Goal: Task Accomplishment & Management: Complete application form

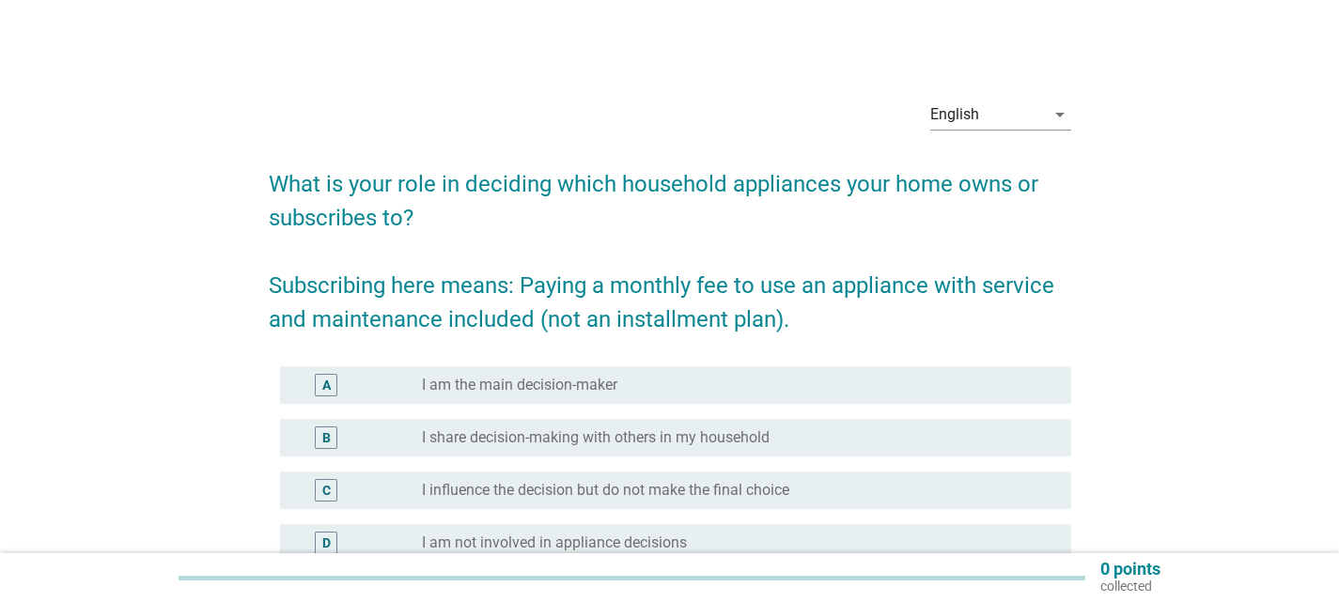
click at [688, 386] on div "radio_button_unchecked I am the main decision-maker" at bounding box center [731, 385] width 619 height 19
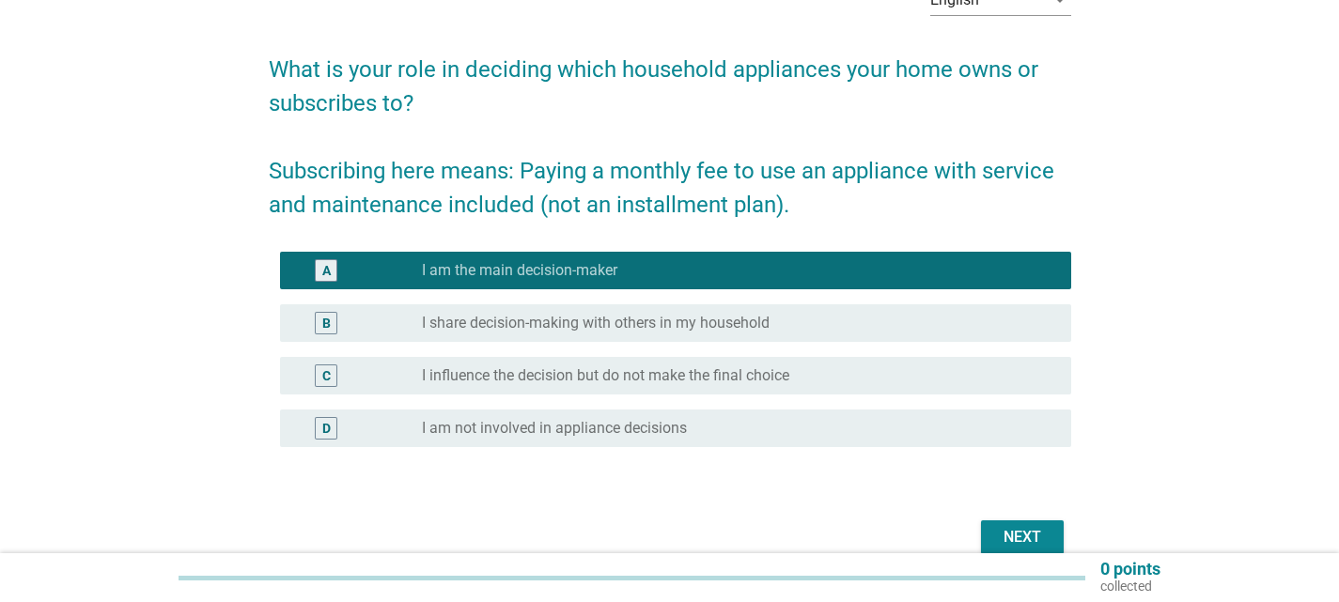
scroll to position [206, 0]
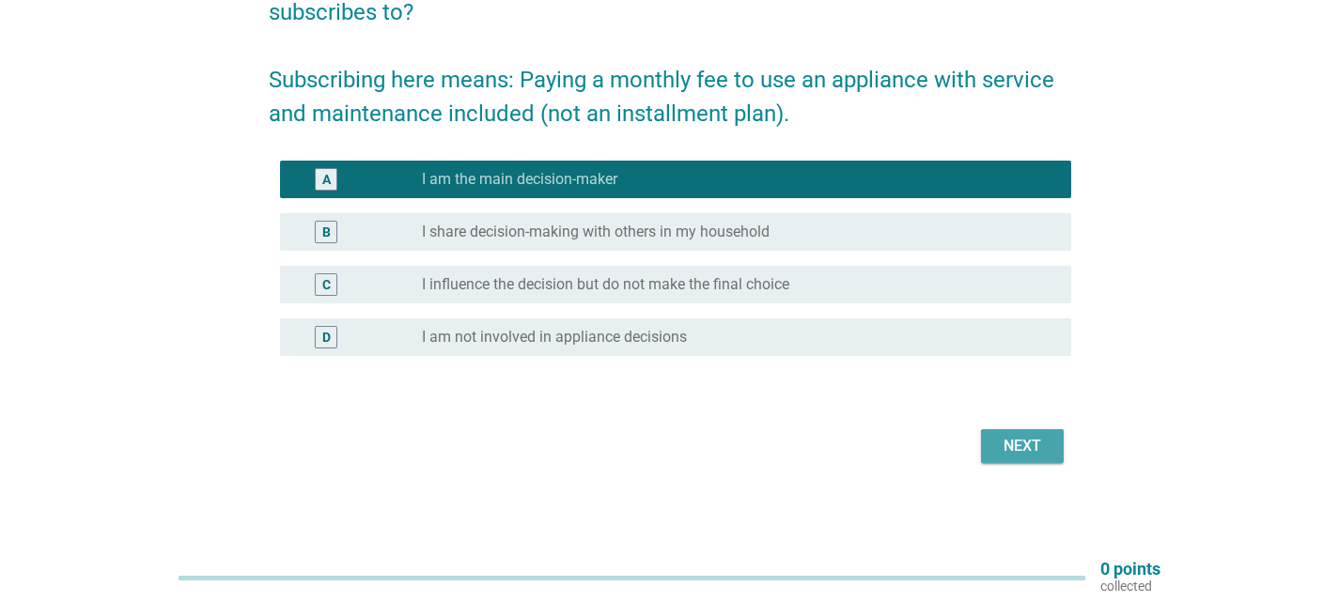
click at [1023, 456] on div "Next" at bounding box center [1022, 446] width 53 height 23
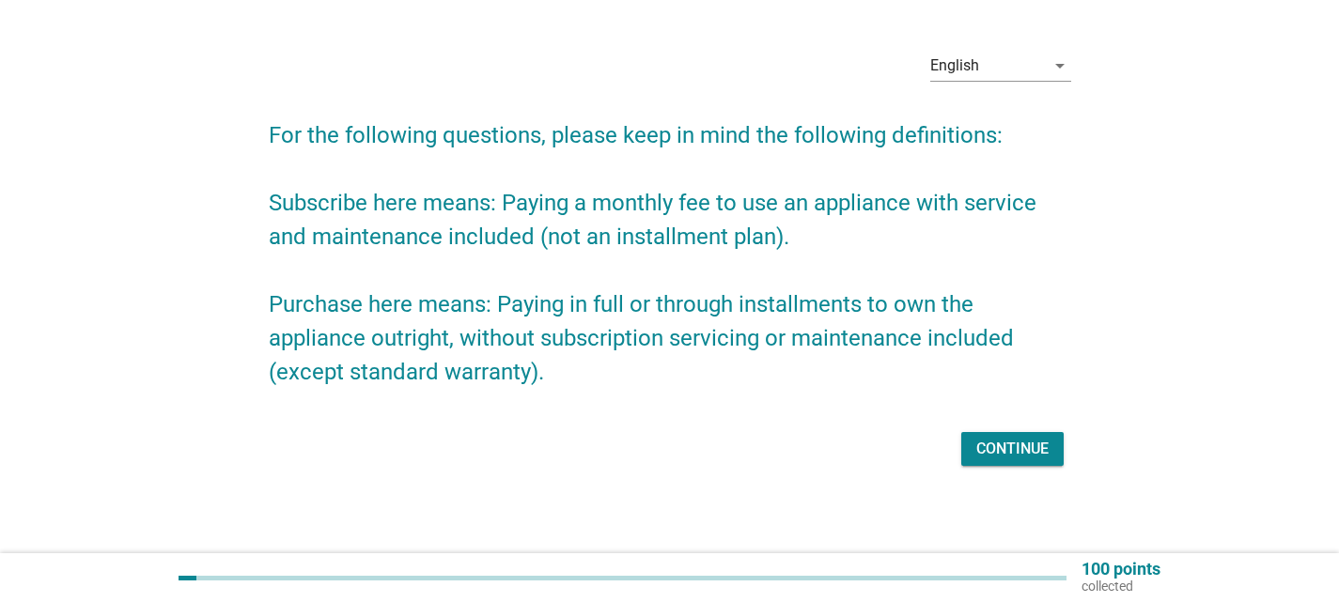
scroll to position [52, 0]
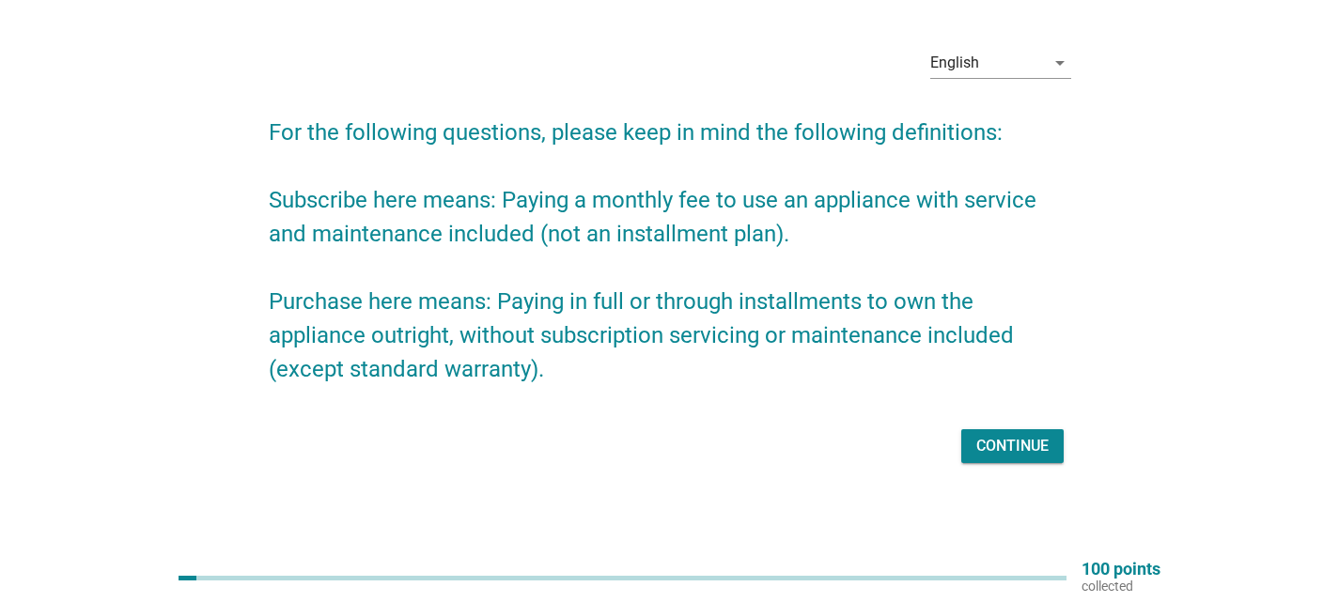
click at [1005, 432] on button "Continue" at bounding box center [1012, 446] width 102 height 34
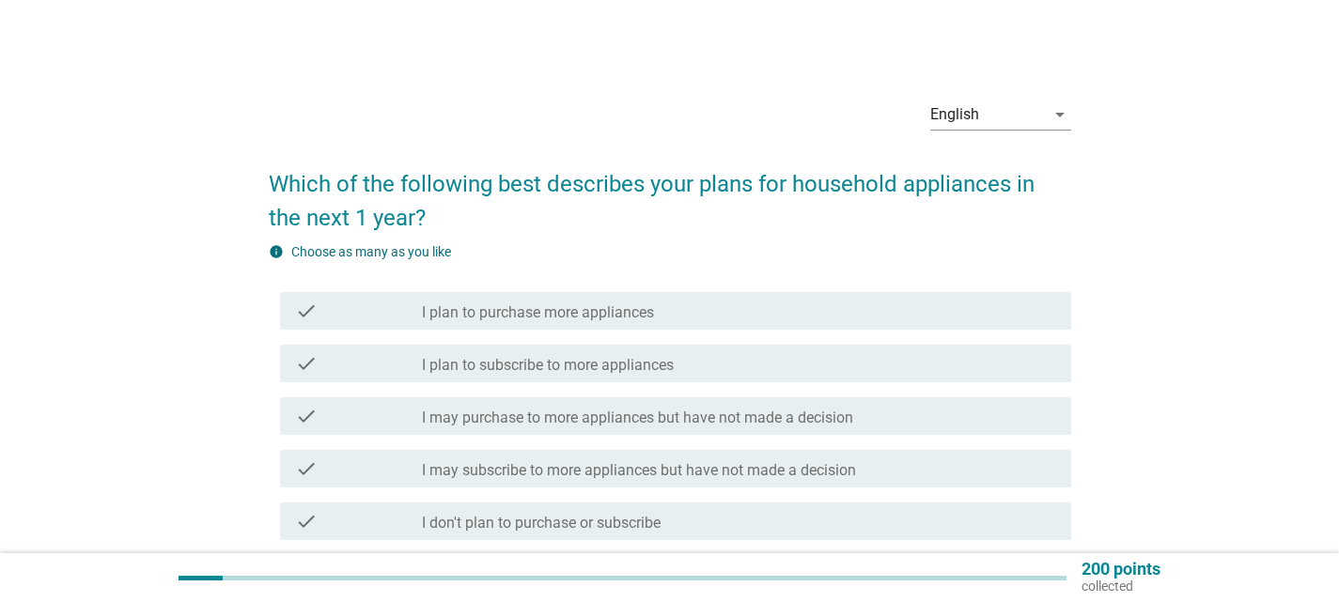
click at [927, 303] on div "check_box_outline_blank I plan to purchase more appliances" at bounding box center [739, 311] width 634 height 23
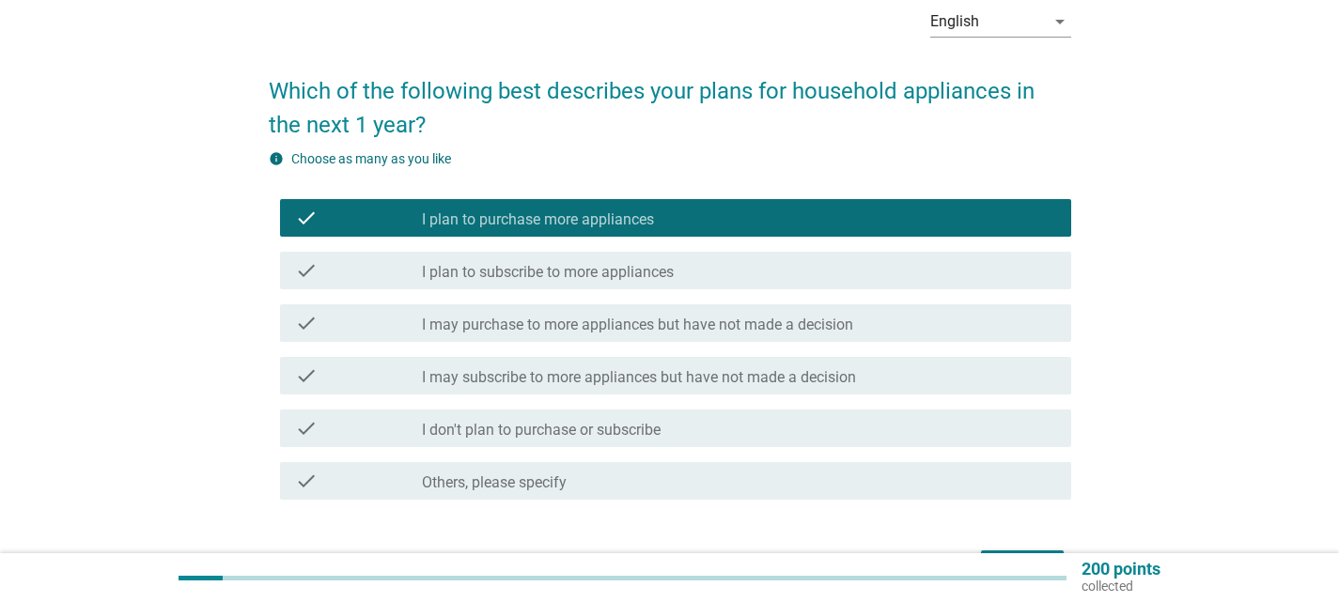
scroll to position [214, 0]
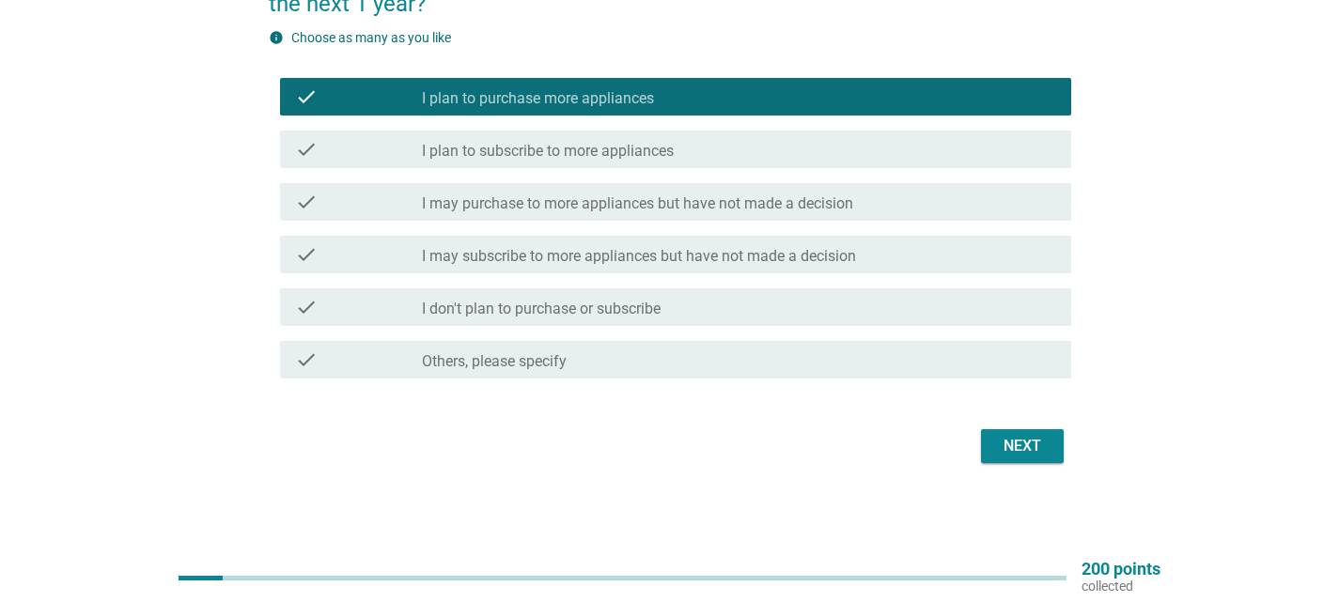
click at [1036, 449] on div "Next" at bounding box center [1022, 446] width 53 height 23
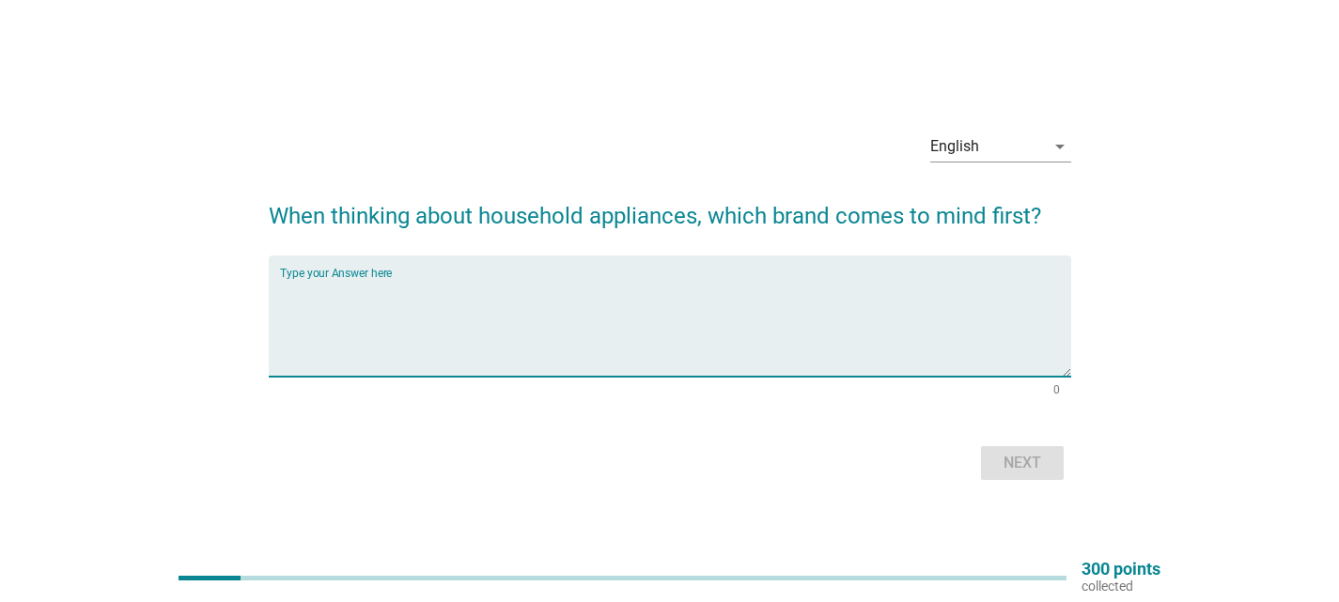
click at [847, 286] on textarea "Type your Answer here" at bounding box center [675, 327] width 791 height 99
type textarea "samsung and electrolux"
click at [1032, 472] on div "Next" at bounding box center [1022, 463] width 53 height 23
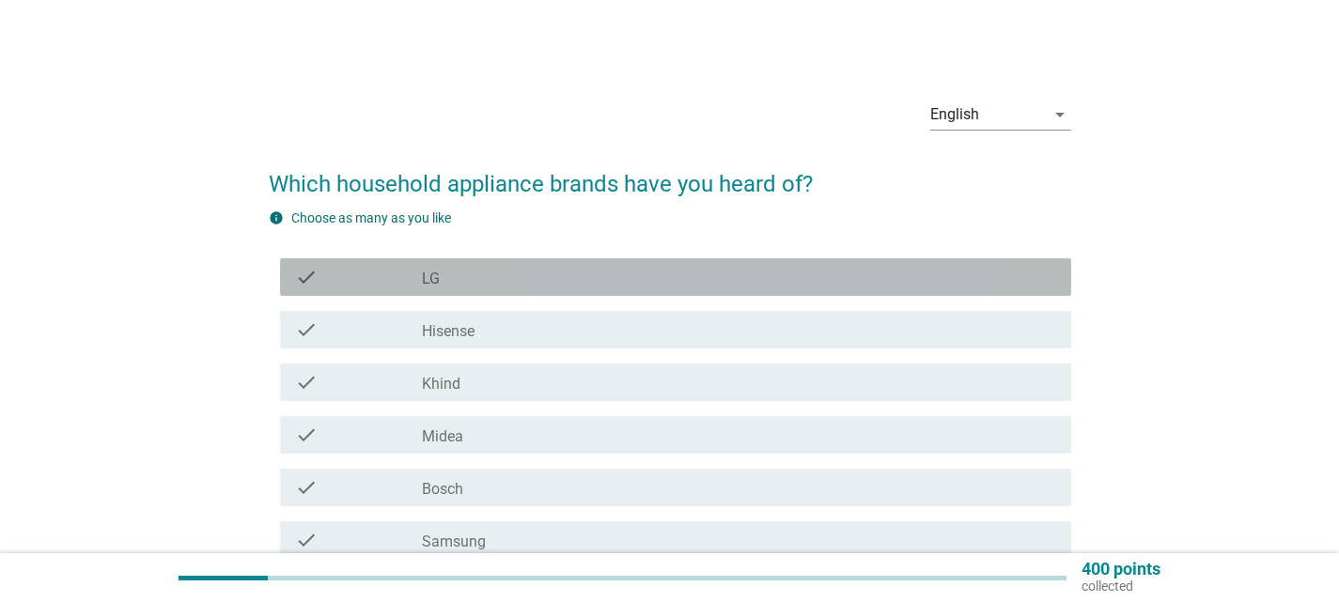
click at [886, 295] on div "check check_box_outline_blank LG" at bounding box center [675, 277] width 791 height 38
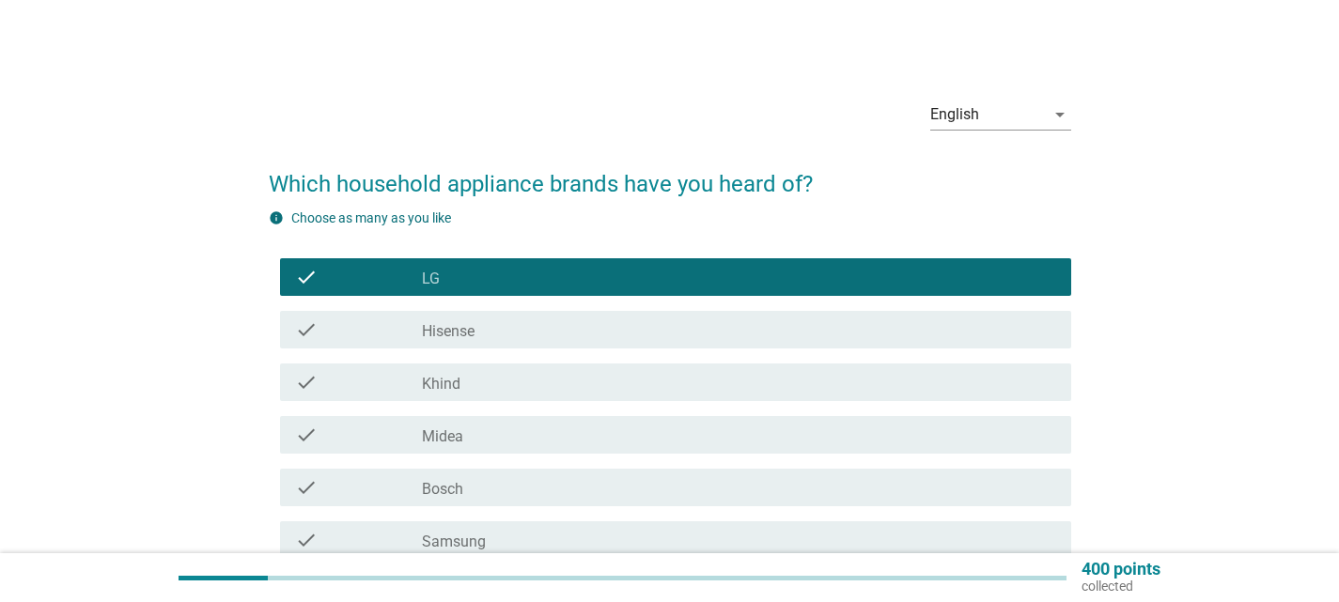
click at [863, 345] on div "check check_box_outline_blank Hisense" at bounding box center [675, 330] width 791 height 38
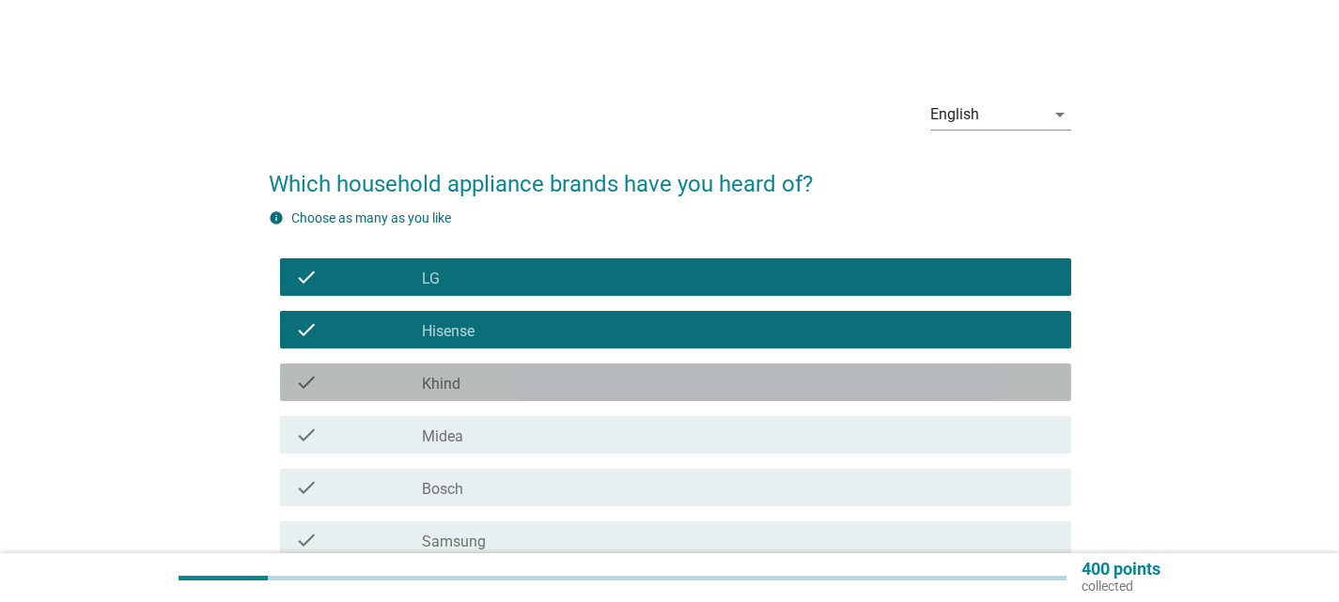
click at [858, 393] on div "check_box_outline_blank Khind" at bounding box center [739, 382] width 634 height 23
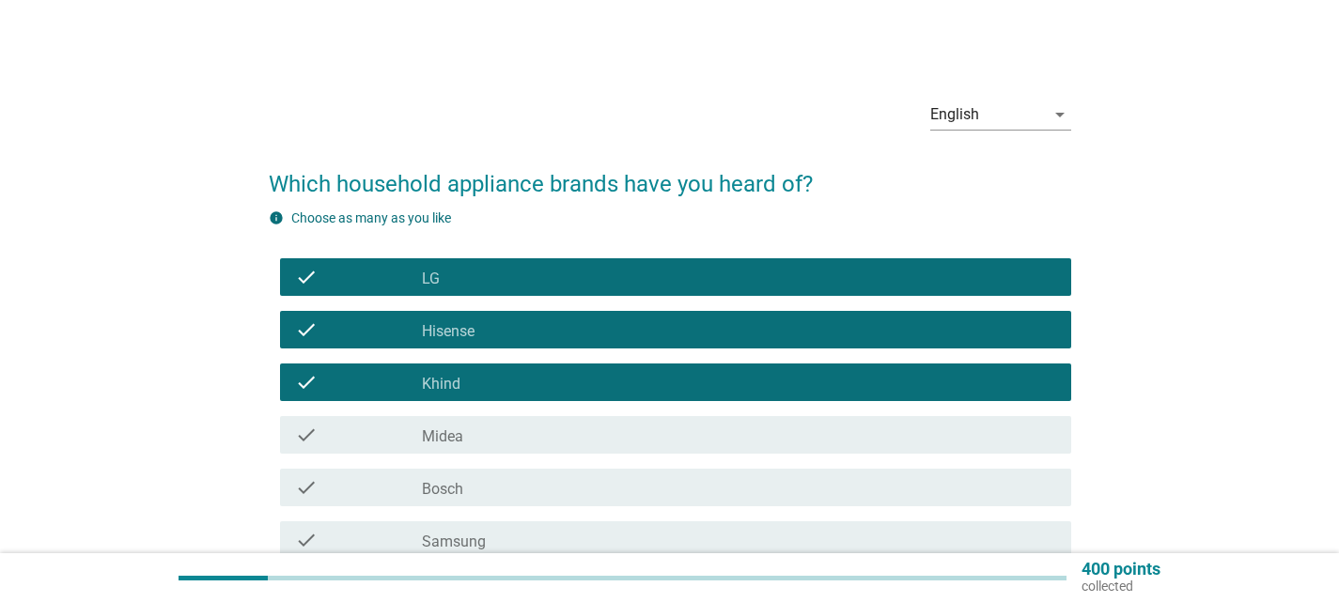
click at [858, 451] on div "check check_box_outline_blank Midea" at bounding box center [675, 435] width 791 height 38
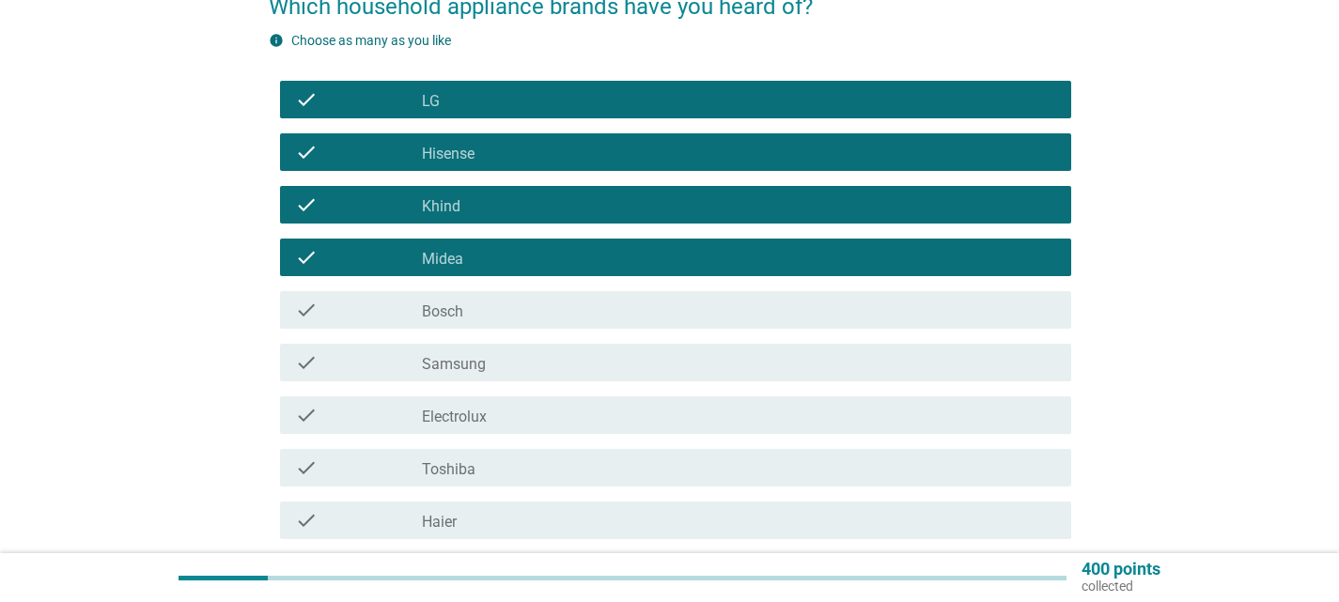
scroll to position [188, 0]
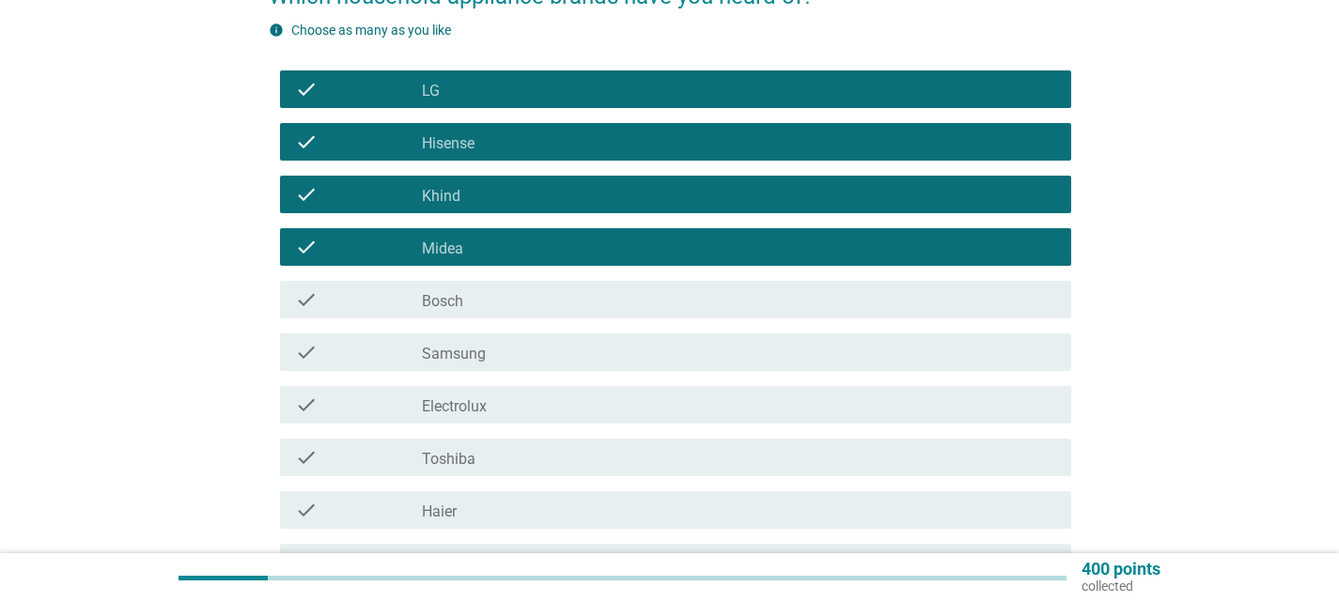
click at [779, 286] on div "check check_box_outline_blank Bosch" at bounding box center [675, 300] width 791 height 38
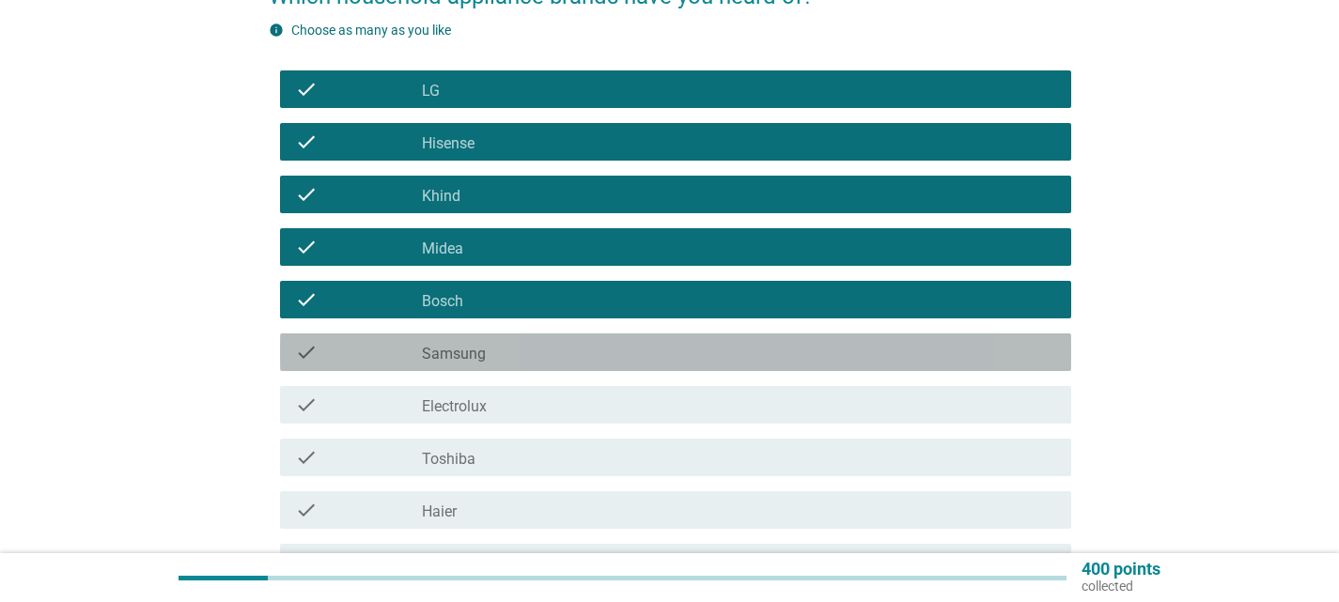
click at [766, 344] on div "check_box_outline_blank Samsung" at bounding box center [739, 352] width 634 height 23
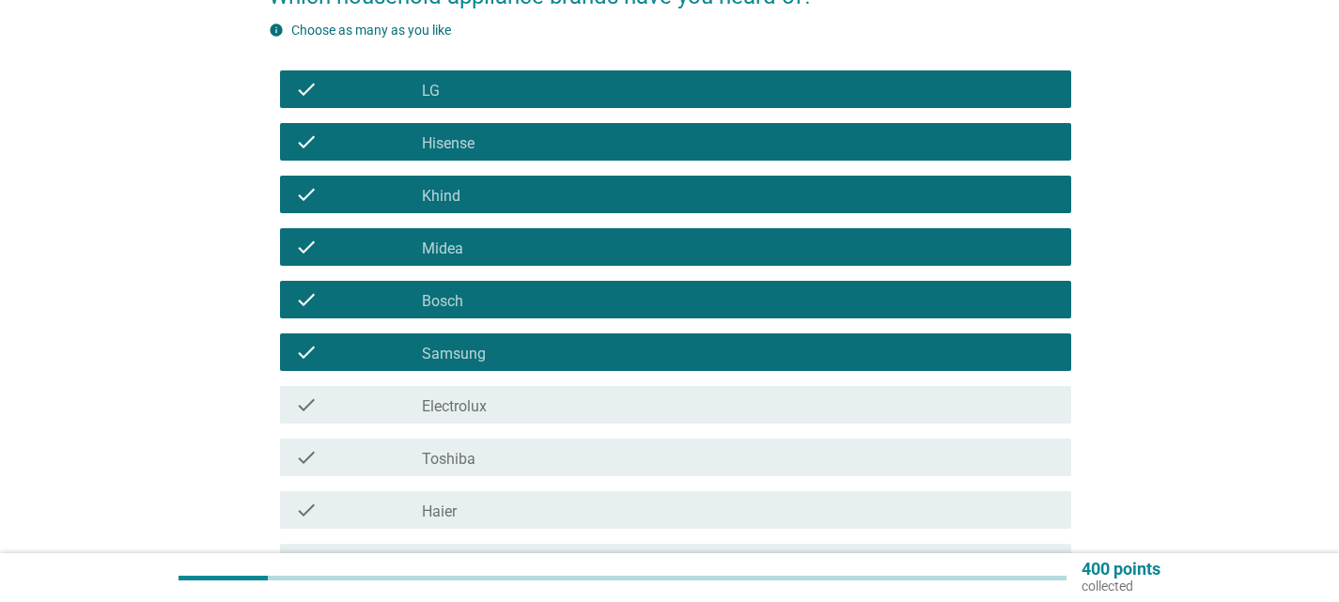
drag, startPoint x: 753, startPoint y: 410, endPoint x: 751, endPoint y: 425, distance: 15.2
click at [753, 415] on div "check_box_outline_blank Electrolux" at bounding box center [739, 405] width 634 height 23
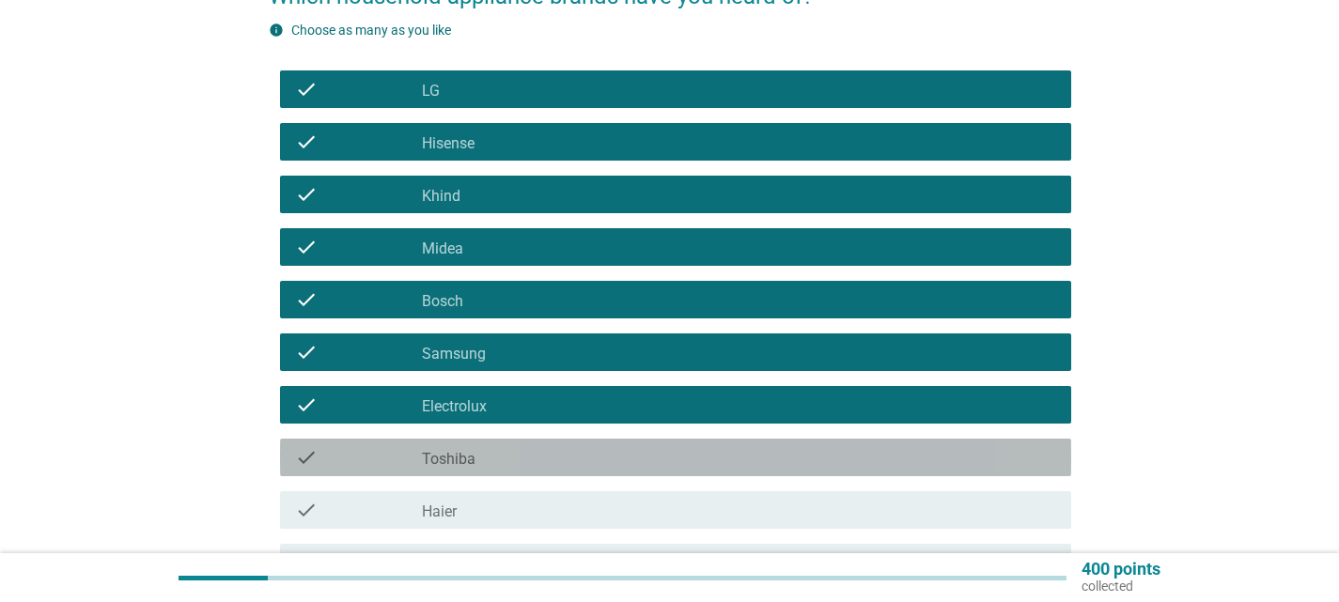
drag, startPoint x: 744, startPoint y: 471, endPoint x: 742, endPoint y: 485, distance: 14.2
click at [743, 477] on div "check check_box_outline_blank Toshiba" at bounding box center [670, 457] width 803 height 53
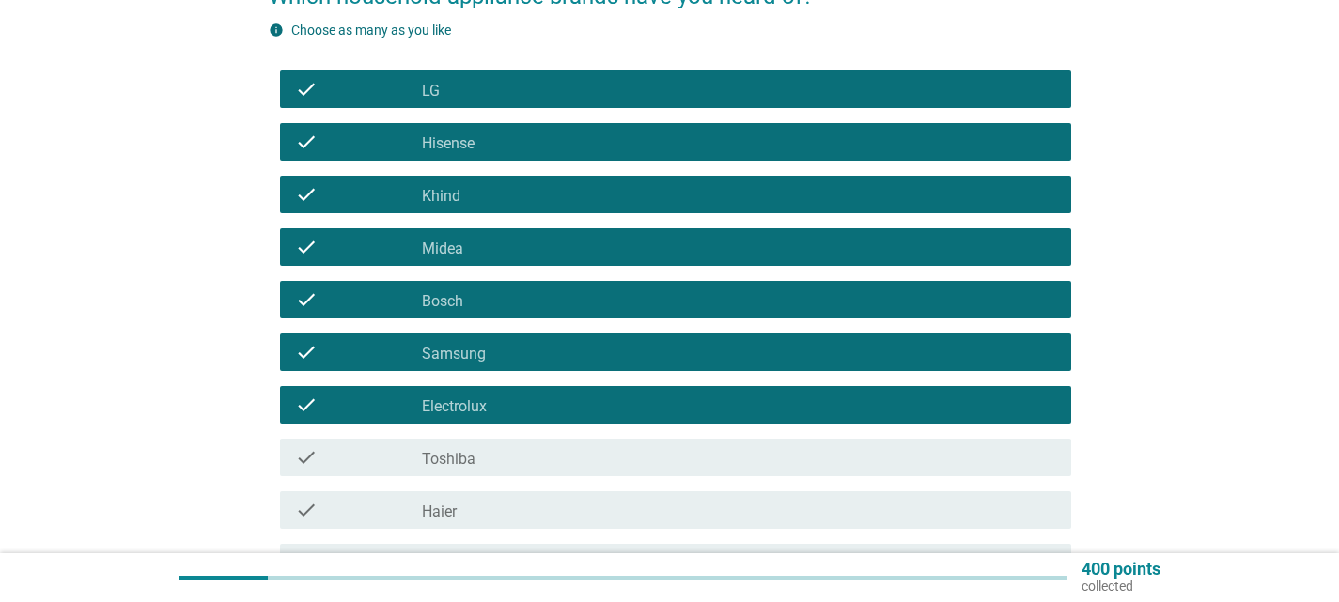
click at [739, 524] on div "check check_box_outline_blank Haier" at bounding box center [675, 510] width 791 height 38
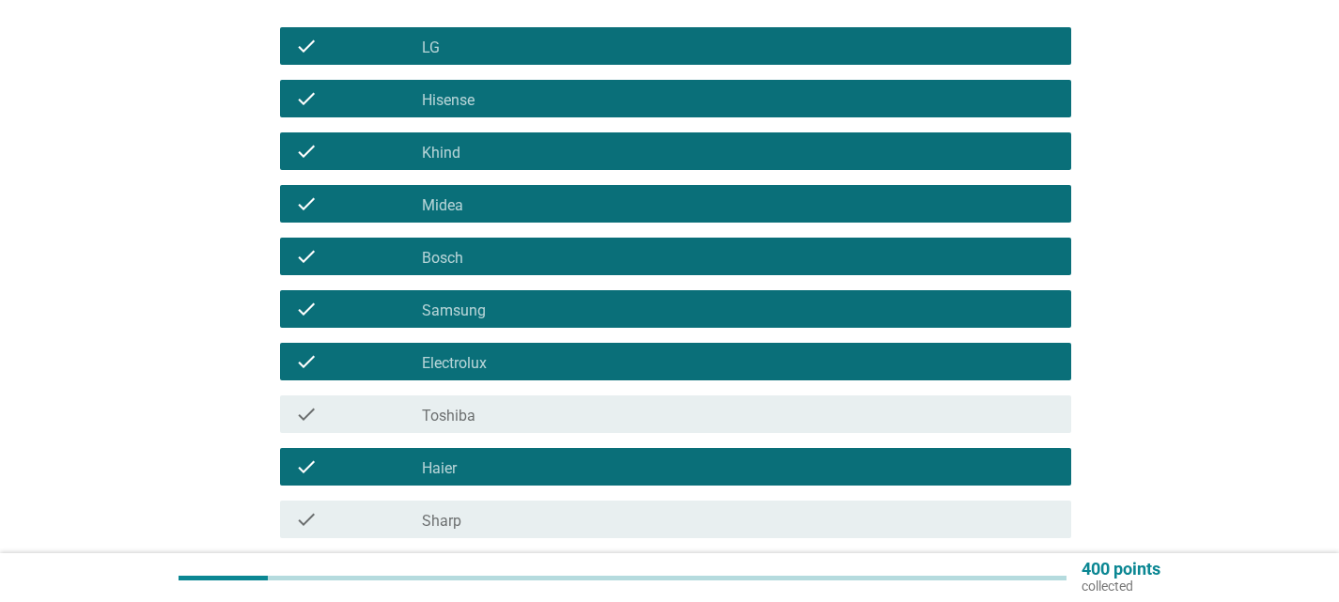
scroll to position [470, 0]
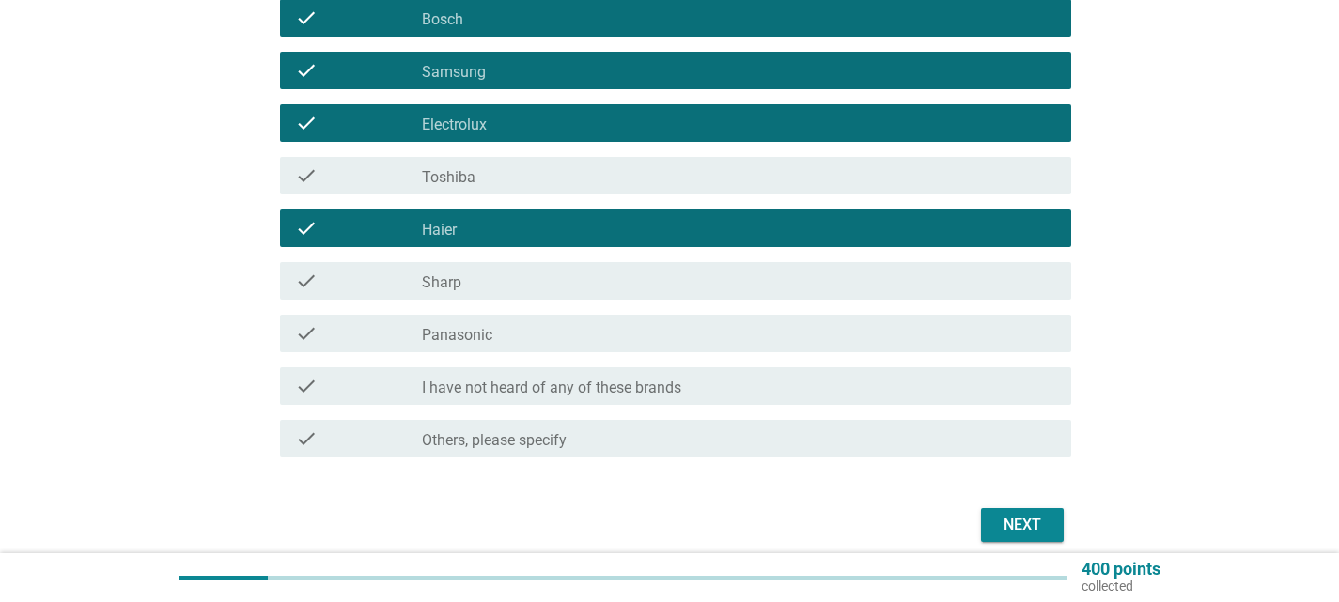
drag, startPoint x: 675, startPoint y: 172, endPoint x: 679, endPoint y: 204, distance: 32.3
click at [675, 178] on div "check_box_outline_blank Toshiba" at bounding box center [739, 175] width 634 height 23
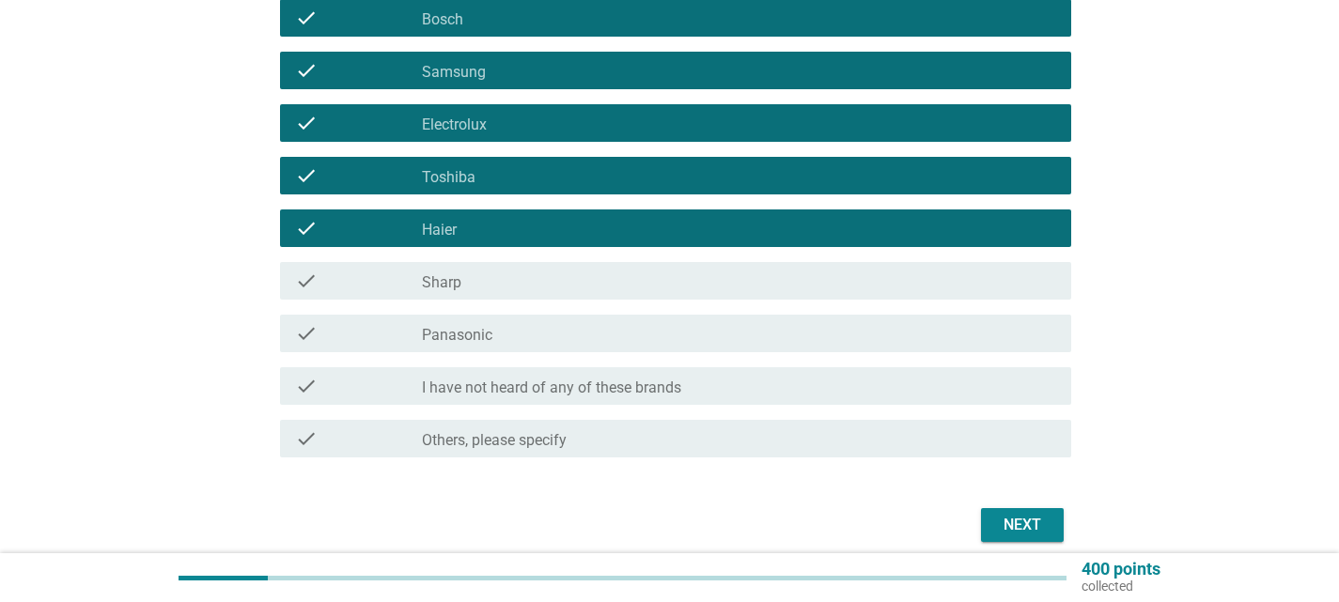
click at [667, 305] on div "check check_box_outline_blank Sharp" at bounding box center [670, 281] width 803 height 53
drag, startPoint x: 682, startPoint y: 278, endPoint x: 684, endPoint y: 293, distance: 15.2
click at [682, 279] on div "check_box_outline_blank Sharp" at bounding box center [739, 281] width 634 height 23
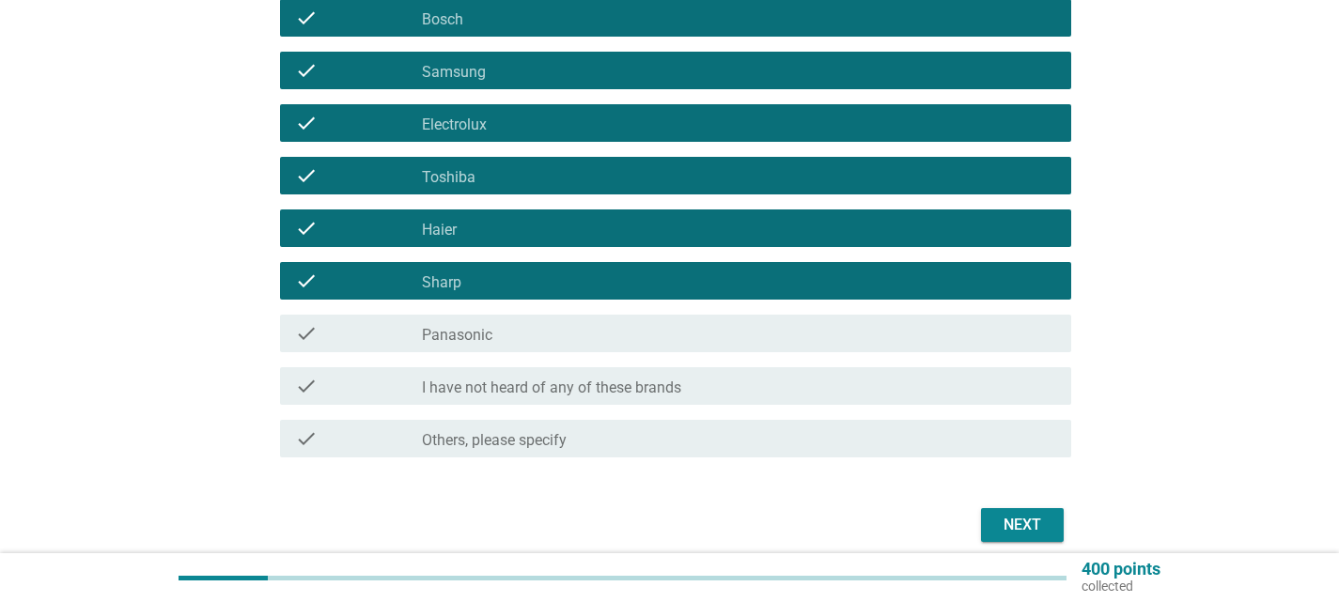
drag, startPoint x: 684, startPoint y: 345, endPoint x: 709, endPoint y: 369, distance: 35.2
click at [685, 345] on div "check check_box_outline_blank Panasonic" at bounding box center [675, 334] width 791 height 38
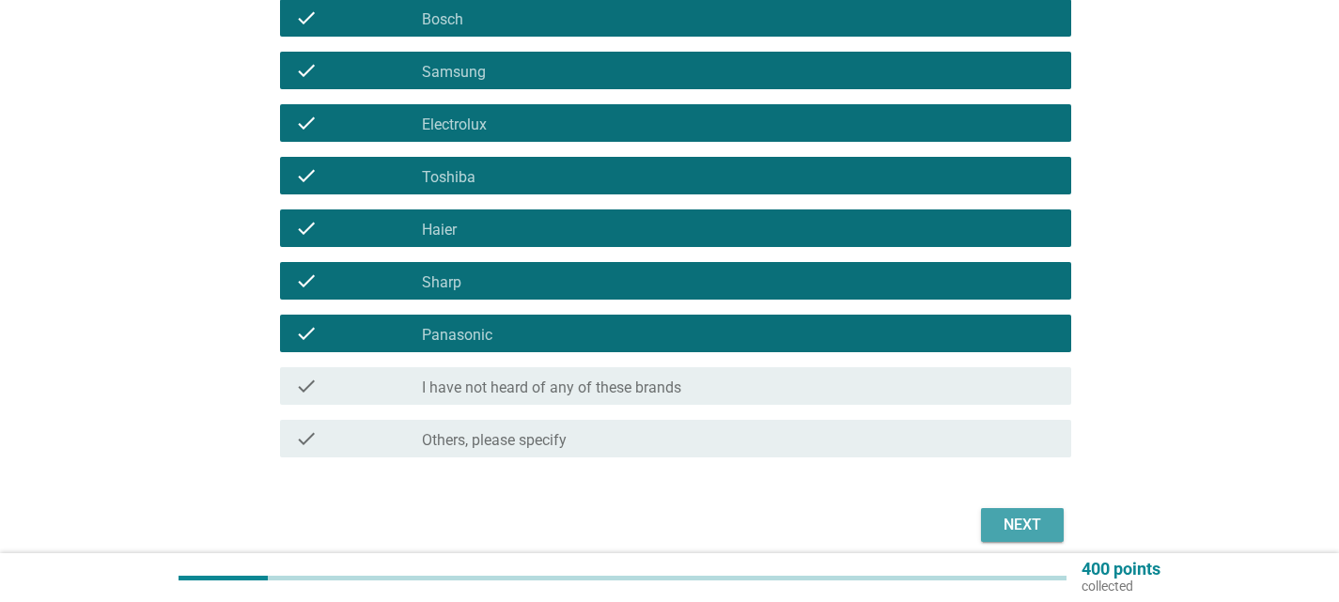
click at [1005, 522] on div "Next" at bounding box center [1022, 525] width 53 height 23
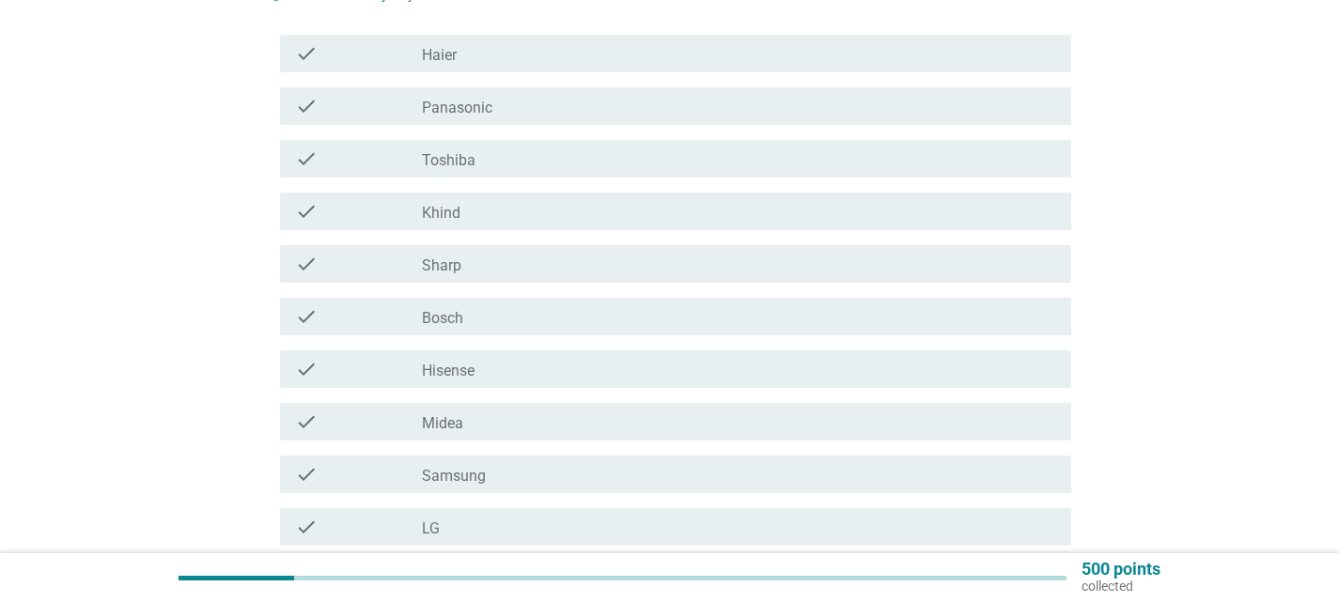
scroll to position [282, 0]
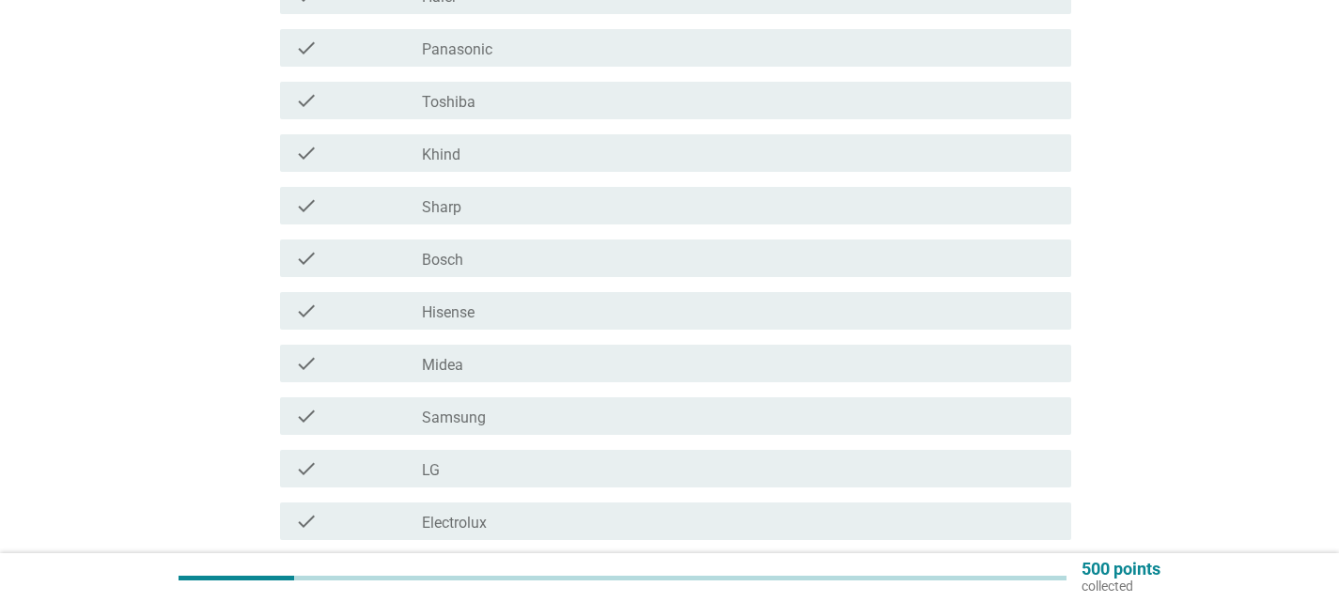
click at [665, 419] on div "check_box_outline_blank Samsung" at bounding box center [739, 416] width 634 height 23
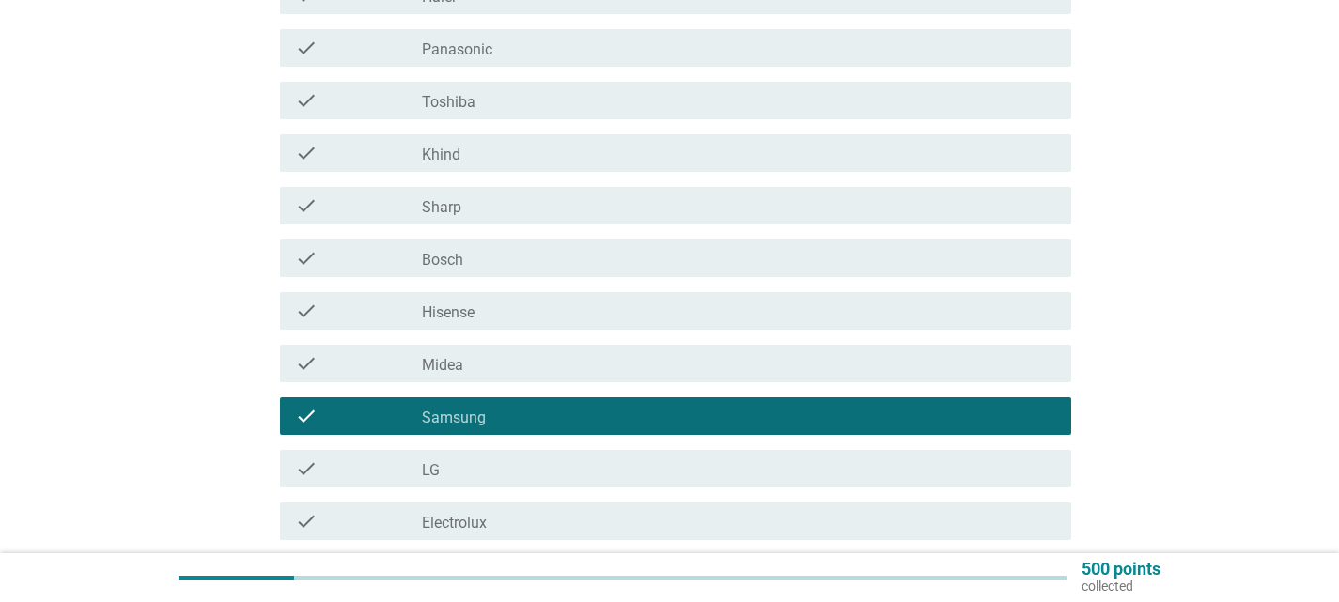
click at [654, 533] on div "check check_box_outline_blank Electrolux" at bounding box center [675, 522] width 791 height 38
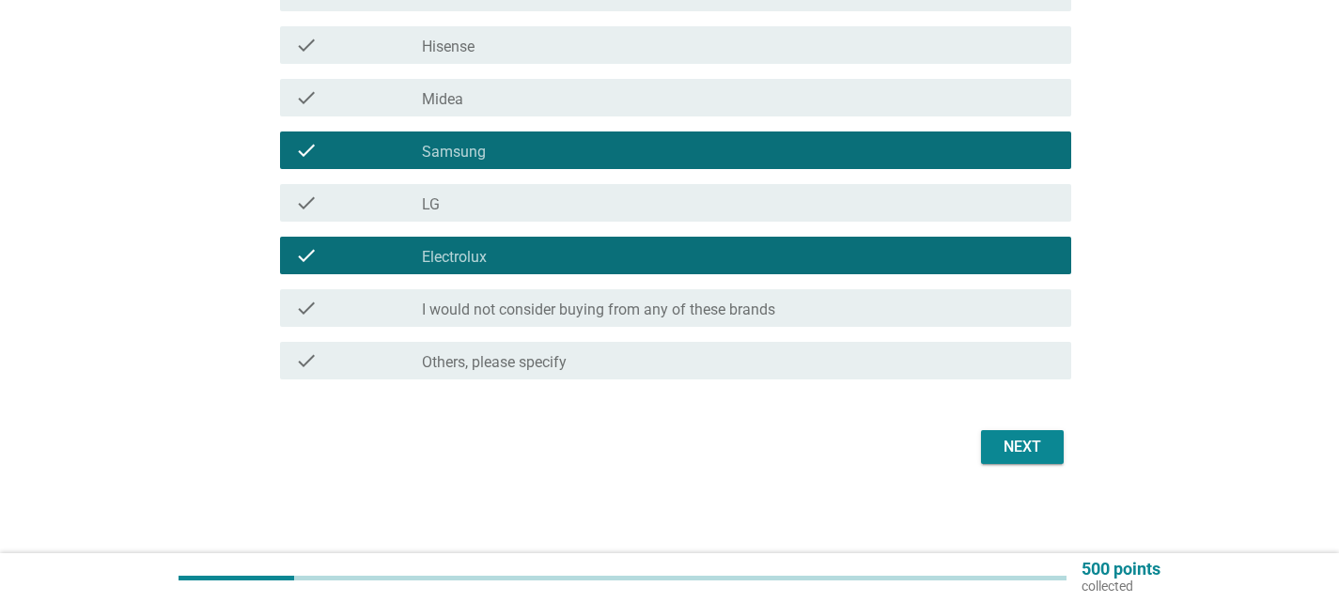
scroll to position [549, 0]
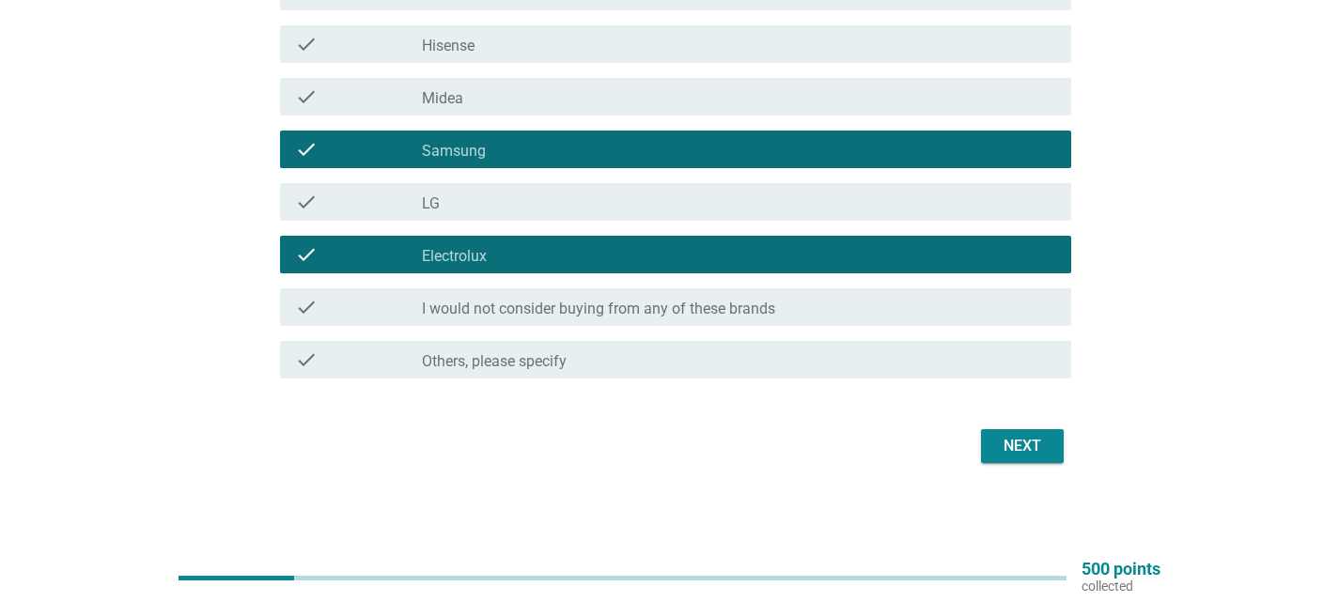
click at [1035, 465] on div "Next" at bounding box center [670, 446] width 803 height 45
click at [1036, 452] on div "Next" at bounding box center [1022, 446] width 53 height 23
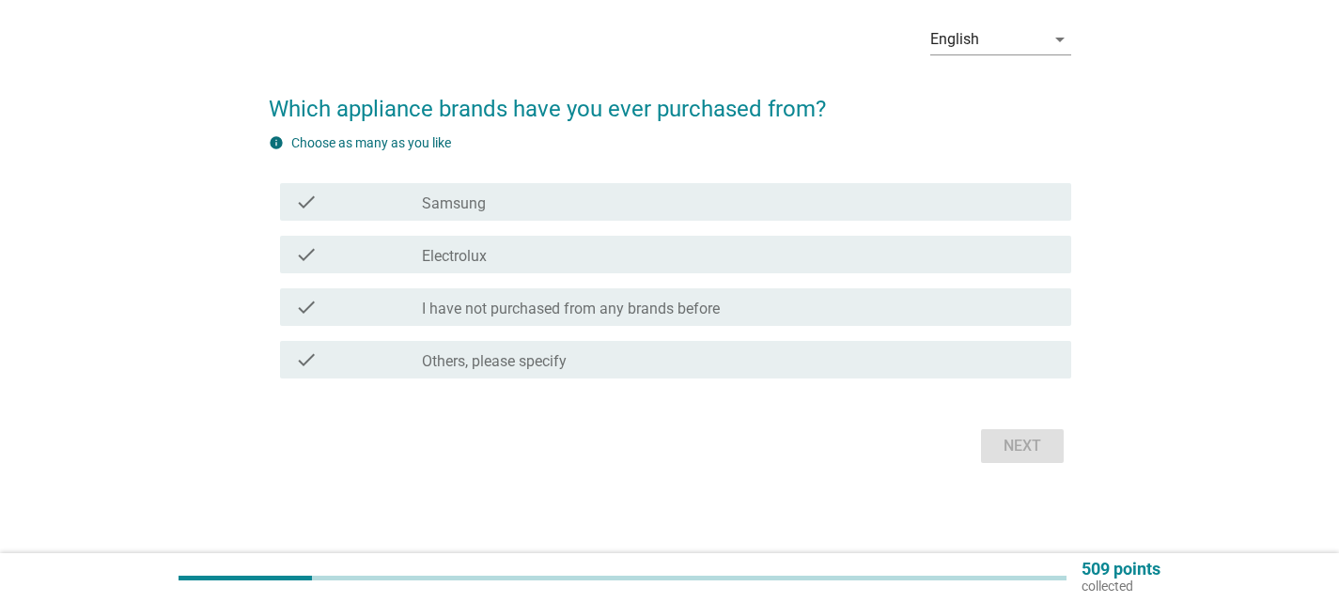
scroll to position [0, 0]
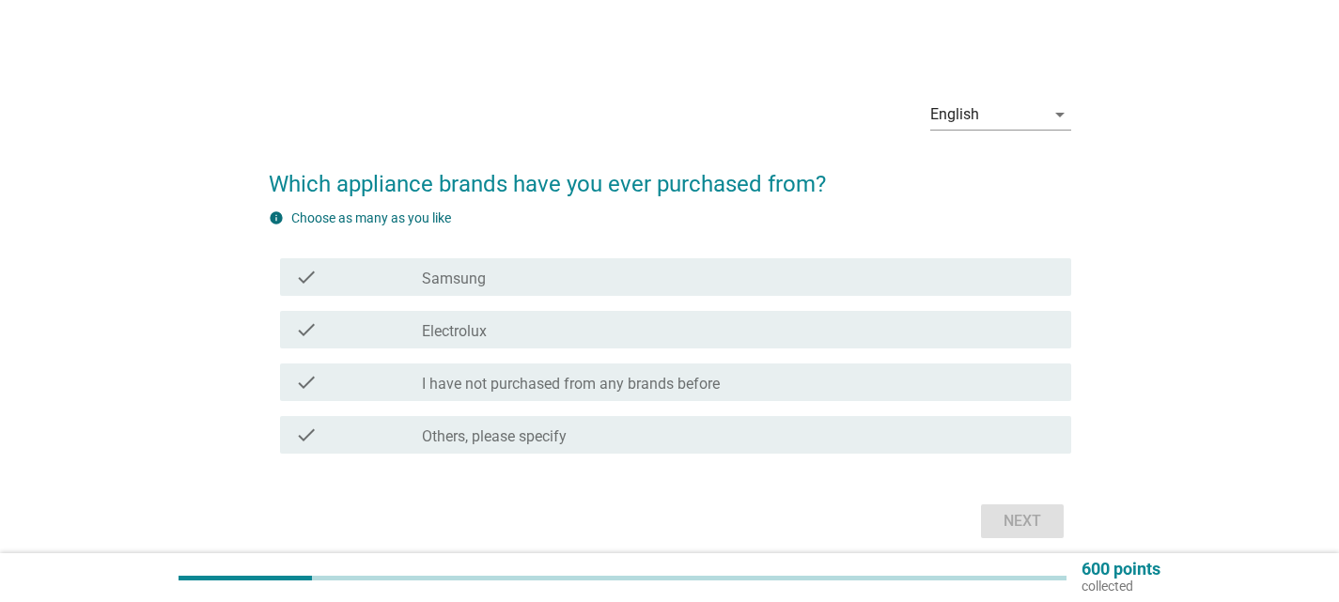
click at [814, 274] on div "check_box Samsung" at bounding box center [739, 277] width 634 height 23
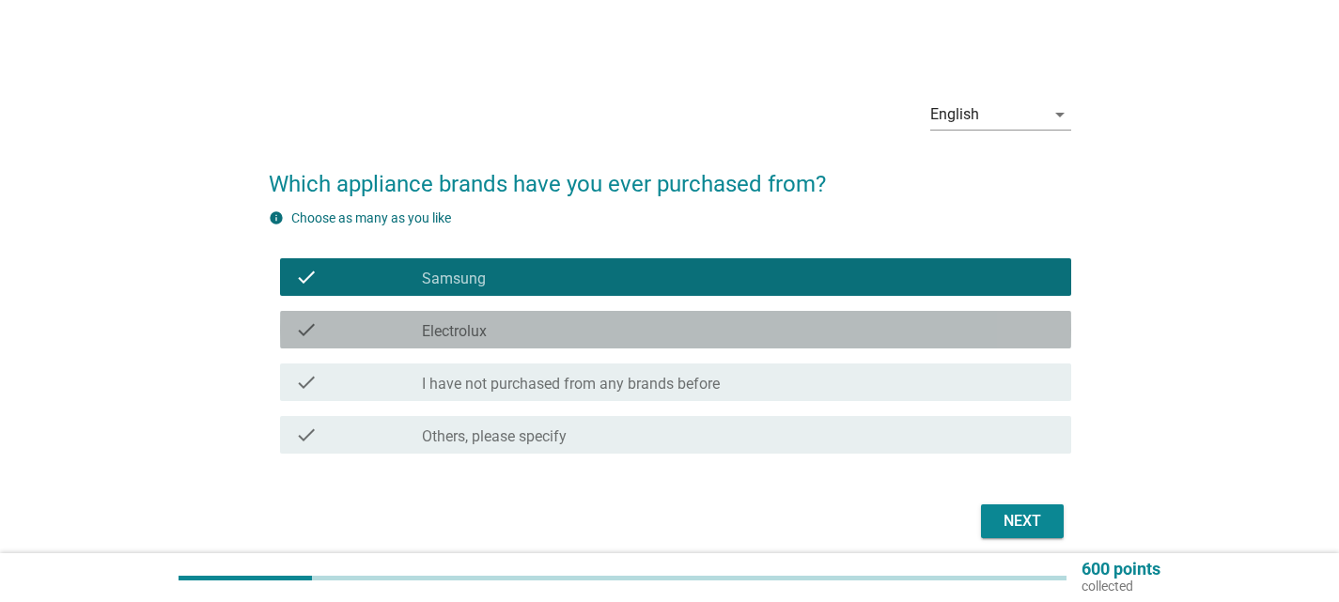
click at [812, 338] on div "check_box Electrolux" at bounding box center [739, 330] width 634 height 23
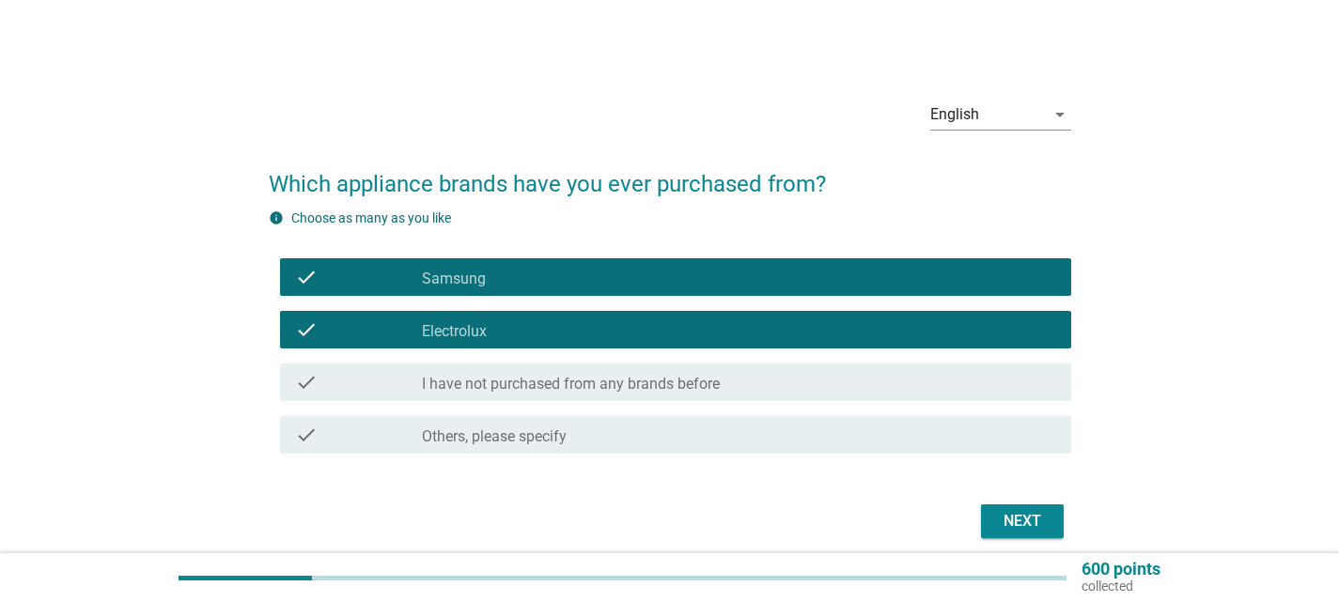
click at [1043, 525] on div "Next" at bounding box center [1022, 521] width 53 height 23
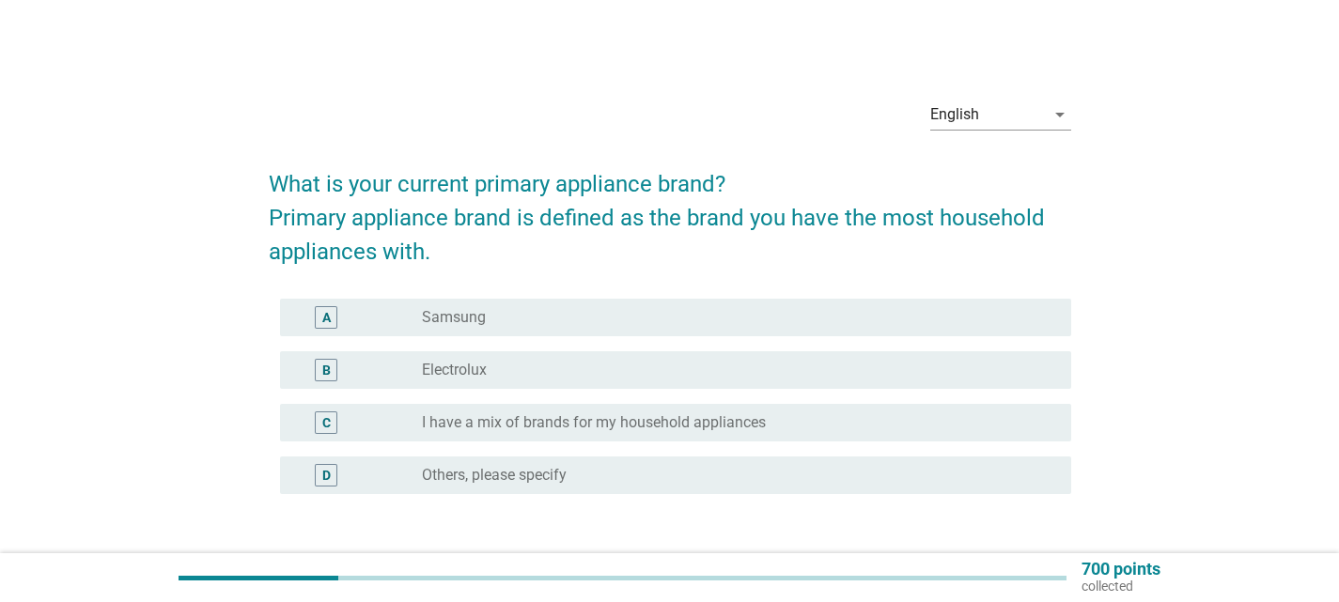
click at [819, 328] on div "radio_button_unchecked Samsung" at bounding box center [739, 317] width 634 height 23
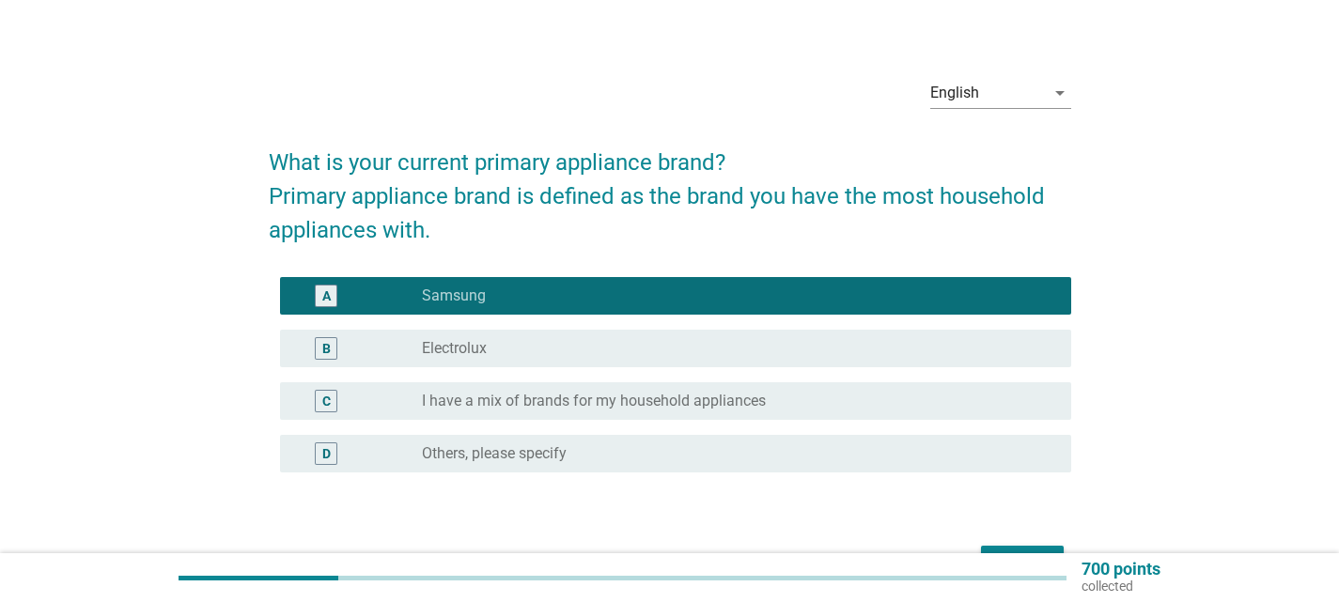
scroll to position [138, 0]
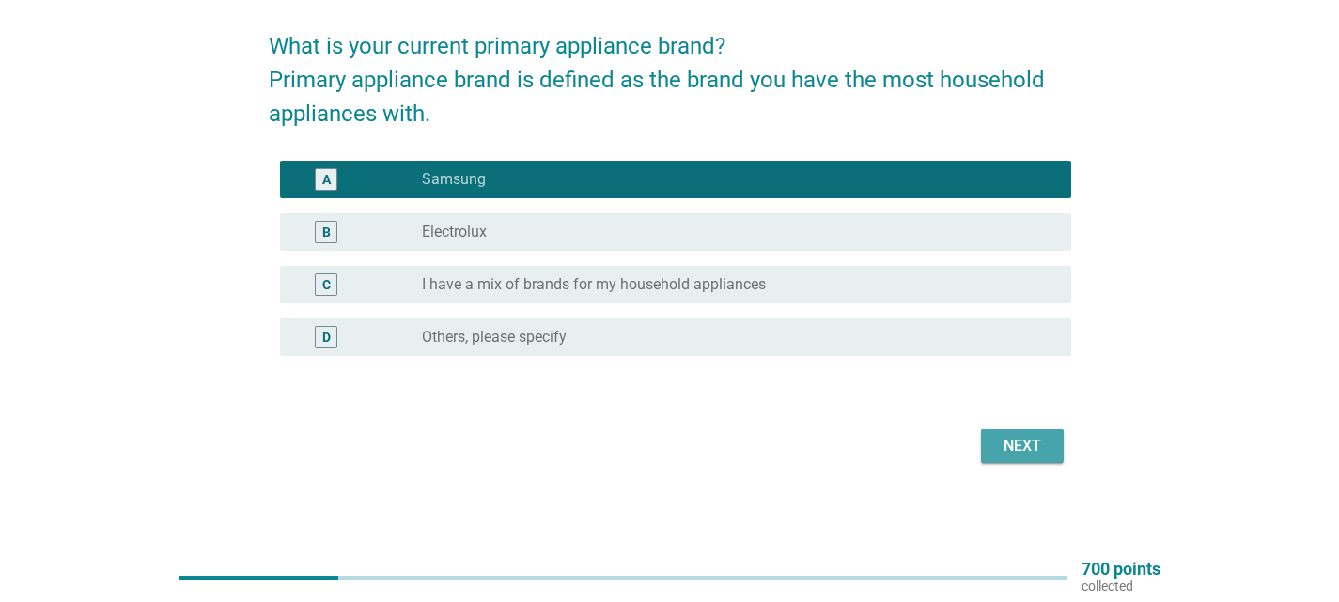
click at [1026, 433] on button "Next" at bounding box center [1022, 446] width 83 height 34
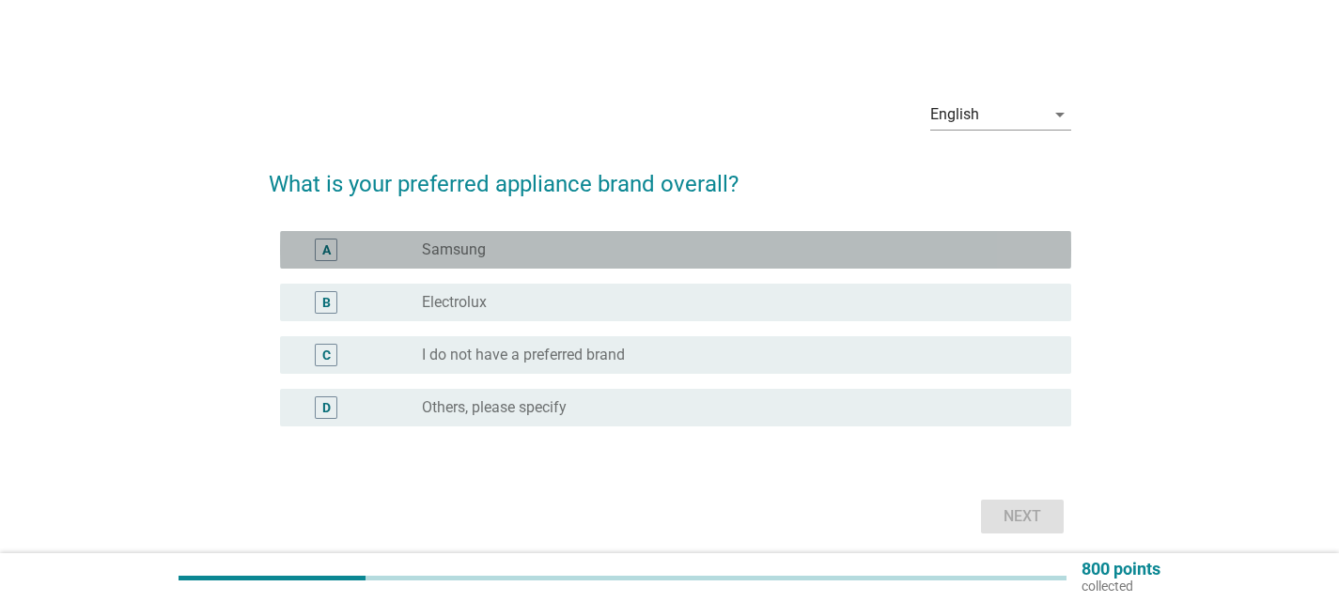
click at [732, 247] on div "radio_button_unchecked Samsung" at bounding box center [731, 250] width 619 height 19
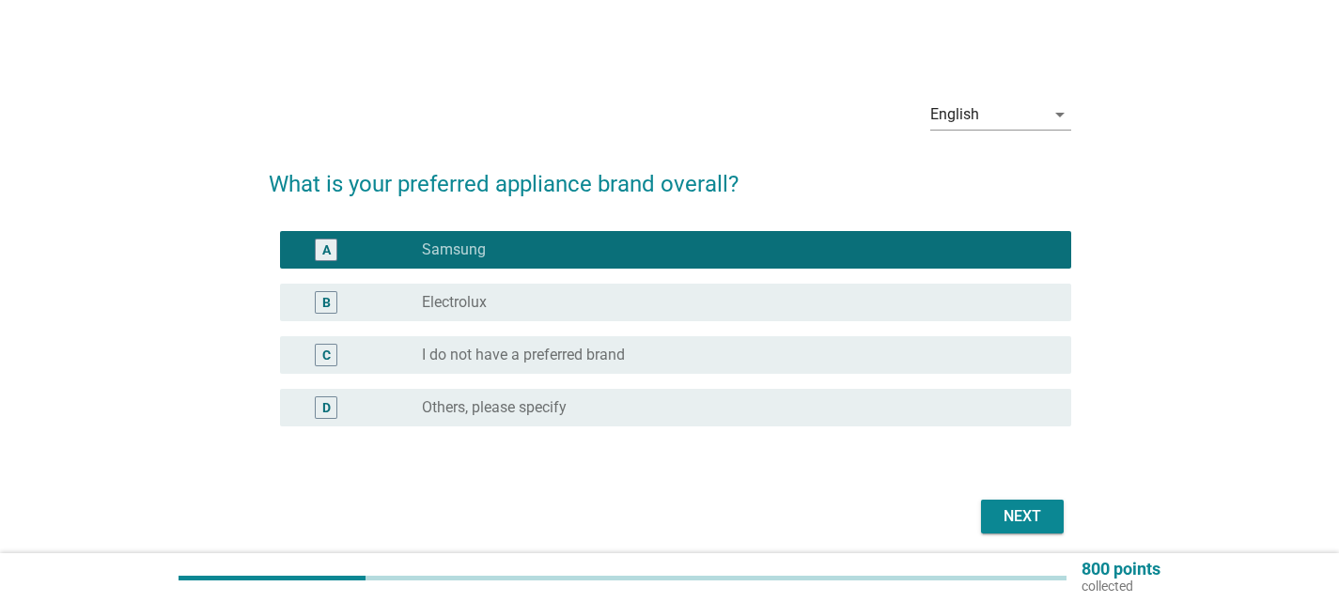
click at [1001, 514] on div "Next" at bounding box center [1022, 517] width 53 height 23
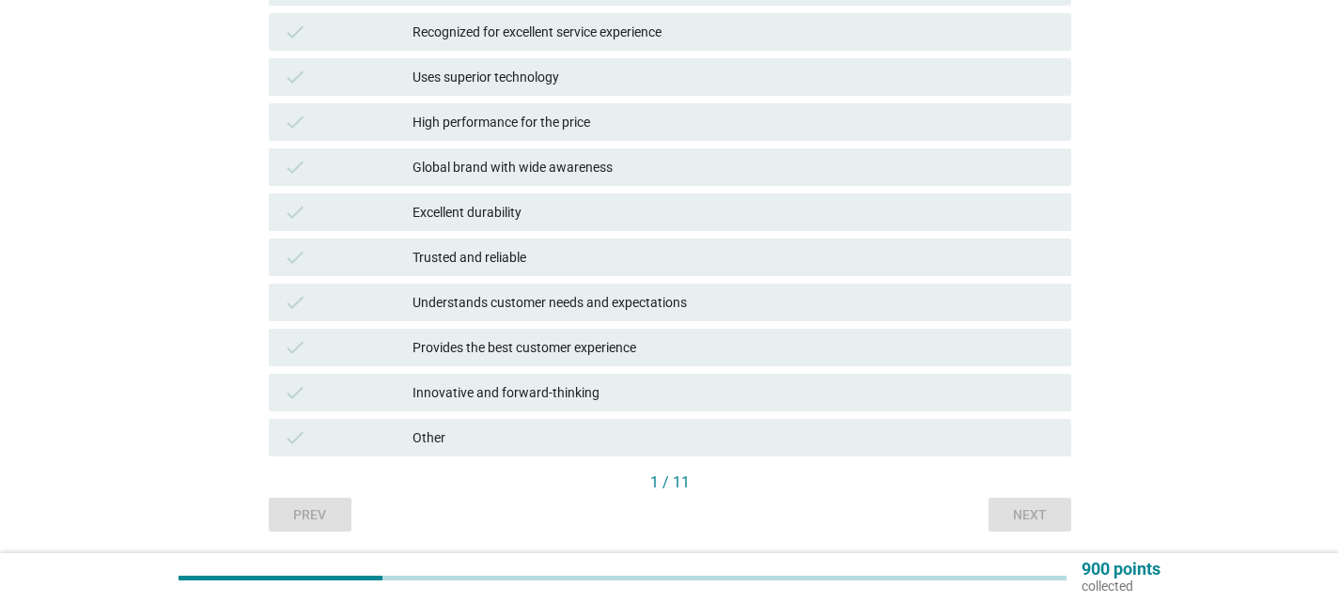
scroll to position [564, 0]
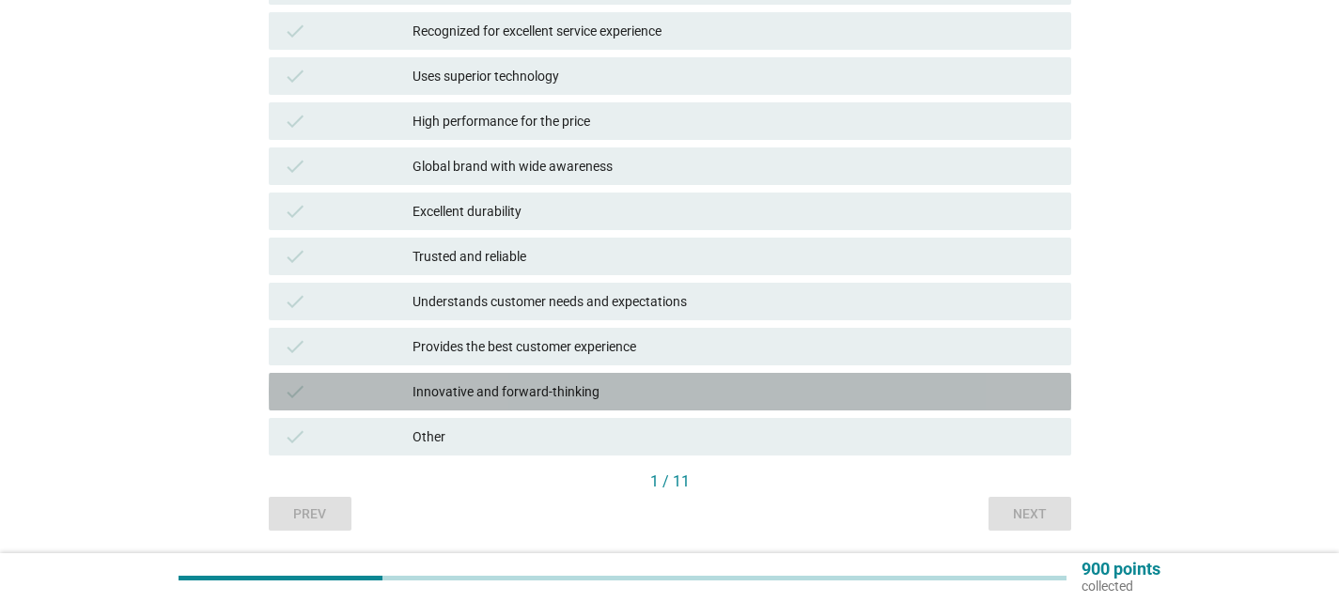
click at [821, 401] on div "Innovative and forward-thinking" at bounding box center [735, 392] width 644 height 23
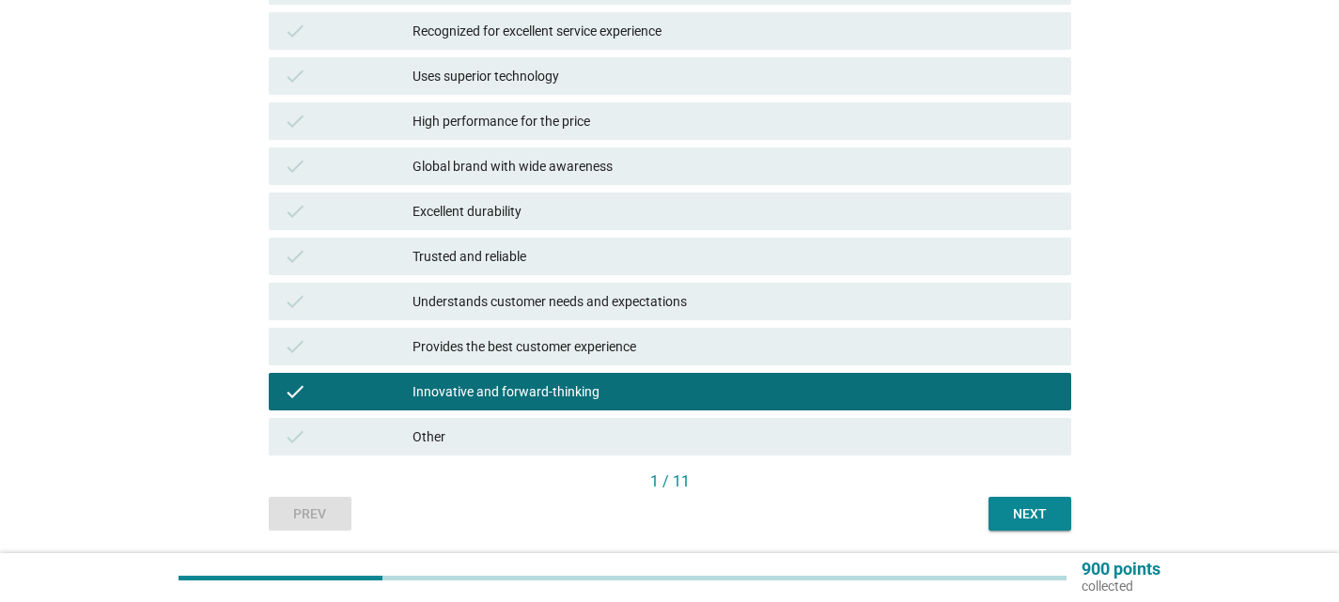
click at [1013, 526] on button "Next" at bounding box center [1030, 514] width 83 height 34
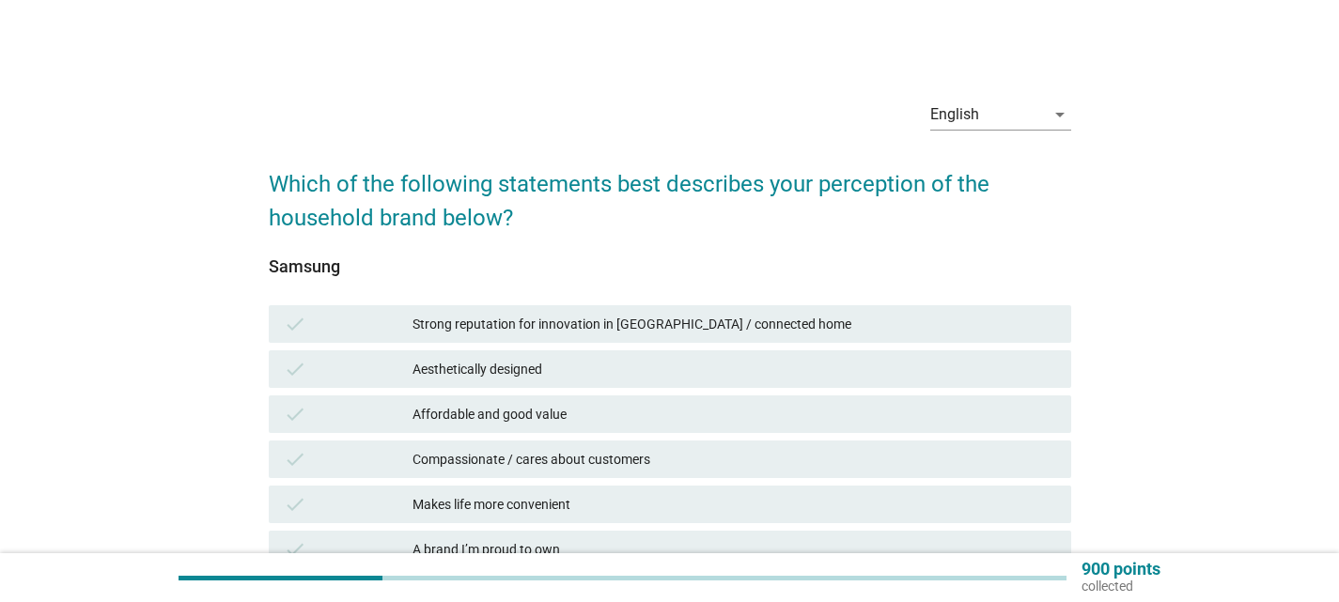
scroll to position [94, 0]
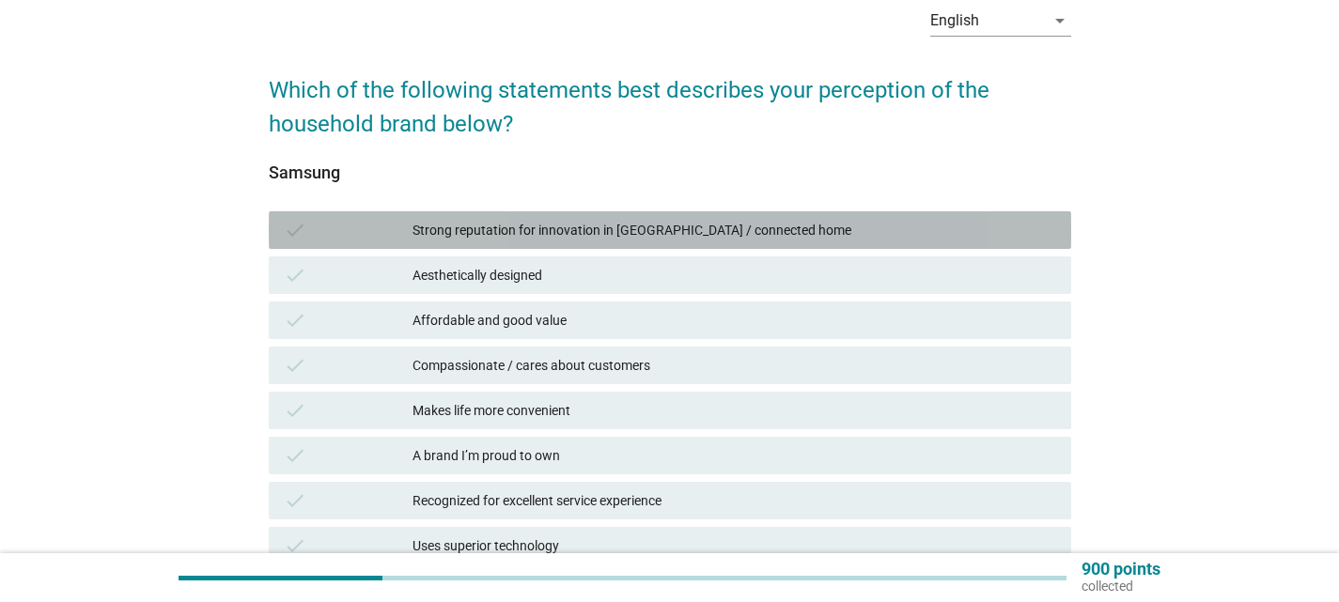
click at [936, 229] on div "Strong reputation for innovation in [GEOGRAPHIC_DATA] / connected home" at bounding box center [735, 230] width 644 height 23
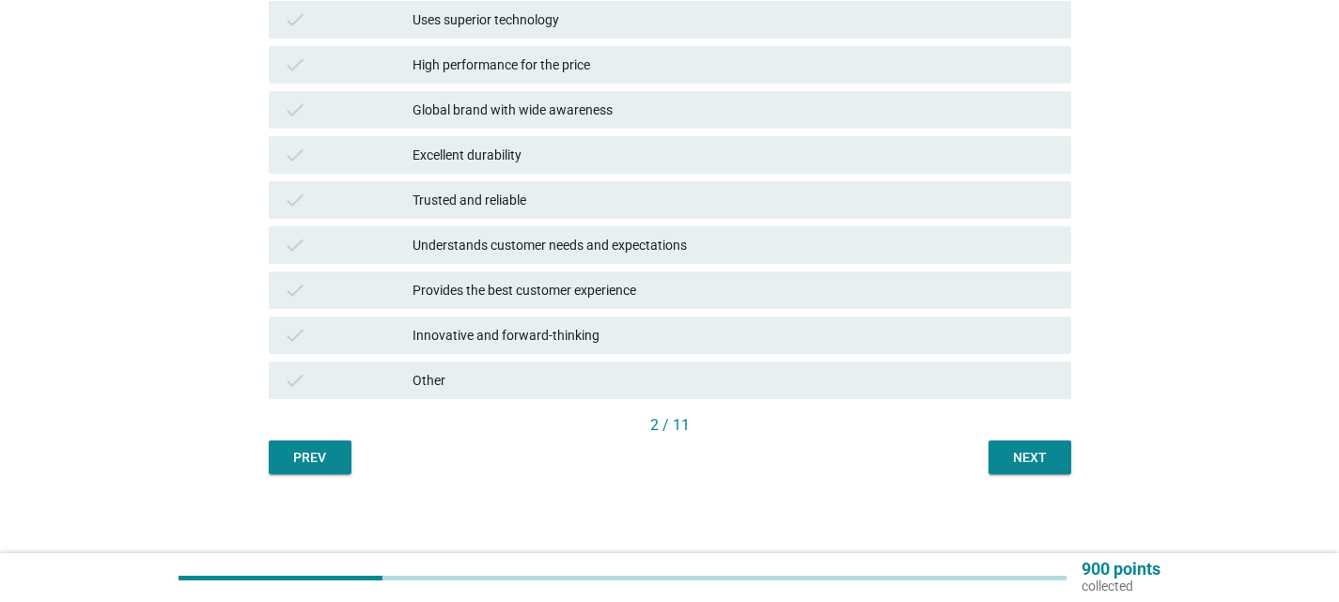
scroll to position [626, 0]
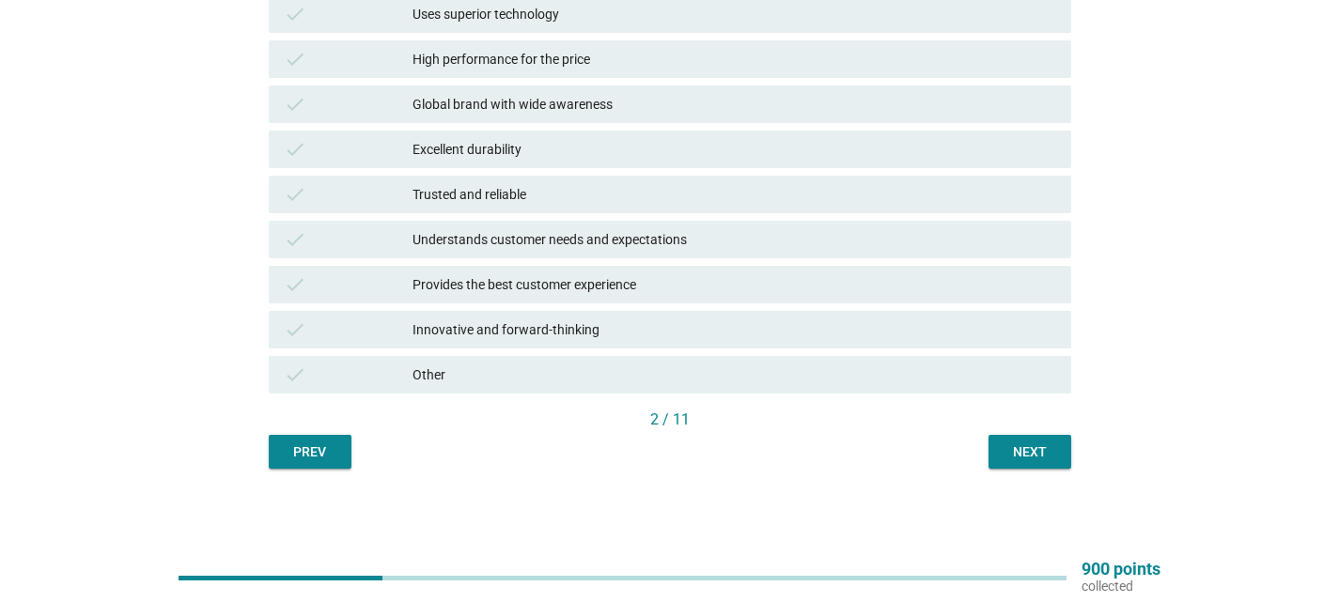
click at [1041, 448] on div "Next" at bounding box center [1030, 453] width 53 height 20
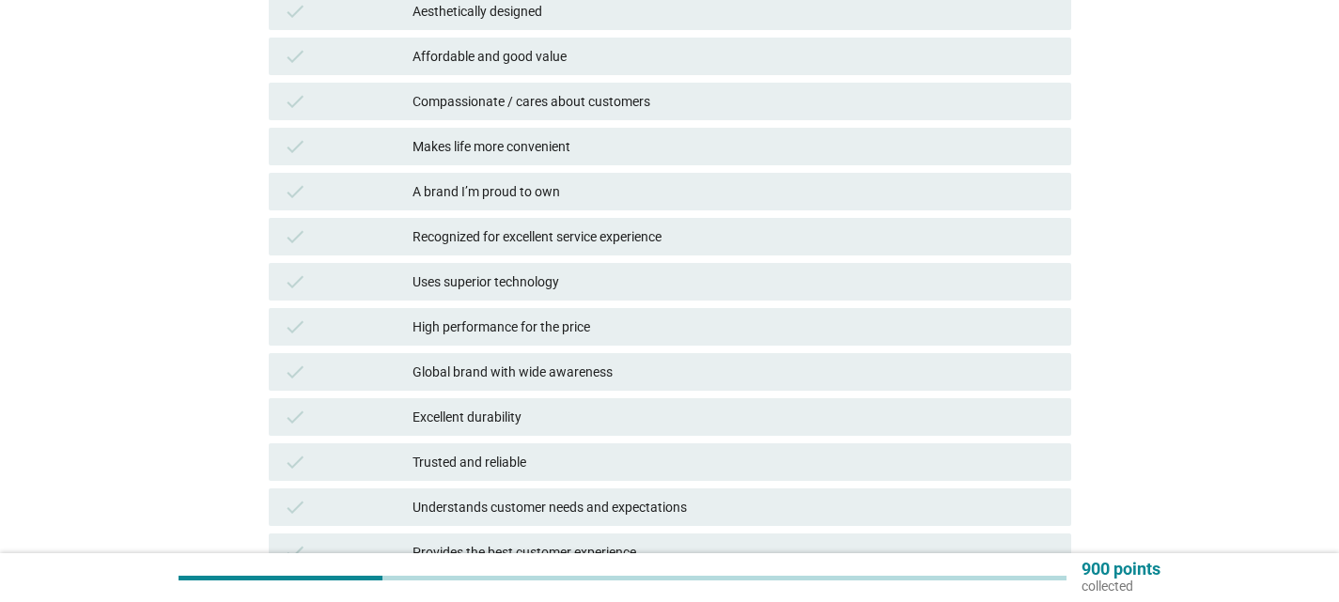
scroll to position [376, 0]
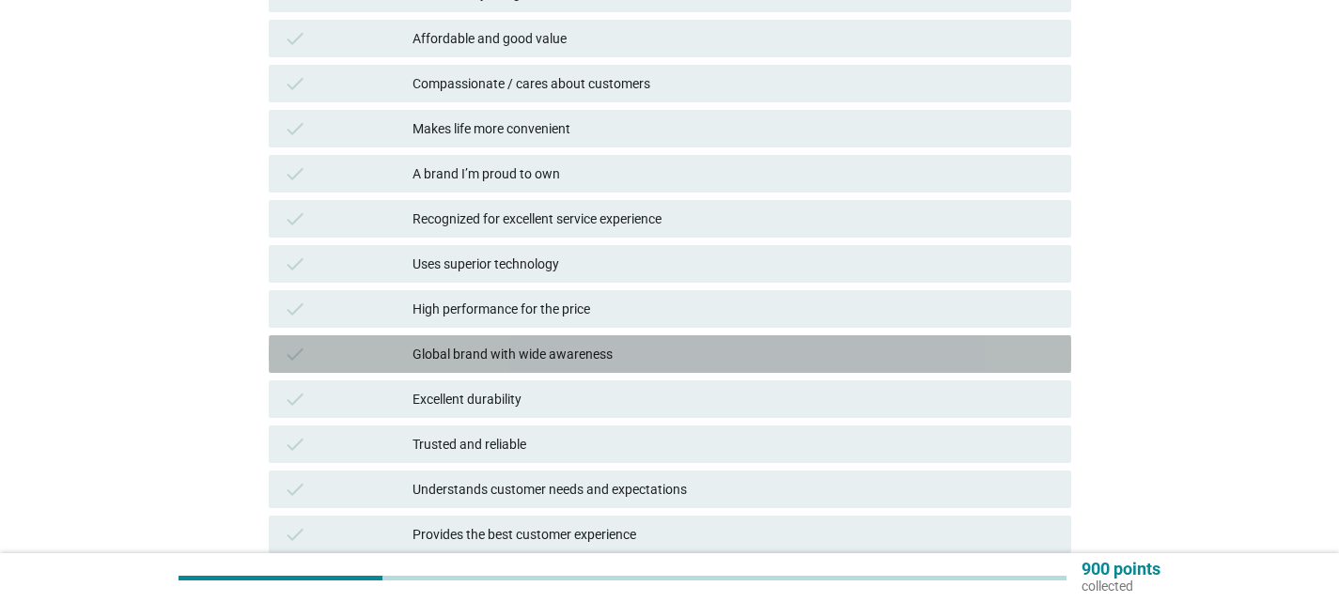
click at [858, 372] on div "check Global brand with wide awareness" at bounding box center [670, 354] width 803 height 38
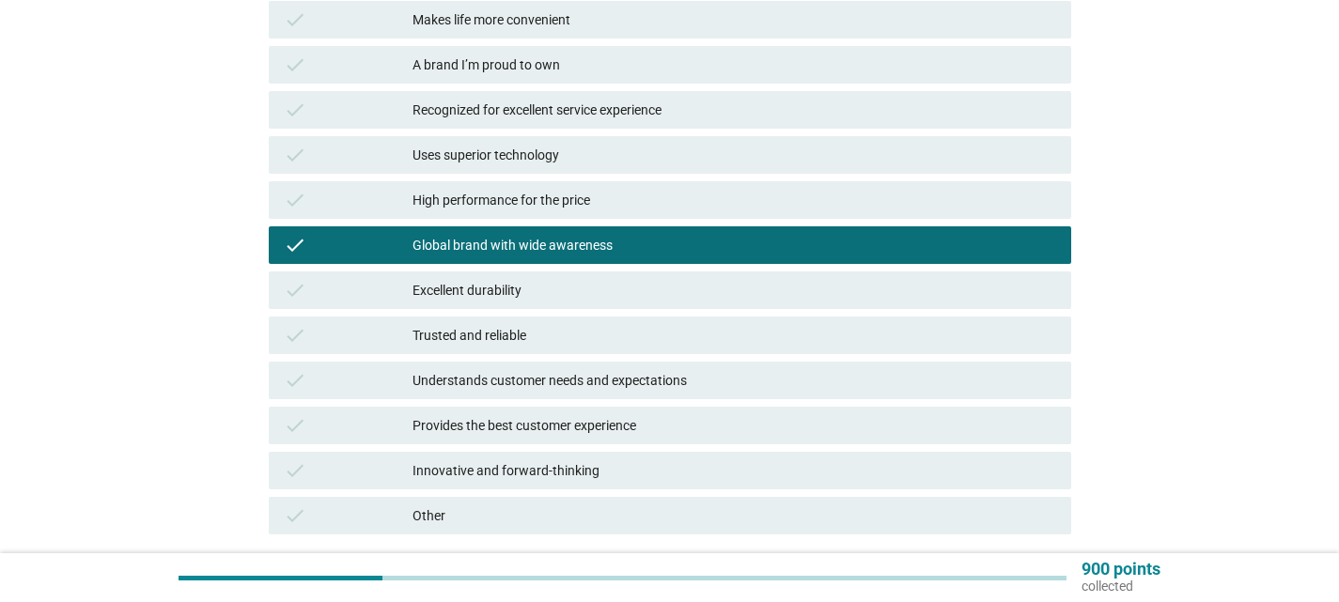
scroll to position [626, 0]
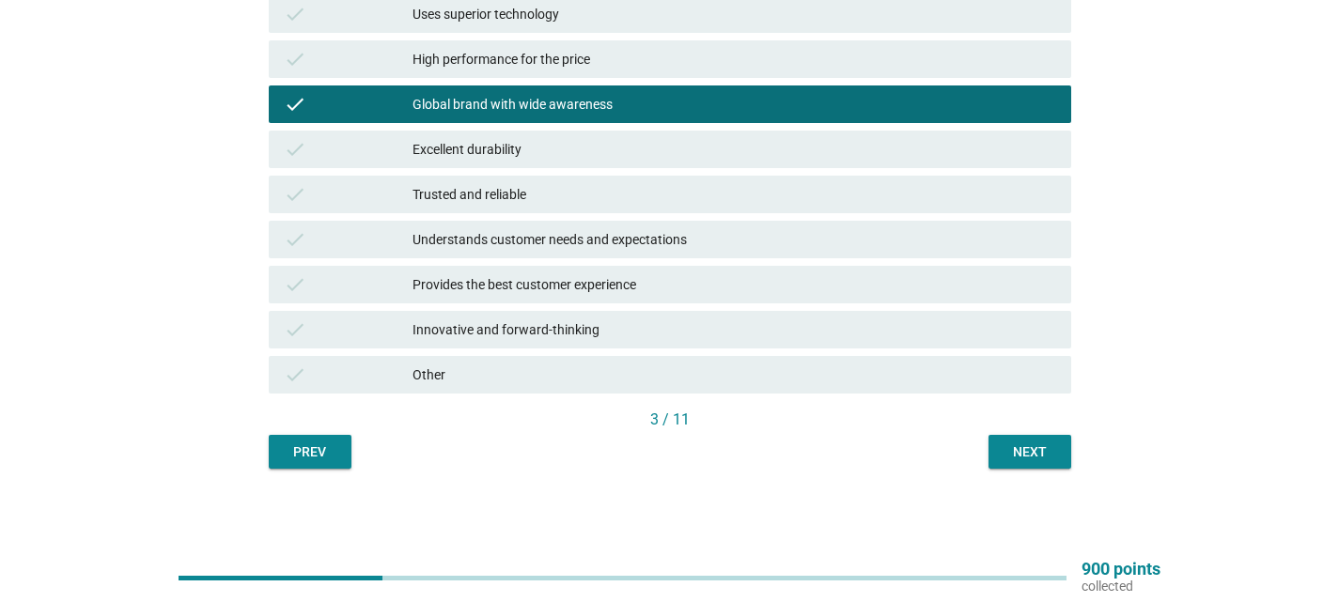
click at [1012, 464] on button "Next" at bounding box center [1030, 452] width 83 height 34
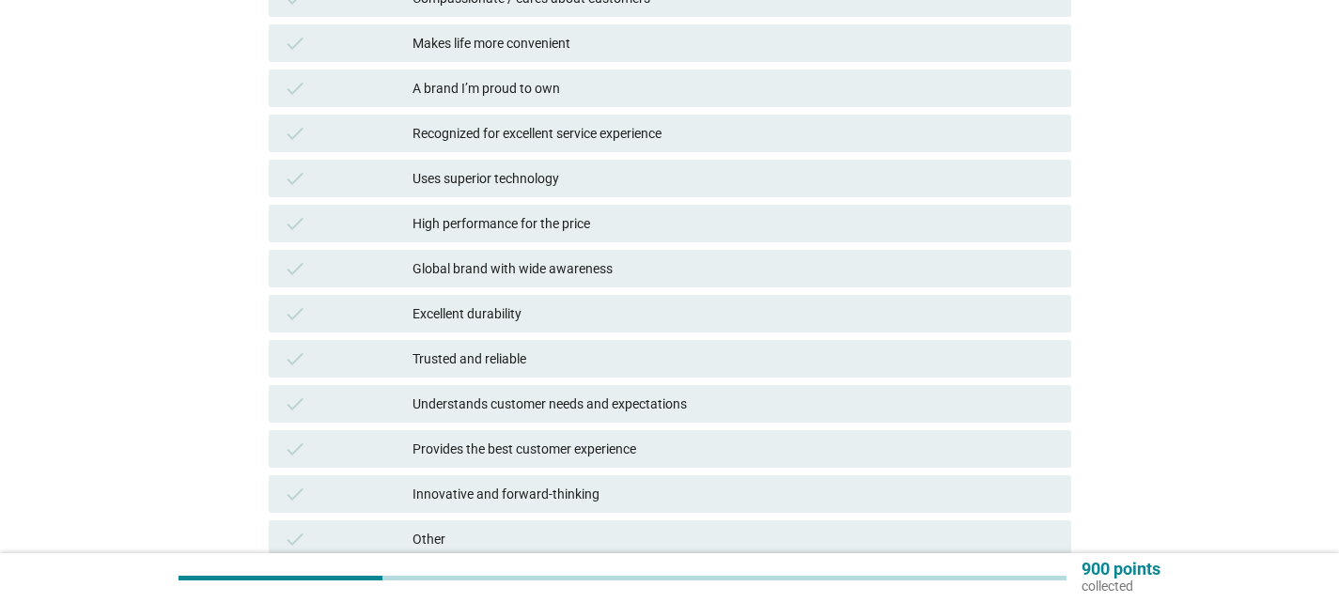
scroll to position [564, 0]
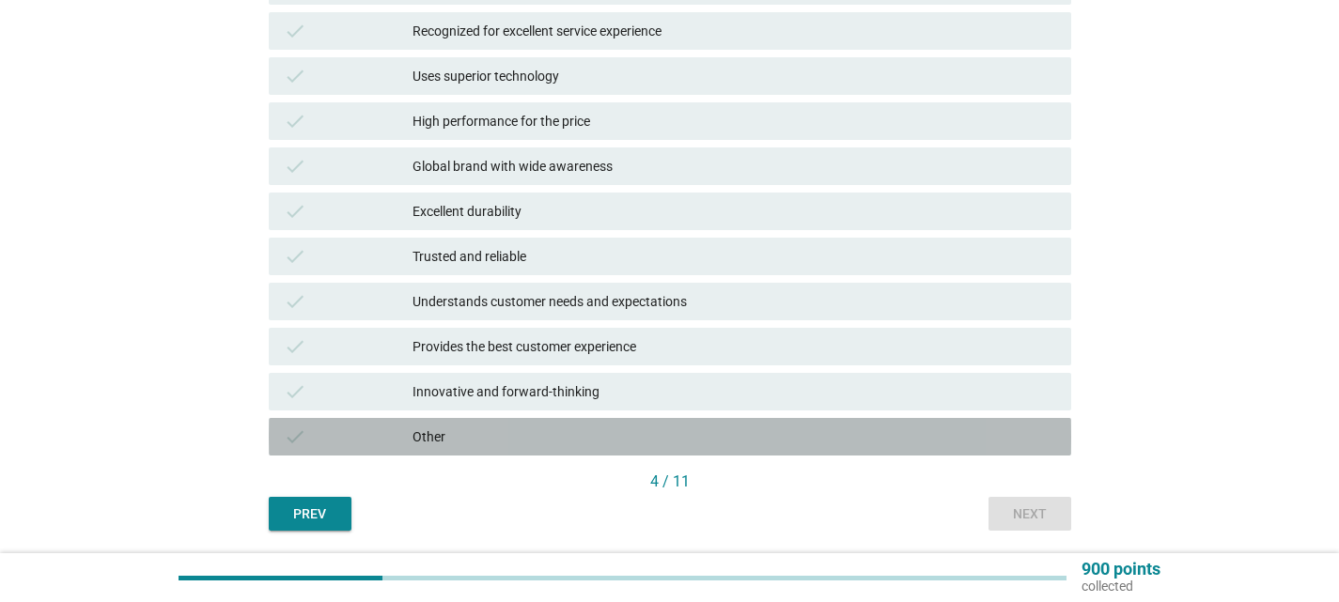
click at [539, 436] on div "Other" at bounding box center [735, 437] width 644 height 23
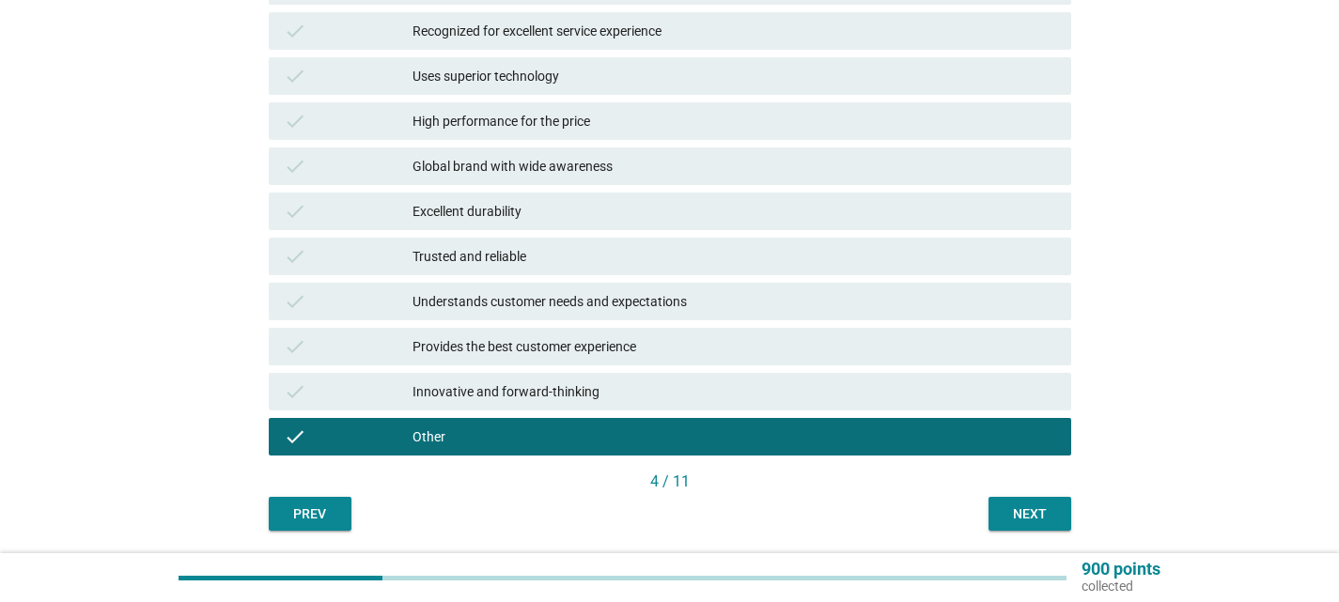
click at [1022, 529] on button "Next" at bounding box center [1030, 514] width 83 height 34
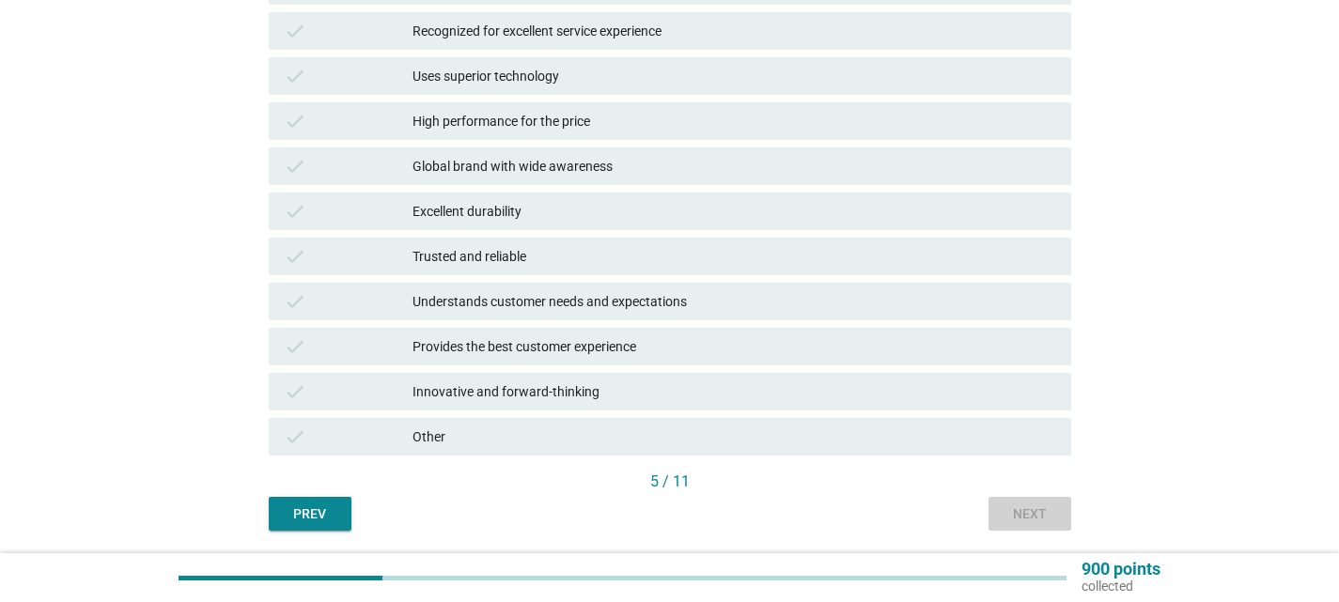
scroll to position [0, 0]
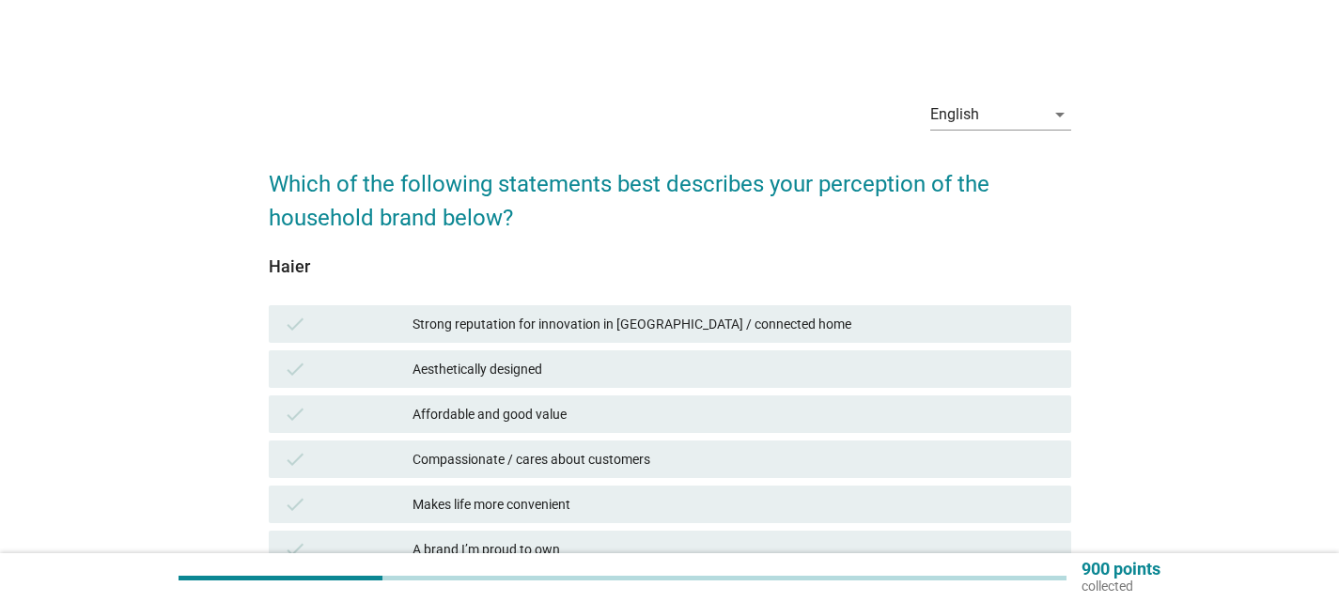
click at [829, 413] on div "Affordable and good value" at bounding box center [735, 414] width 644 height 23
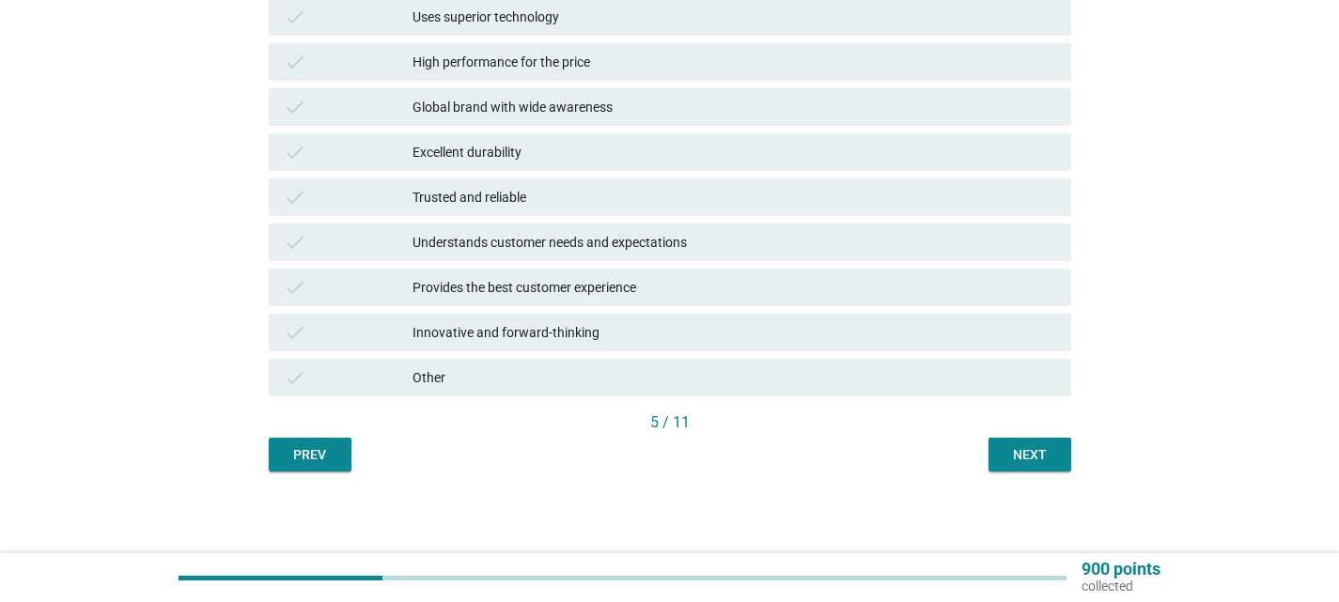
scroll to position [626, 0]
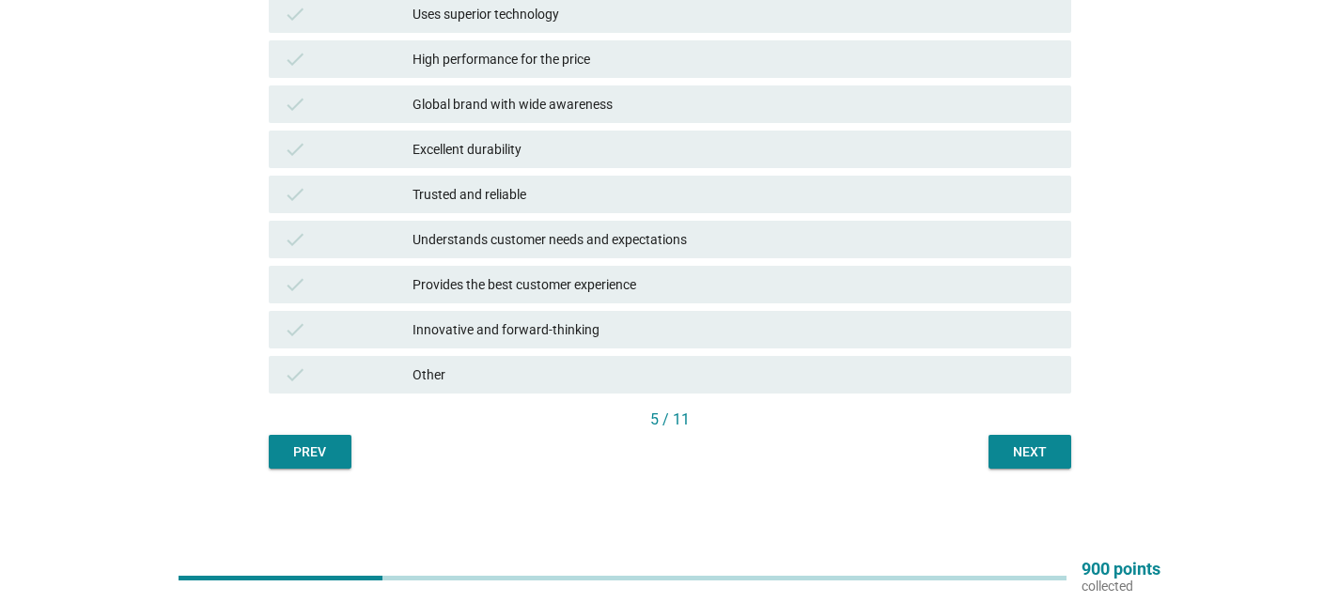
click at [1044, 461] on button "Next" at bounding box center [1030, 452] width 83 height 34
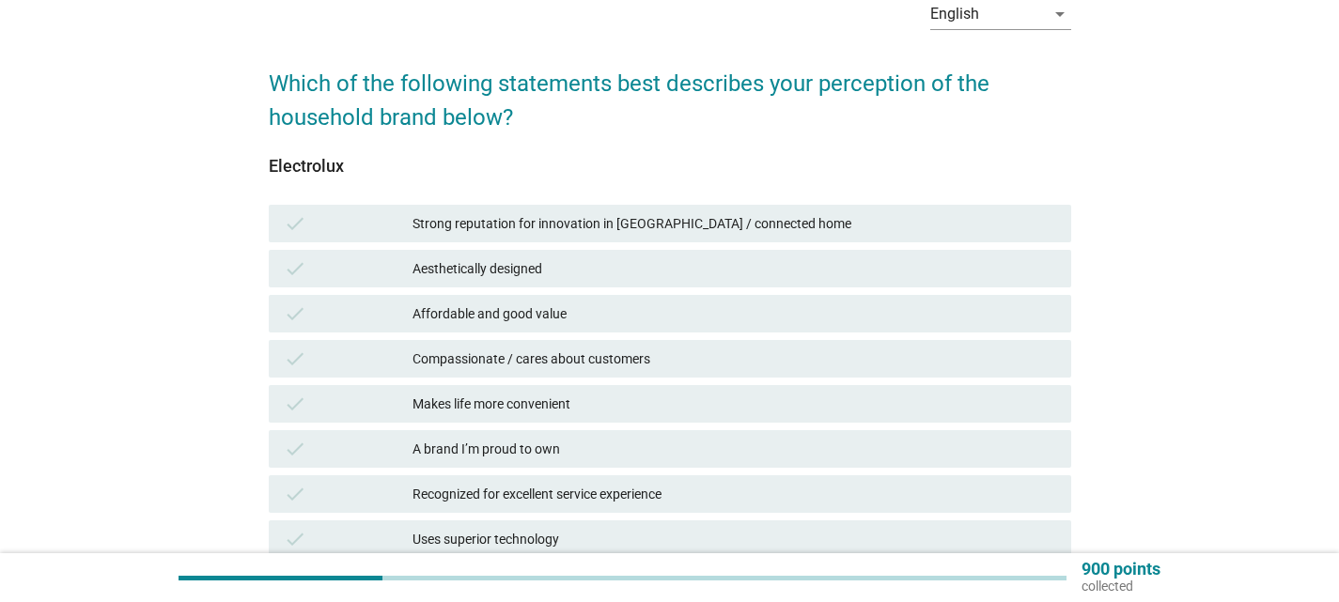
scroll to position [376, 0]
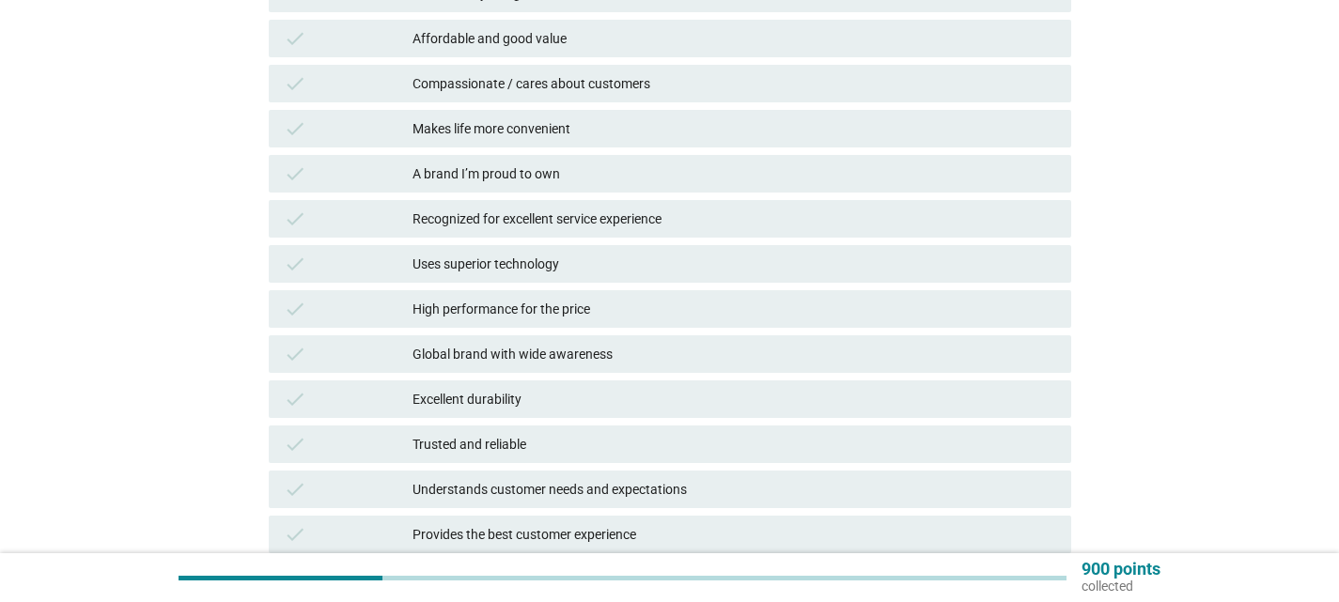
click at [794, 313] on div "High performance for the price" at bounding box center [735, 309] width 644 height 23
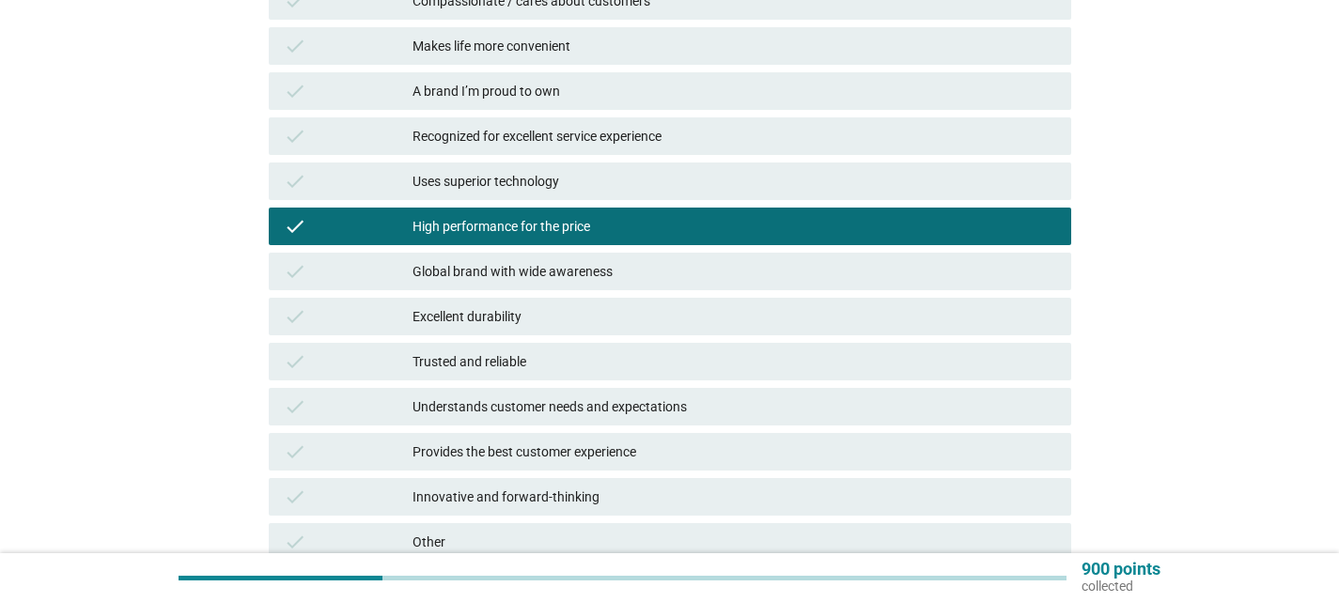
scroll to position [626, 0]
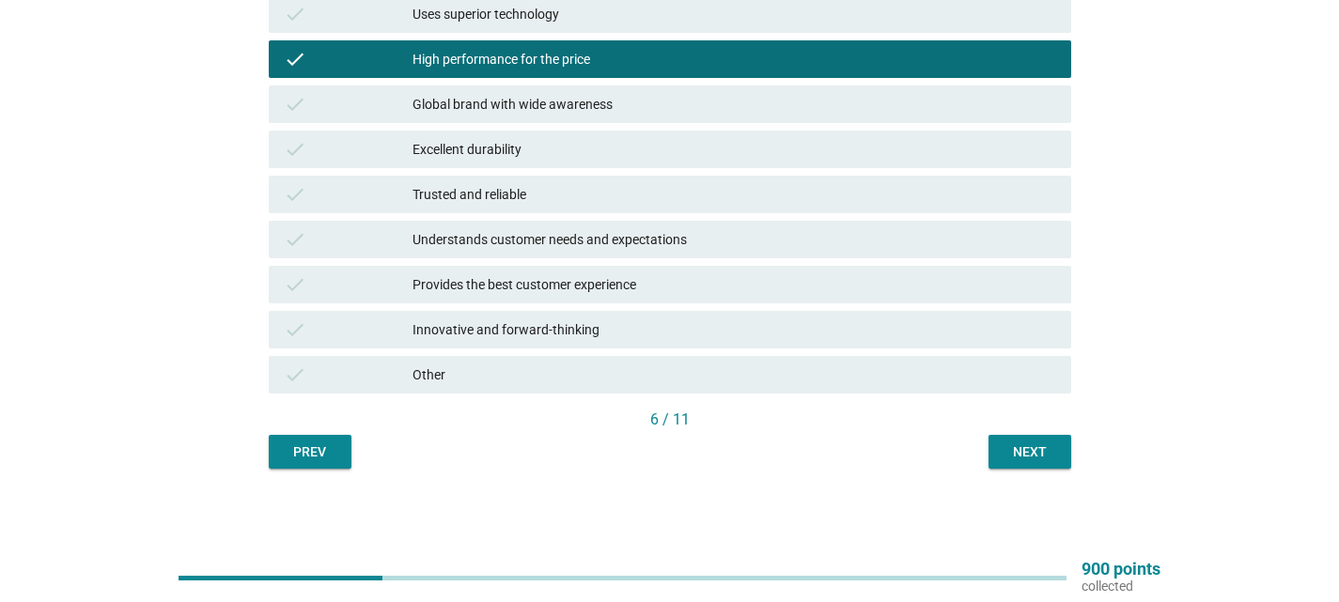
click at [1034, 458] on div "Next" at bounding box center [1030, 453] width 53 height 20
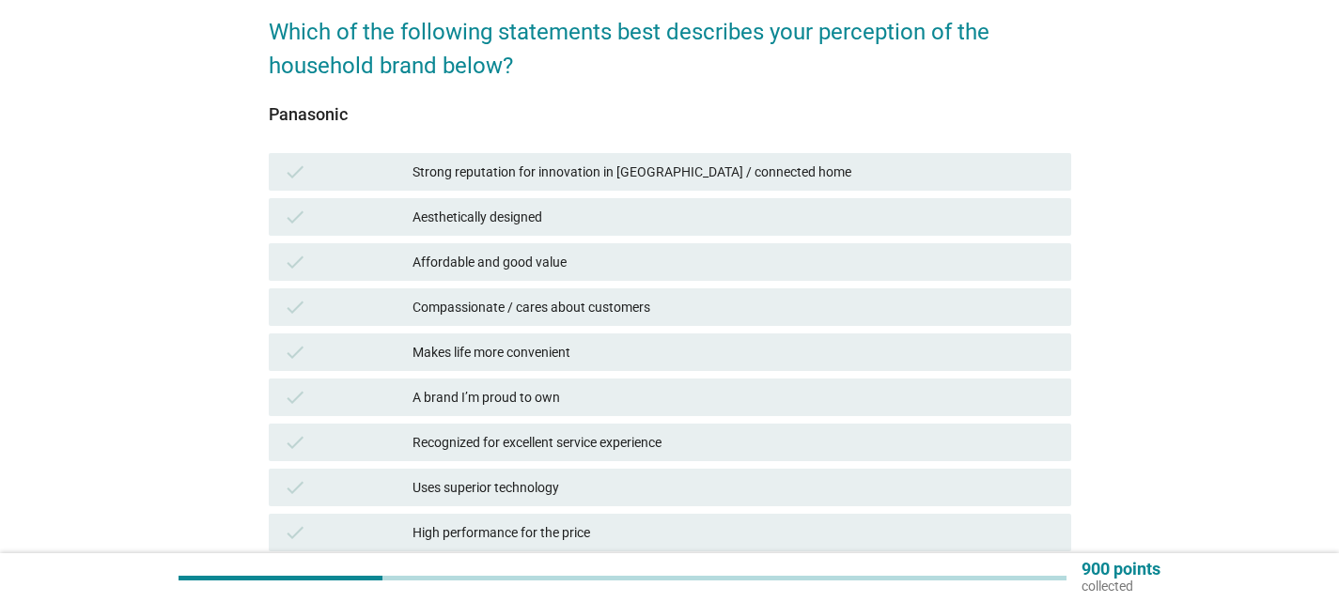
scroll to position [188, 0]
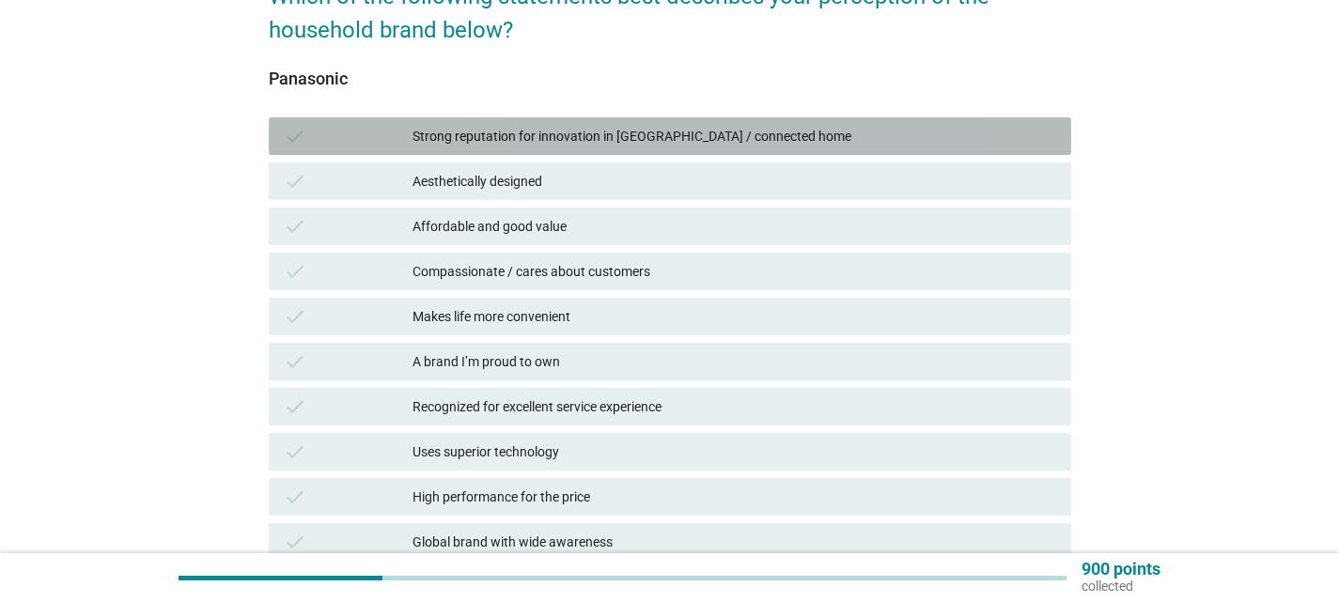
click at [819, 150] on div "check Strong reputation for innovation in [GEOGRAPHIC_DATA] / connected home" at bounding box center [670, 136] width 803 height 38
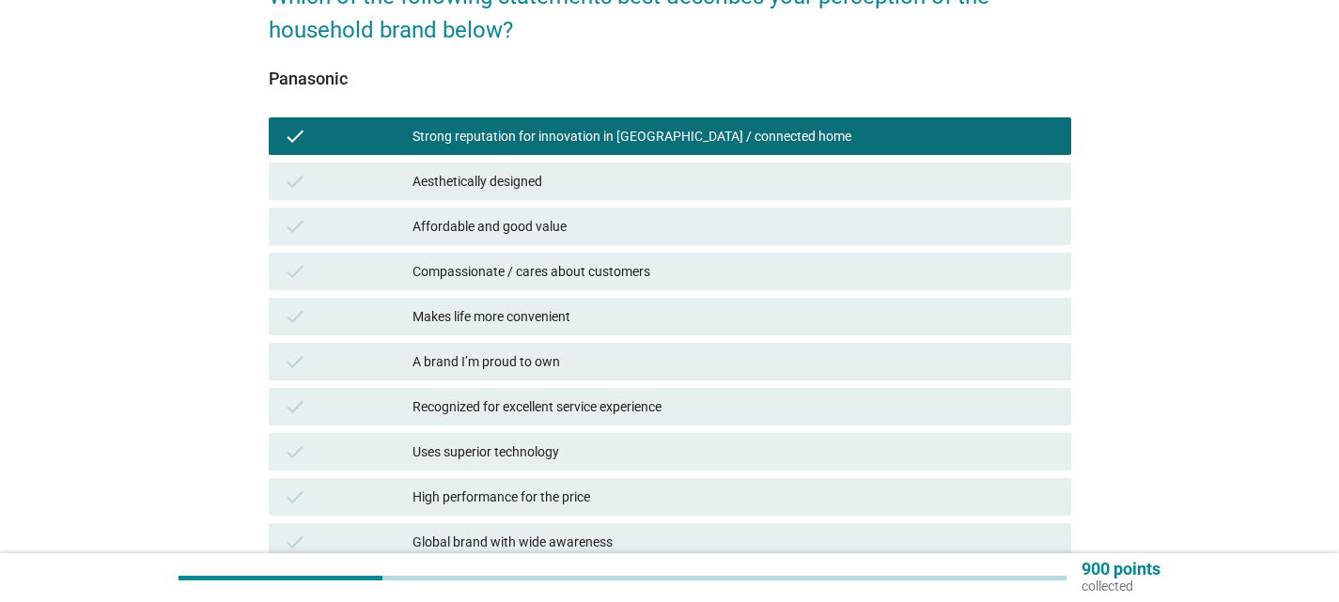
click at [840, 335] on div "check Makes life more convenient" at bounding box center [670, 316] width 810 height 45
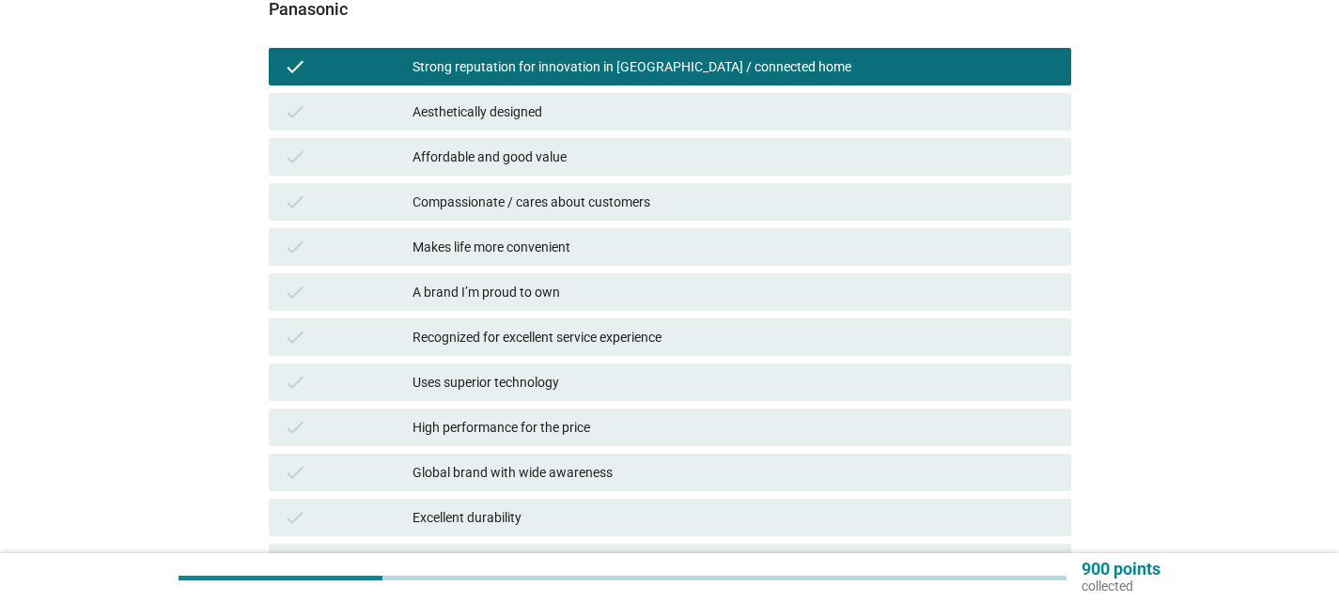
scroll to position [376, 0]
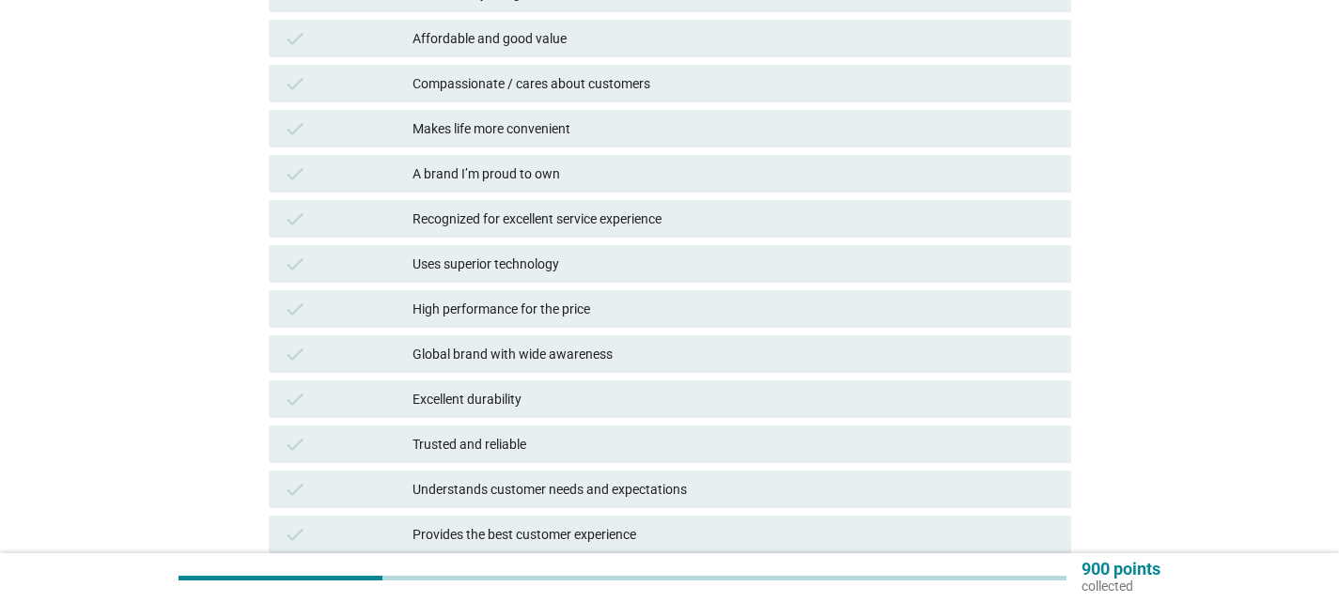
click at [696, 120] on div "Makes life more convenient" at bounding box center [735, 128] width 644 height 23
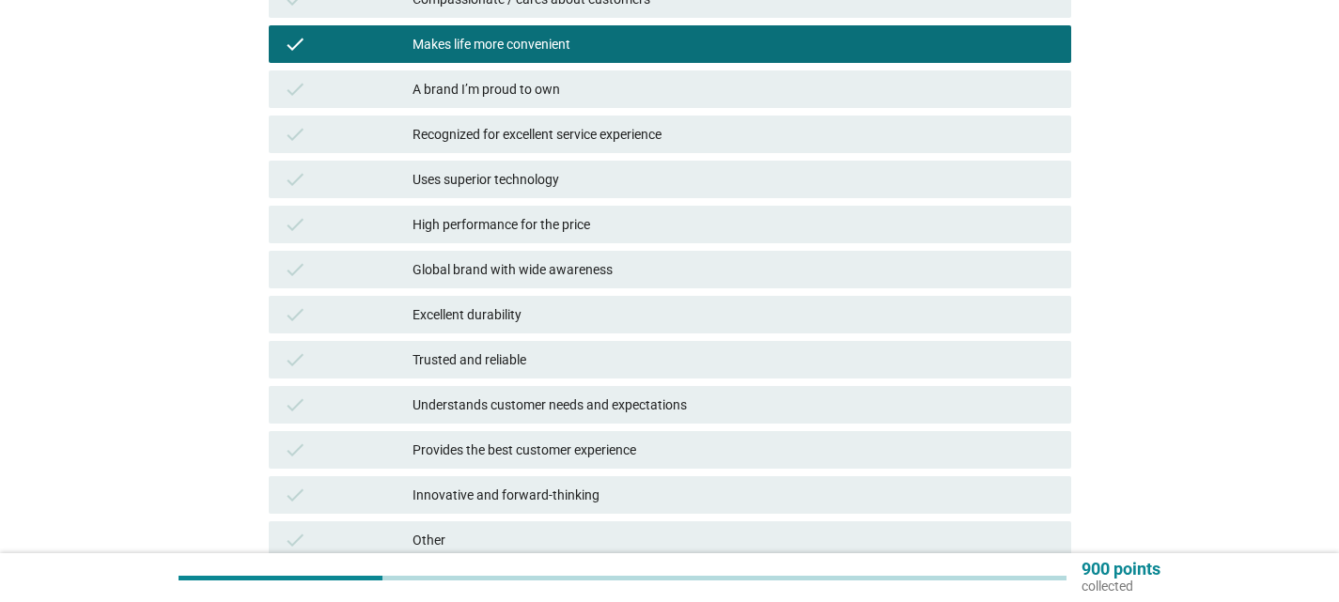
scroll to position [626, 0]
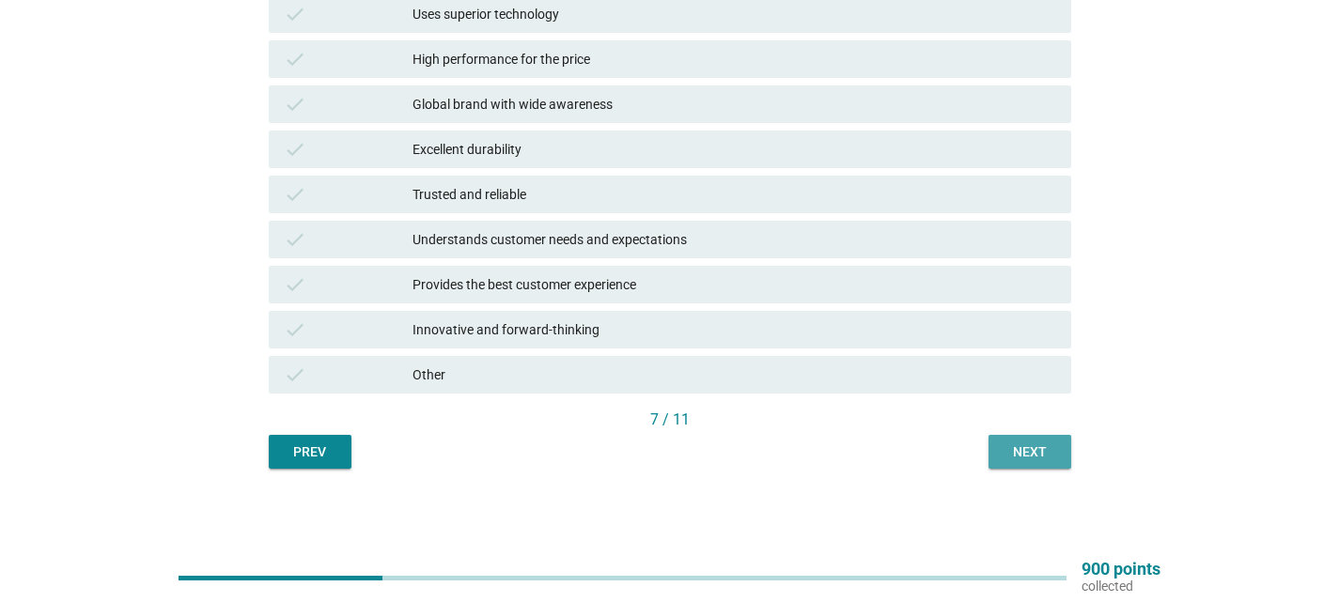
click at [1029, 462] on button "Next" at bounding box center [1030, 452] width 83 height 34
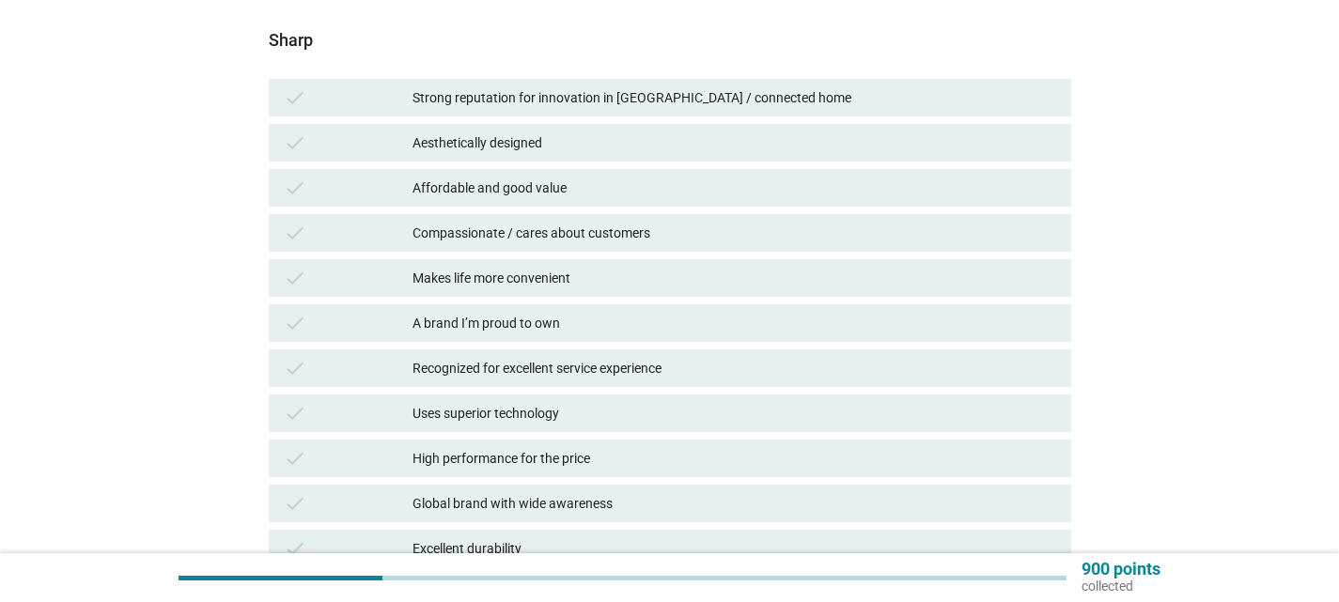
scroll to position [282, 0]
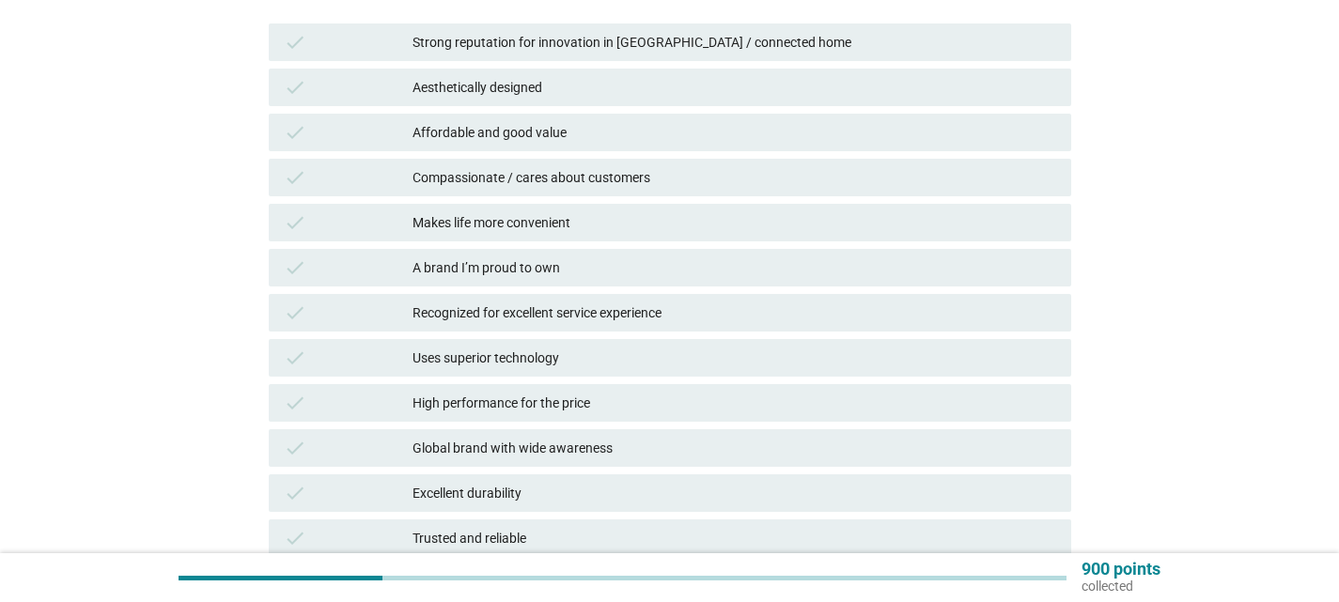
drag, startPoint x: 866, startPoint y: 316, endPoint x: 885, endPoint y: 327, distance: 21.9
click at [866, 315] on div "Recognized for excellent service experience" at bounding box center [735, 313] width 644 height 23
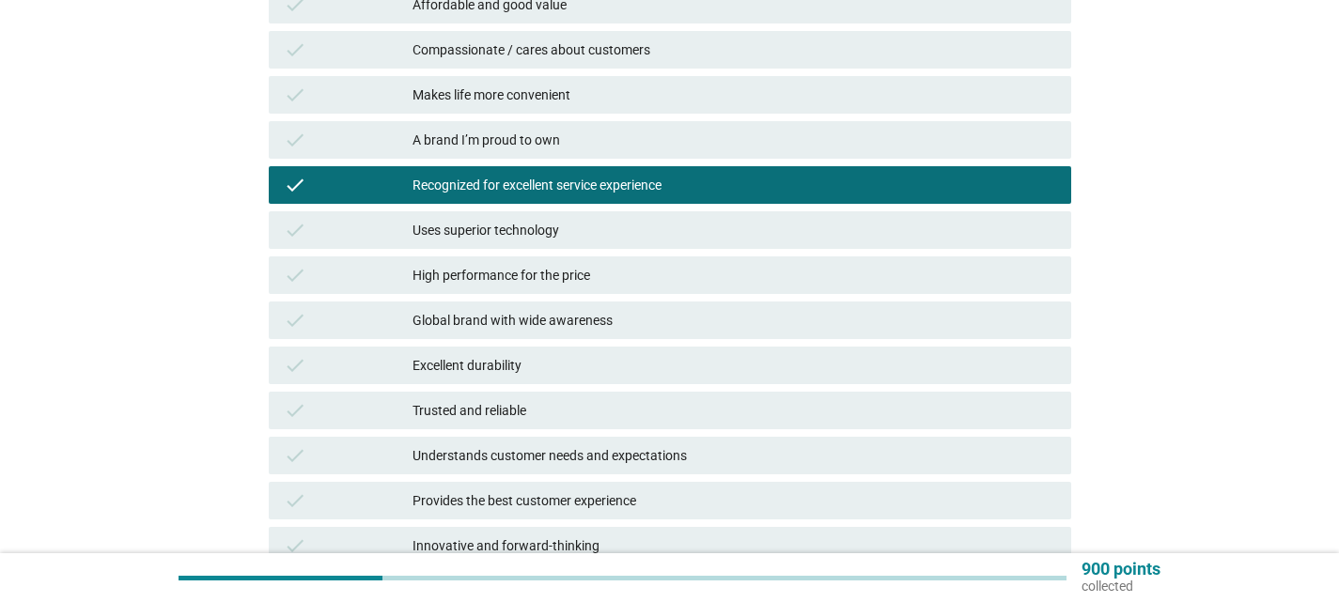
scroll to position [626, 0]
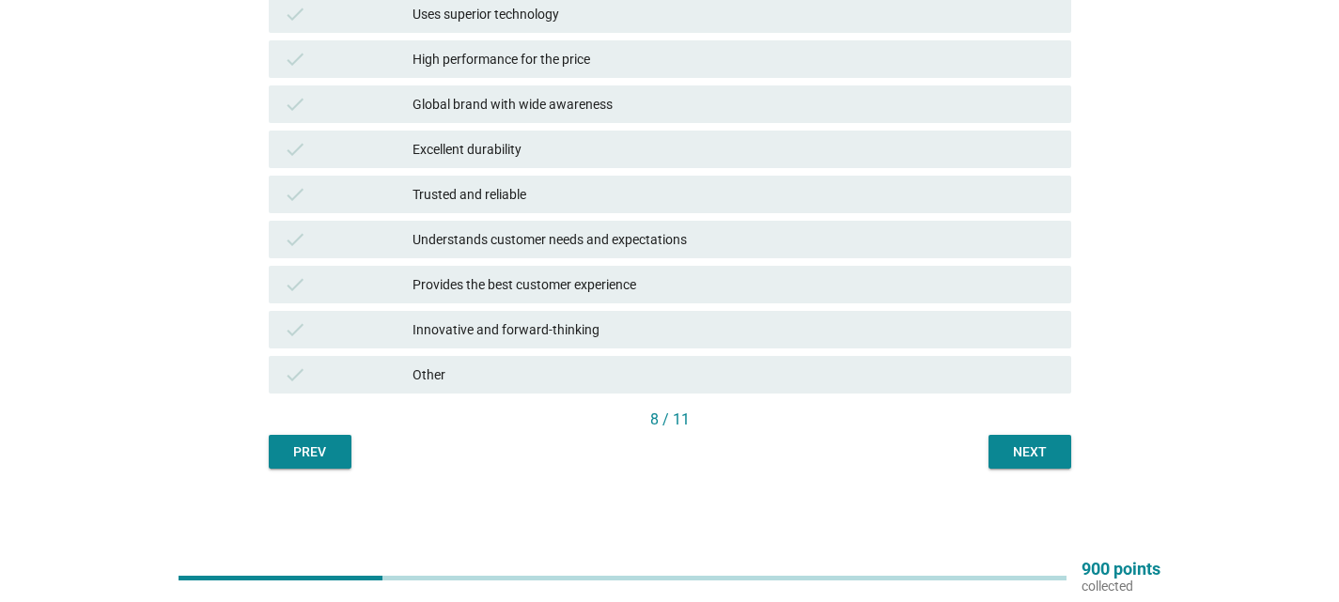
click at [1060, 453] on button "Next" at bounding box center [1030, 452] width 83 height 34
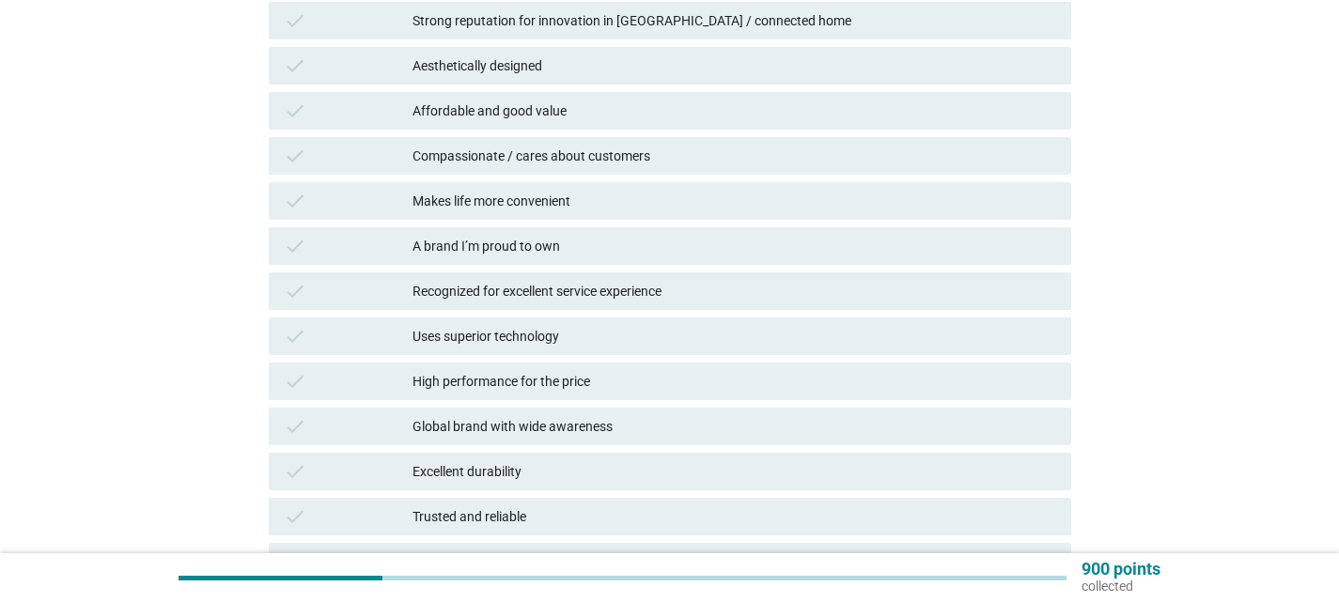
scroll to position [376, 0]
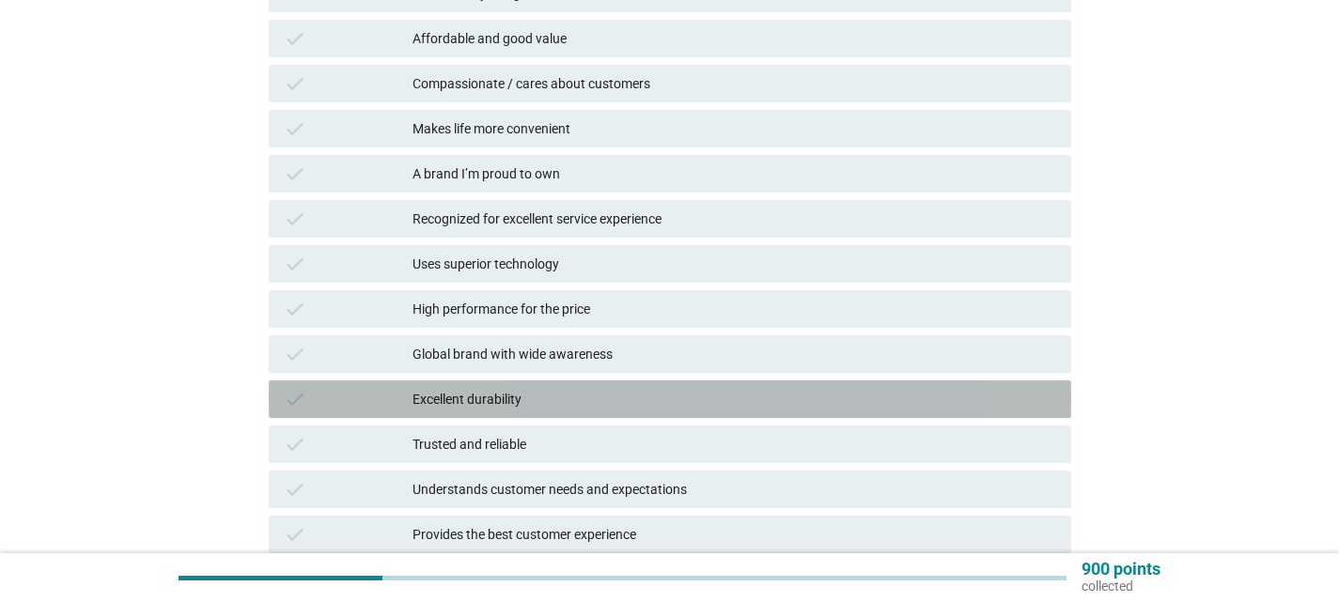
click at [831, 402] on div "Excellent durability" at bounding box center [735, 399] width 644 height 23
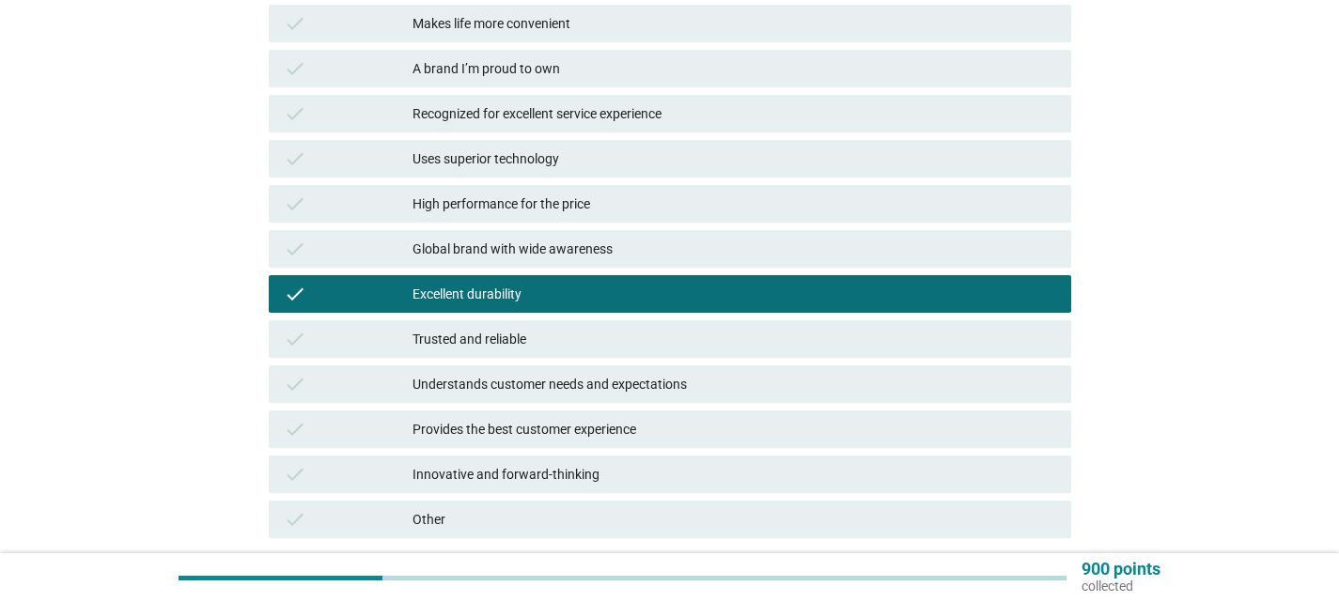
scroll to position [626, 0]
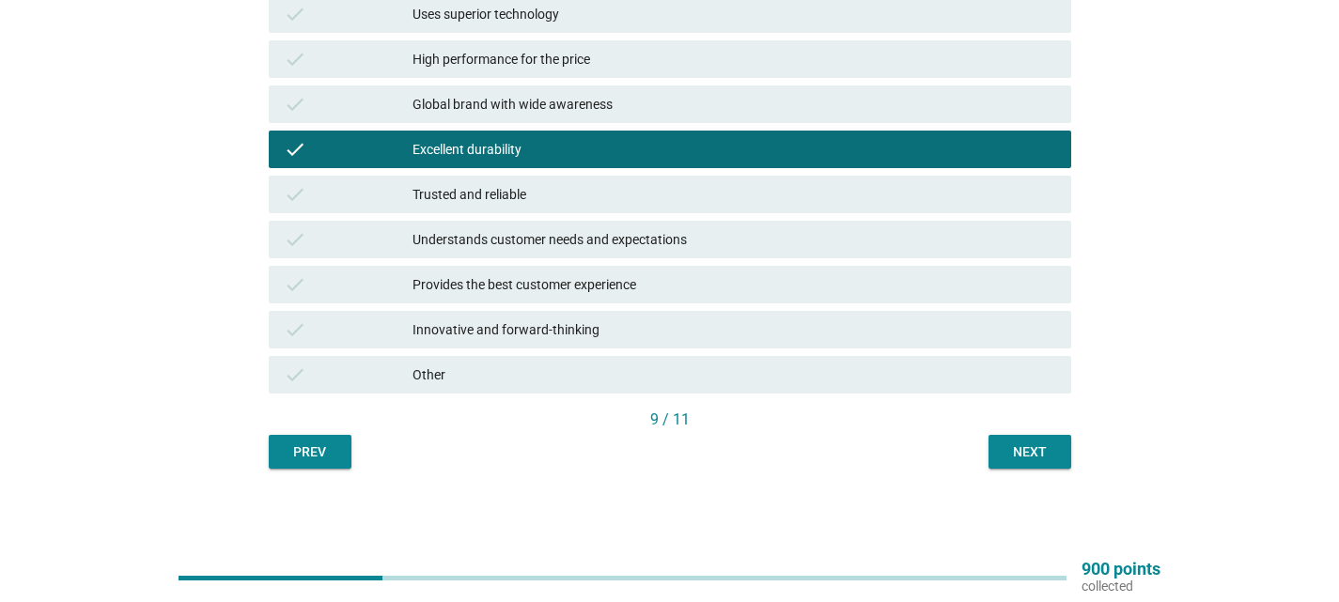
click at [1027, 453] on div "Next" at bounding box center [1030, 453] width 53 height 20
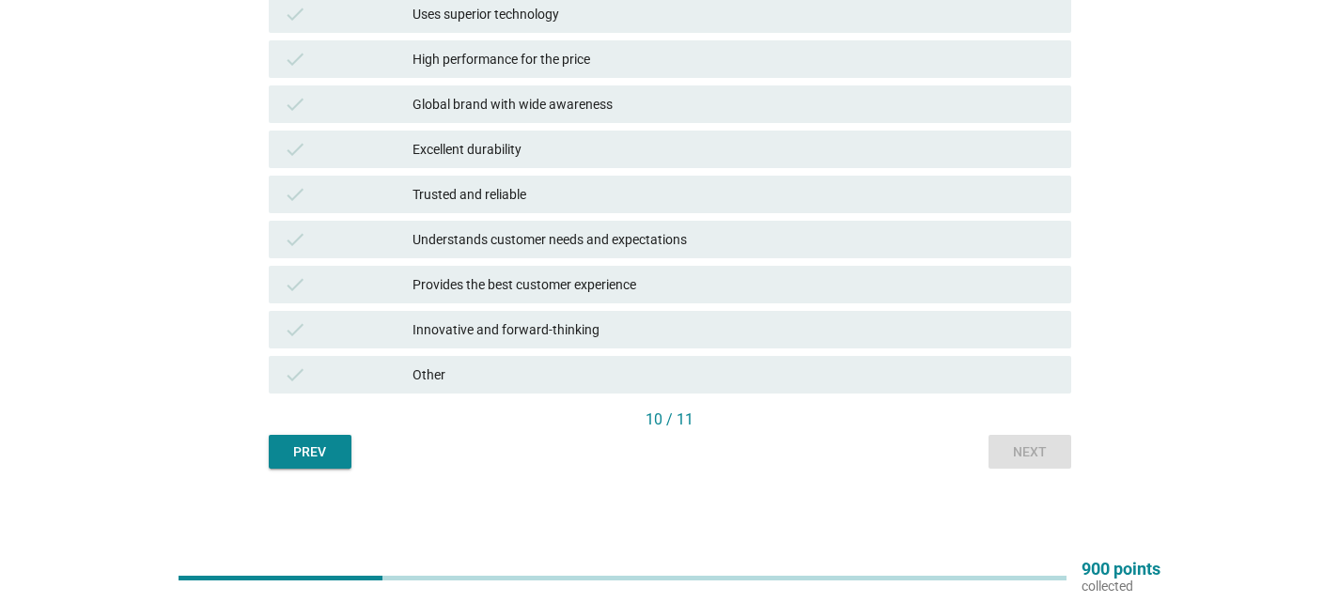
click at [959, 382] on div "Other" at bounding box center [735, 375] width 644 height 23
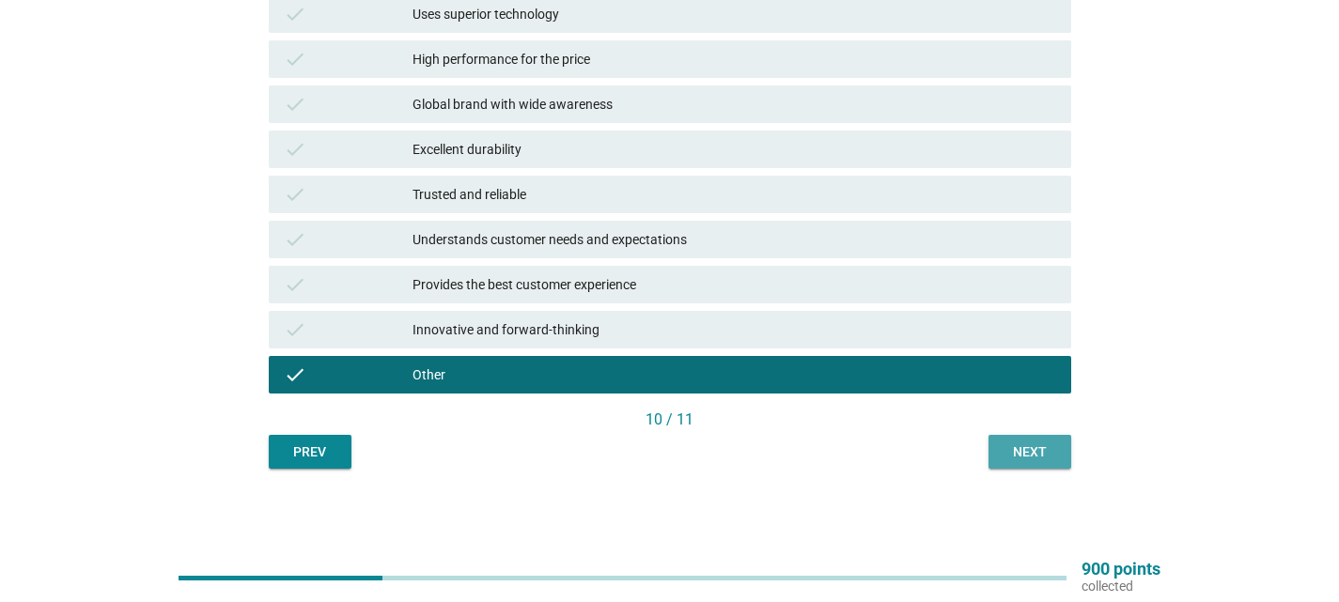
click at [1005, 453] on div "Next" at bounding box center [1030, 453] width 53 height 20
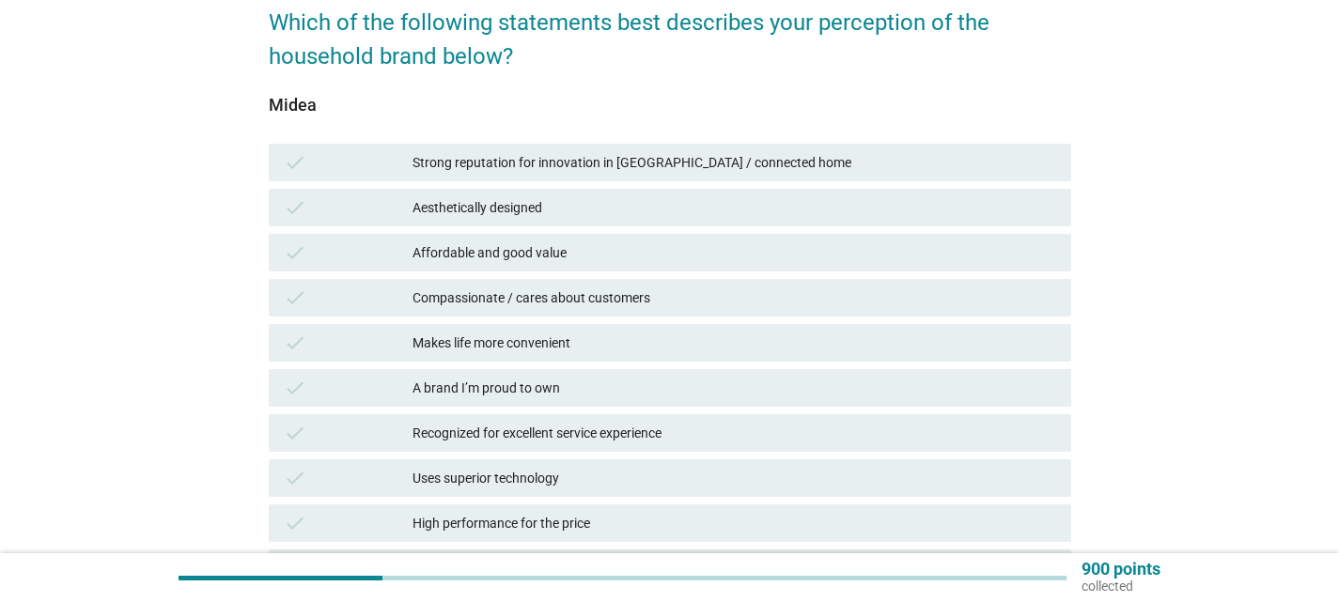
scroll to position [156, 0]
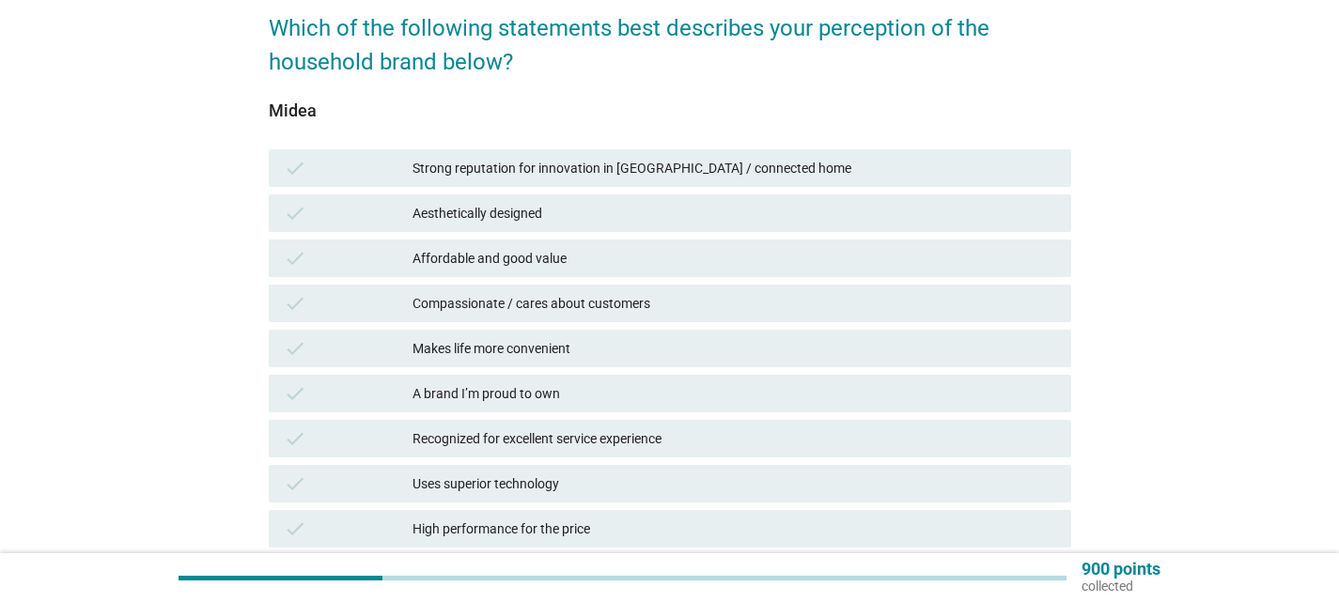
click at [811, 279] on div "check Affordable and good value" at bounding box center [670, 258] width 810 height 45
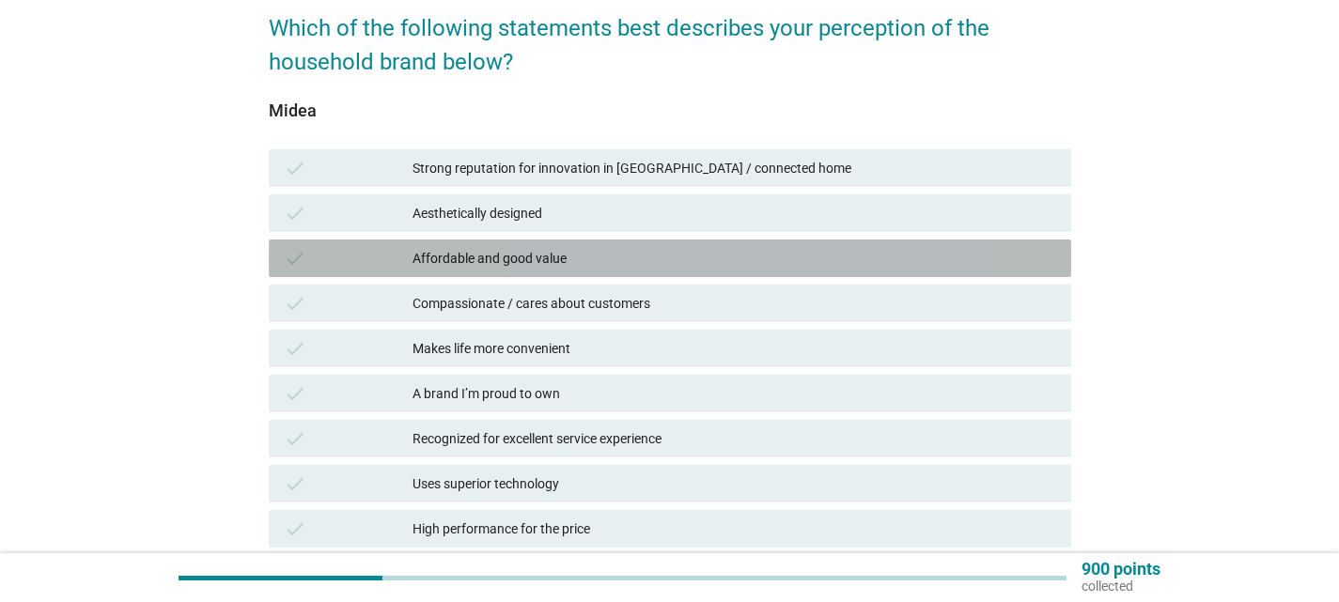
click at [818, 268] on div "Affordable and good value" at bounding box center [735, 258] width 644 height 23
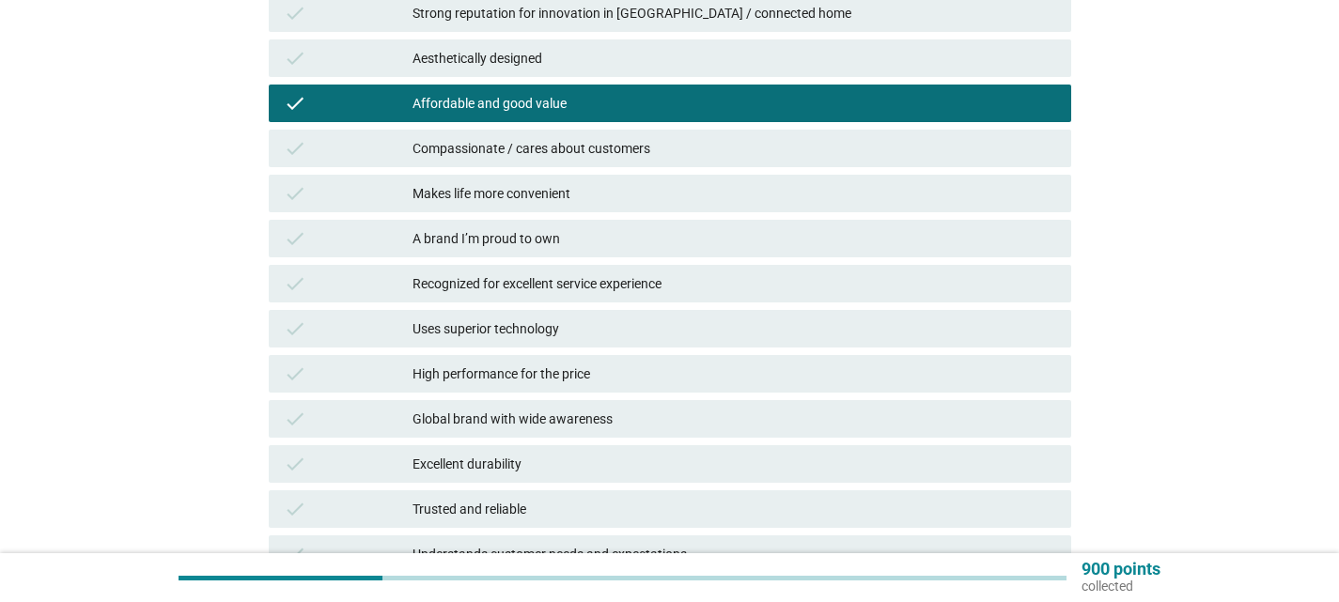
scroll to position [626, 0]
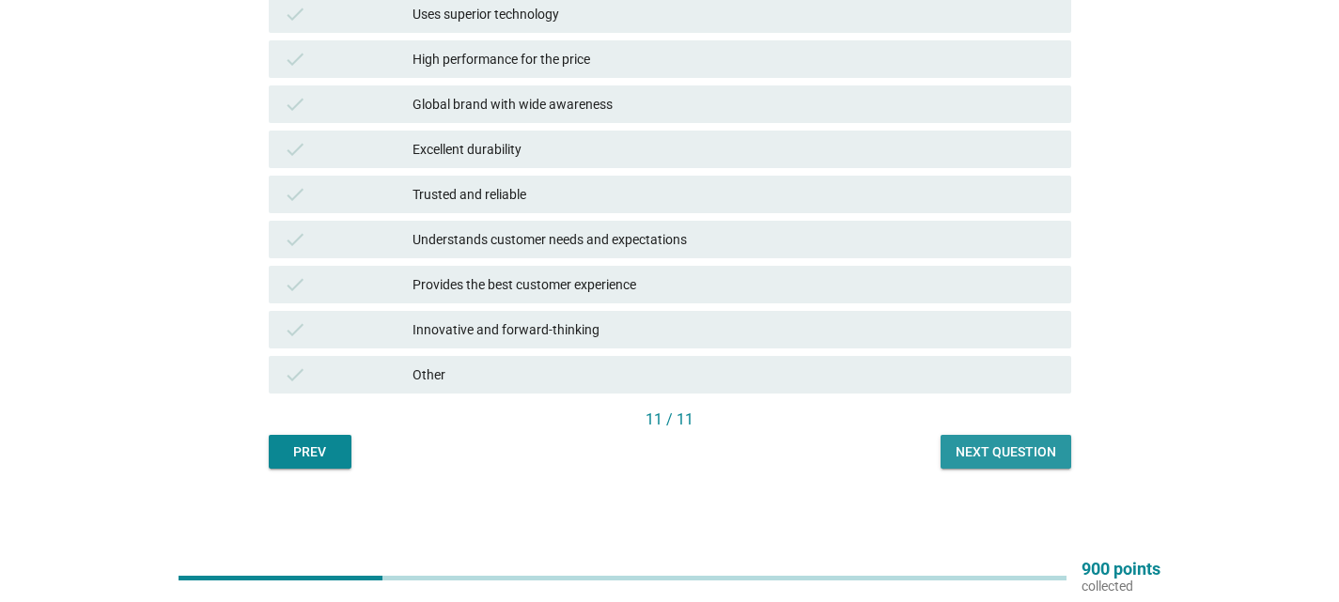
click at [999, 461] on button "Next question" at bounding box center [1006, 452] width 131 height 34
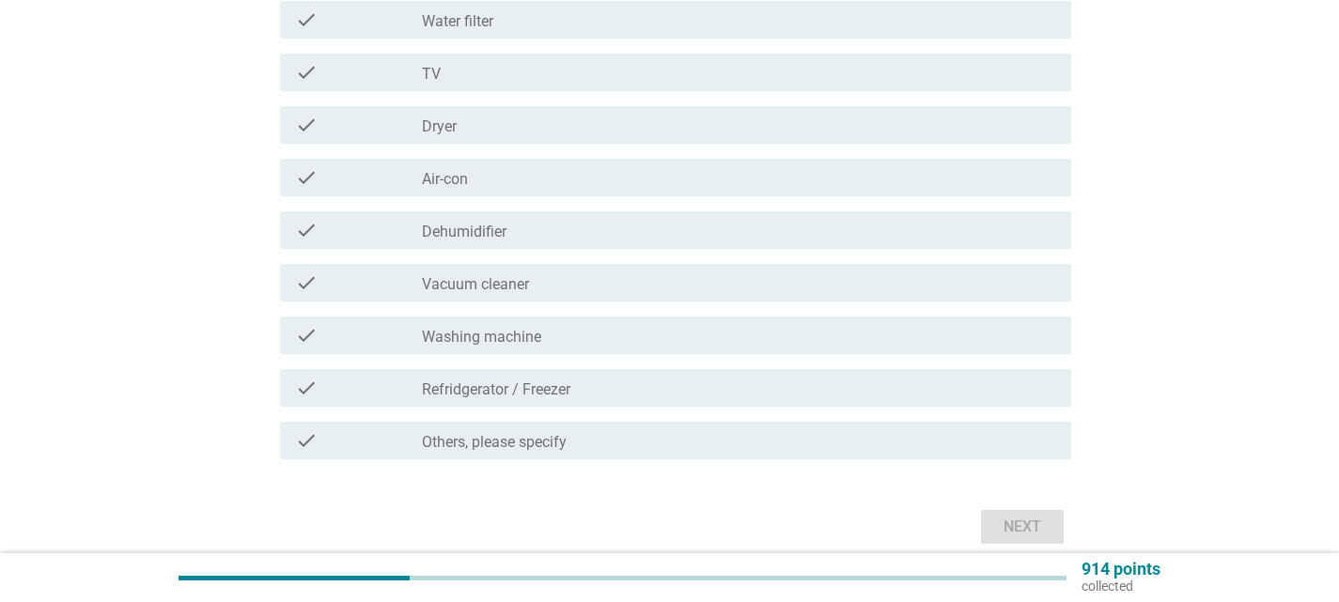
scroll to position [0, 0]
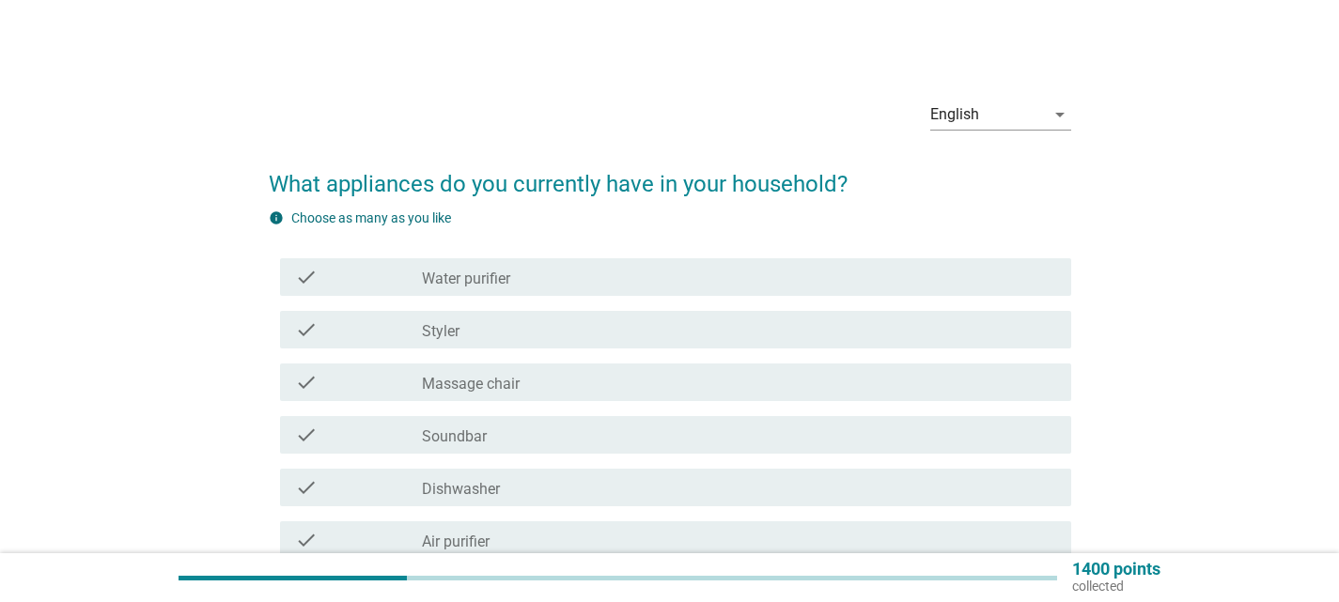
click at [850, 402] on div "check check_box_outline_blank Massage chair" at bounding box center [670, 382] width 803 height 53
click at [862, 388] on div "check_box_outline_blank Massage chair" at bounding box center [739, 382] width 634 height 23
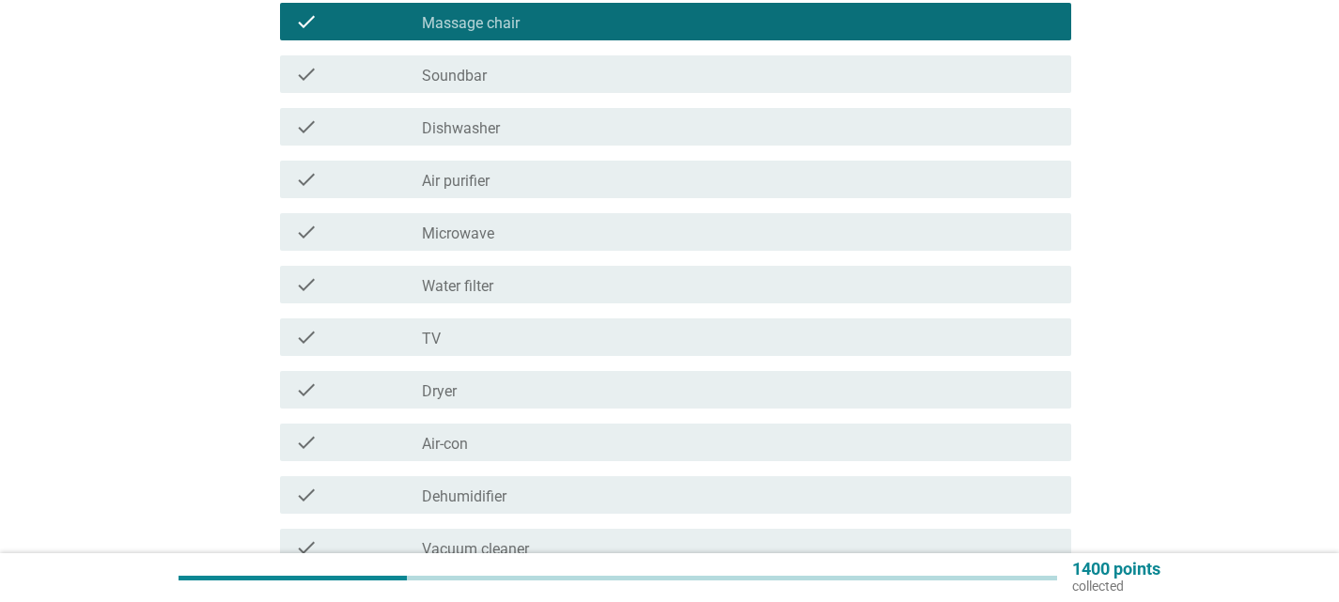
scroll to position [376, 0]
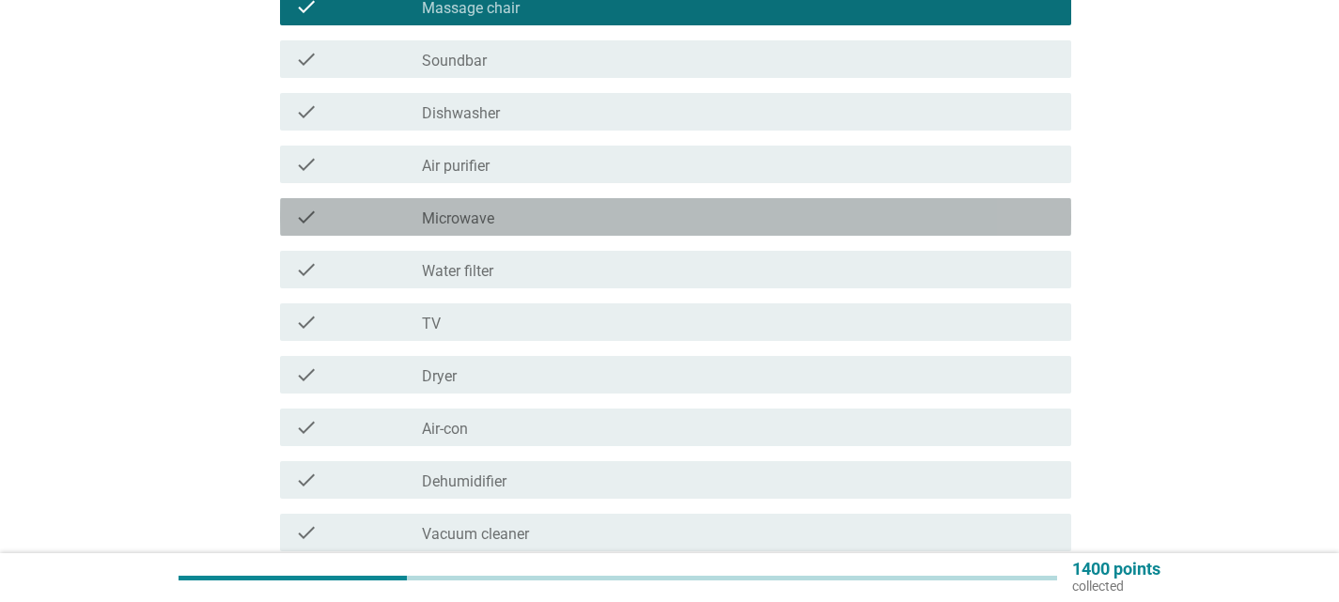
click at [524, 225] on div "check_box_outline_blank Microwave" at bounding box center [739, 217] width 634 height 23
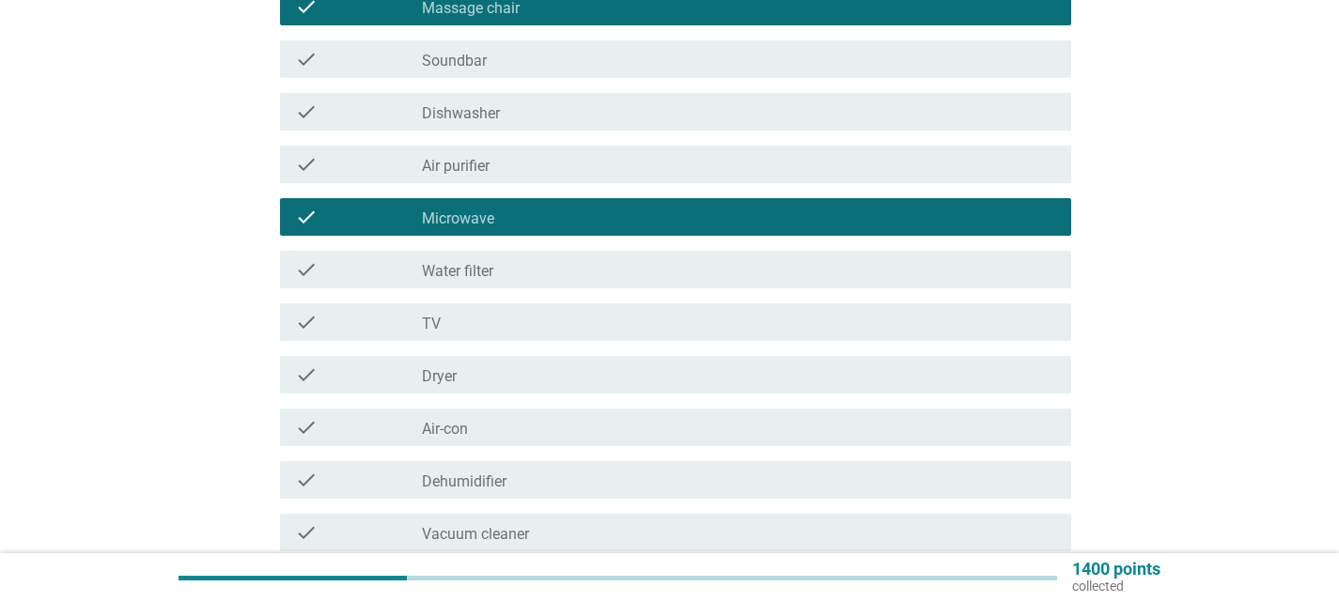
click at [552, 157] on div "check_box_outline_blank Air purifier" at bounding box center [739, 164] width 634 height 23
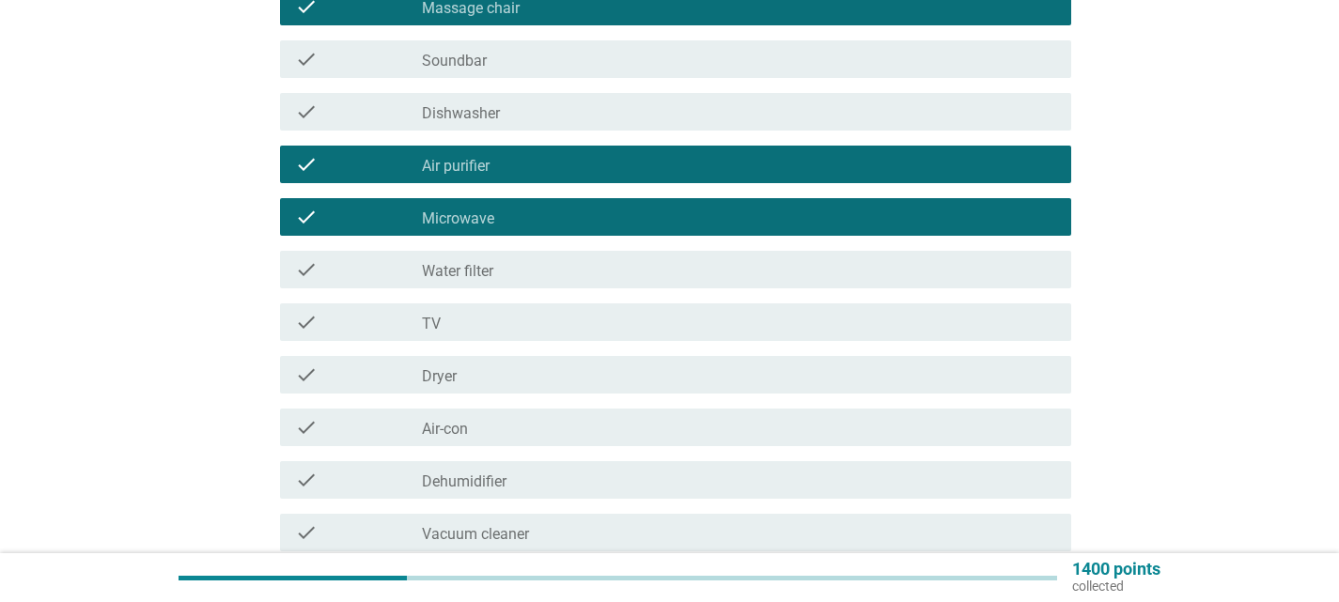
click at [536, 314] on div "check_box_outline_blank TV" at bounding box center [739, 322] width 634 height 23
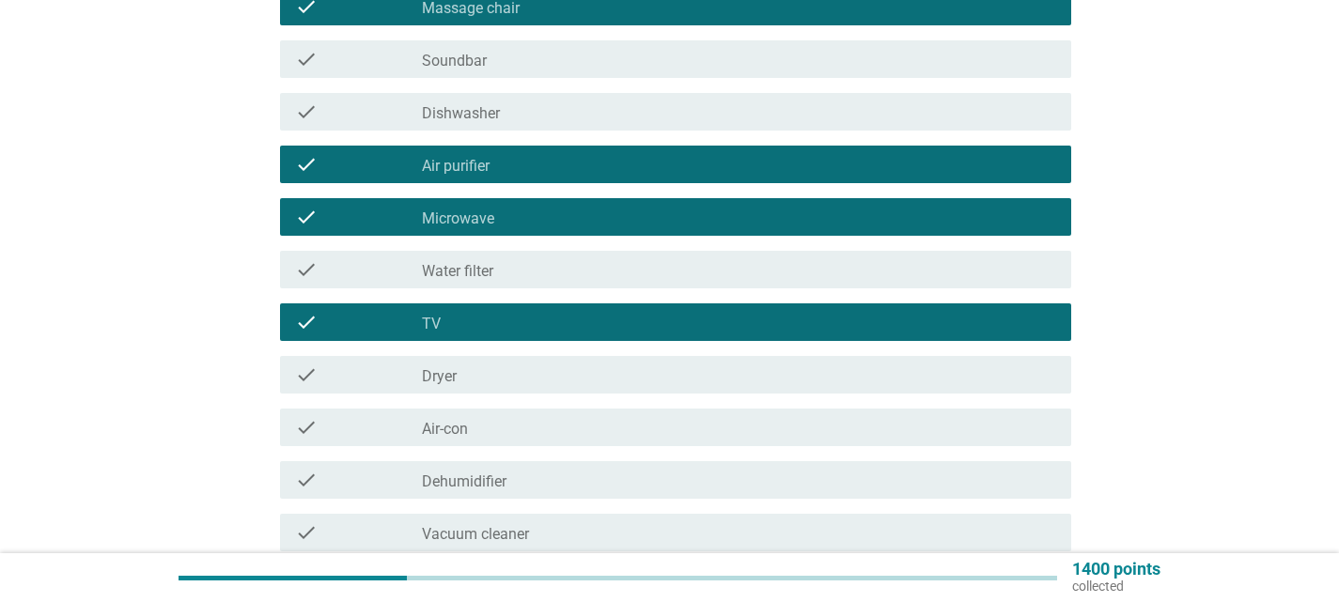
click at [559, 273] on div "check_box_outline_blank Water filter" at bounding box center [739, 269] width 634 height 23
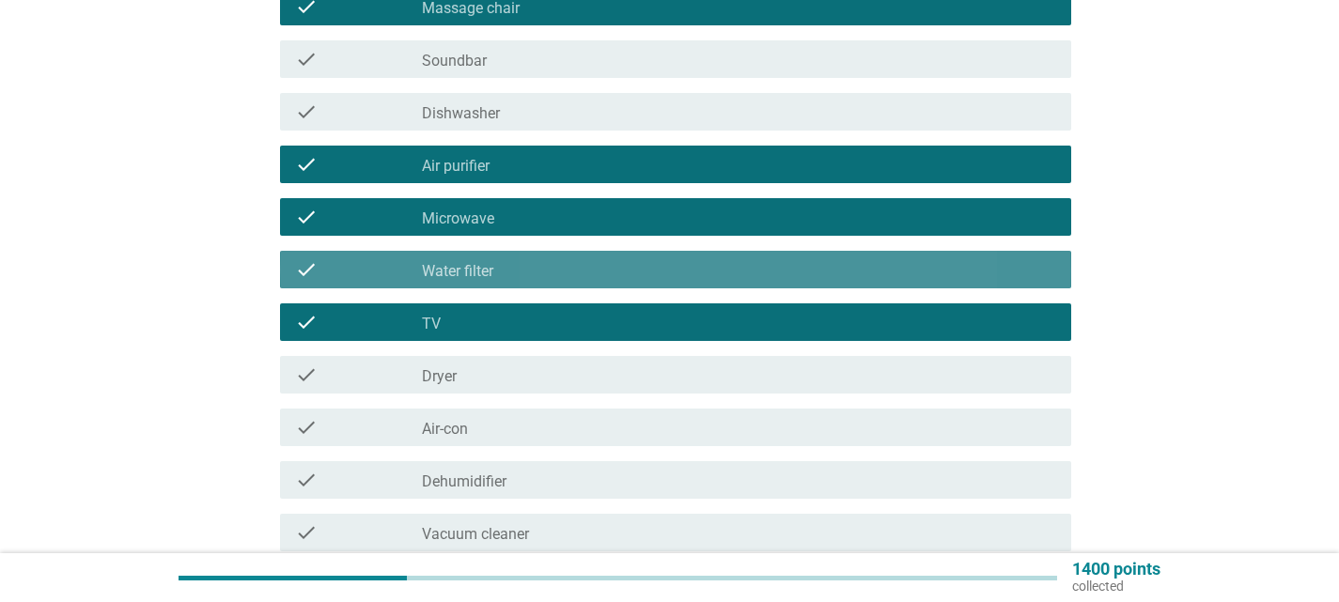
click at [571, 259] on div "check_box_outline_blank Water filter" at bounding box center [739, 269] width 634 height 23
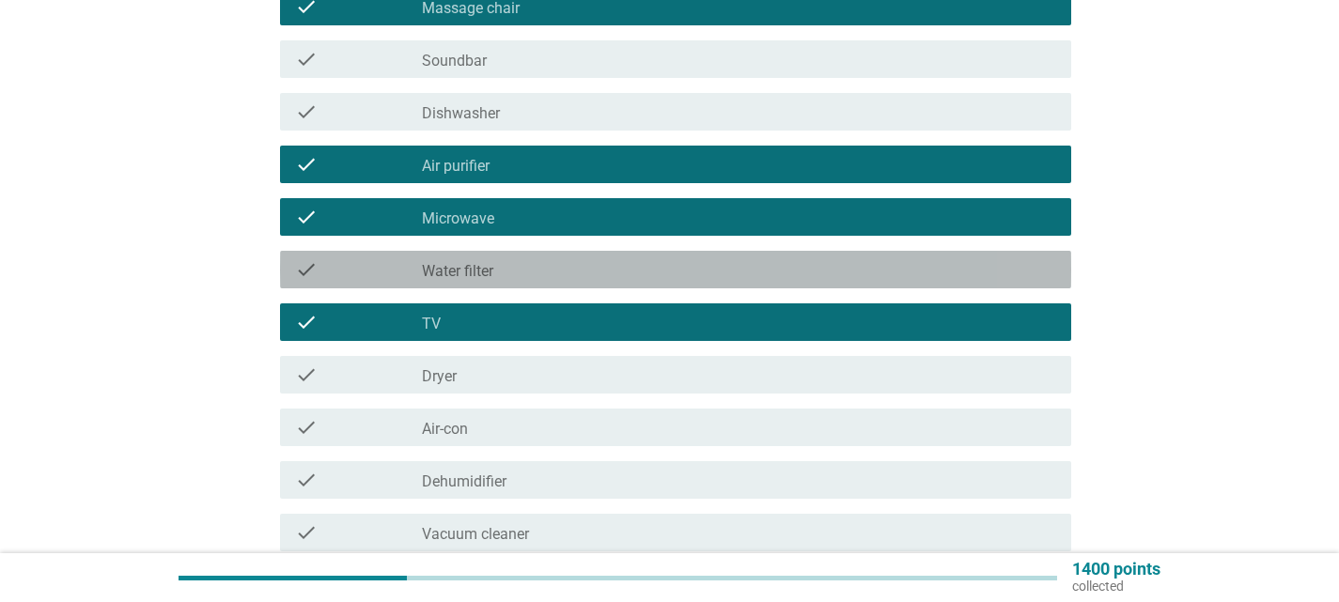
click at [574, 268] on div "check_box_outline_blank Water filter" at bounding box center [739, 269] width 634 height 23
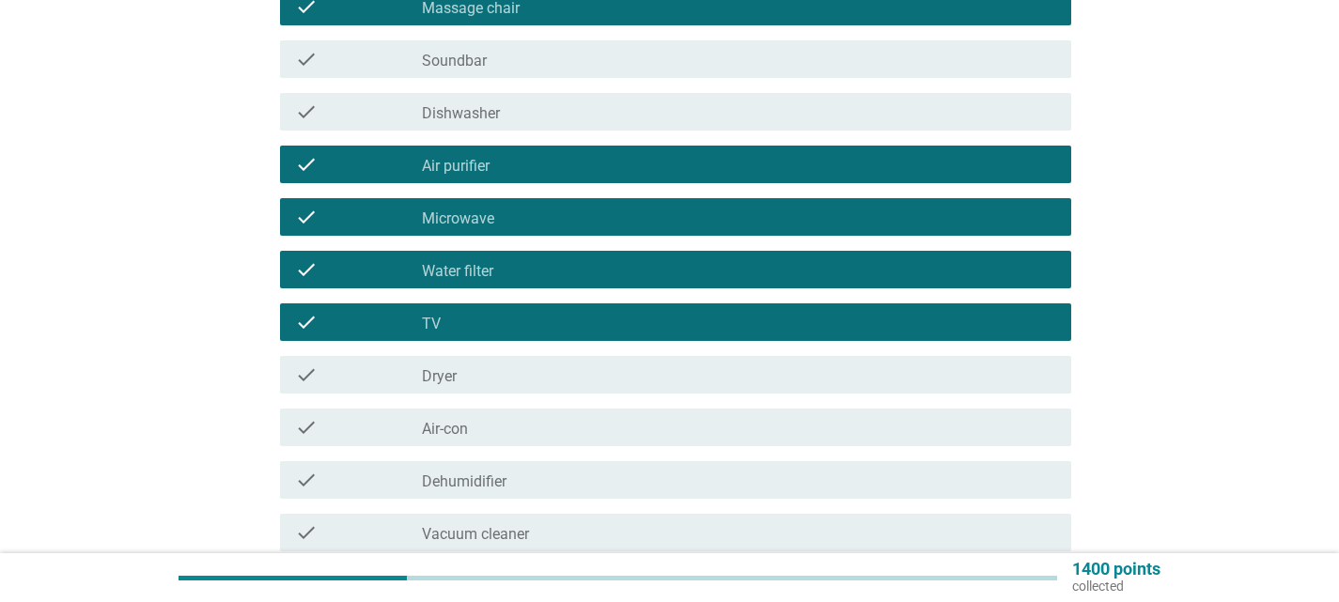
click at [576, 386] on div "check check_box_outline_blank Dryer" at bounding box center [675, 375] width 791 height 38
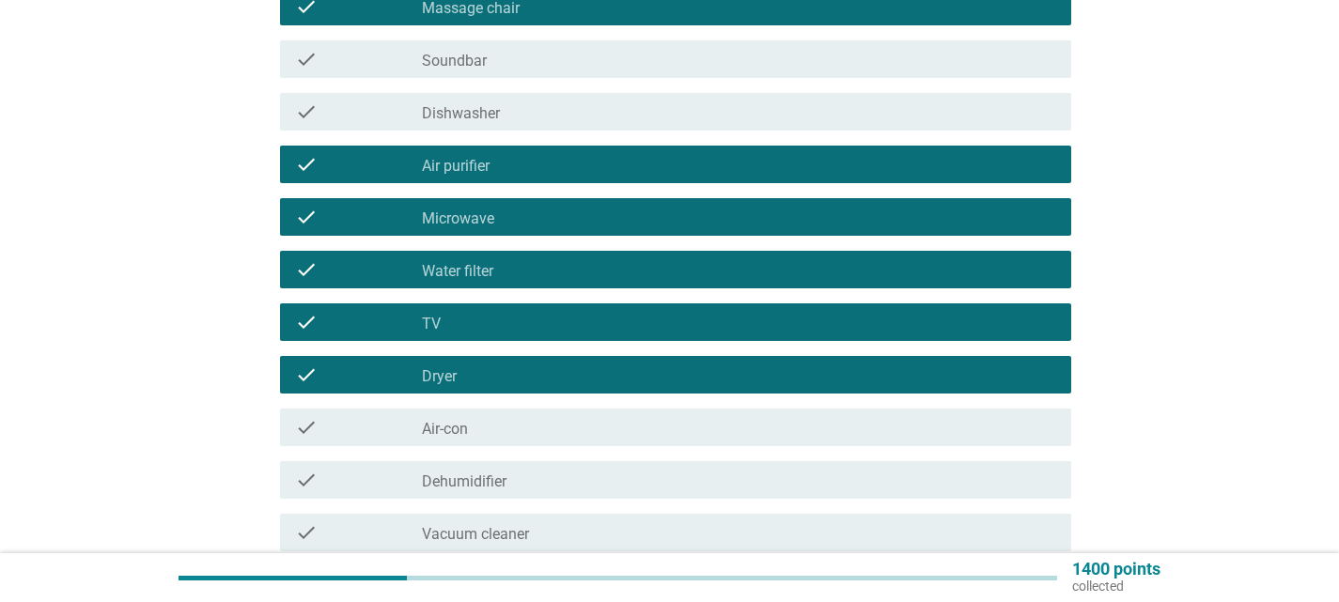
click at [583, 415] on div "check check_box_outline_blank Air-con" at bounding box center [675, 428] width 791 height 38
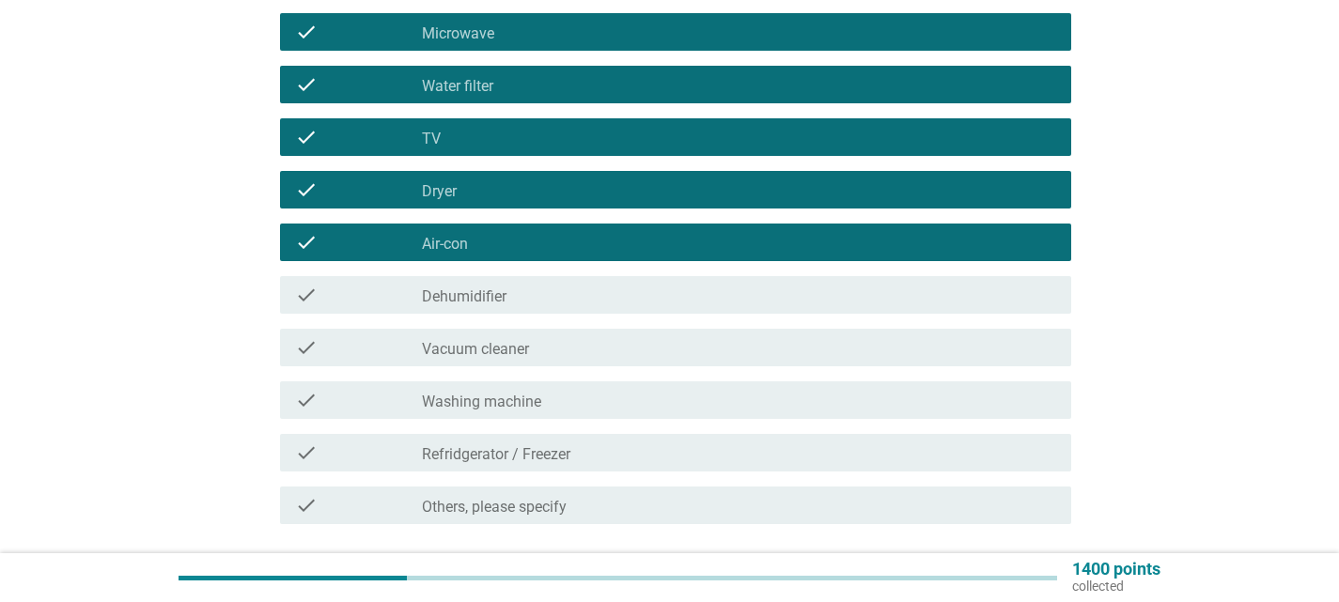
scroll to position [564, 0]
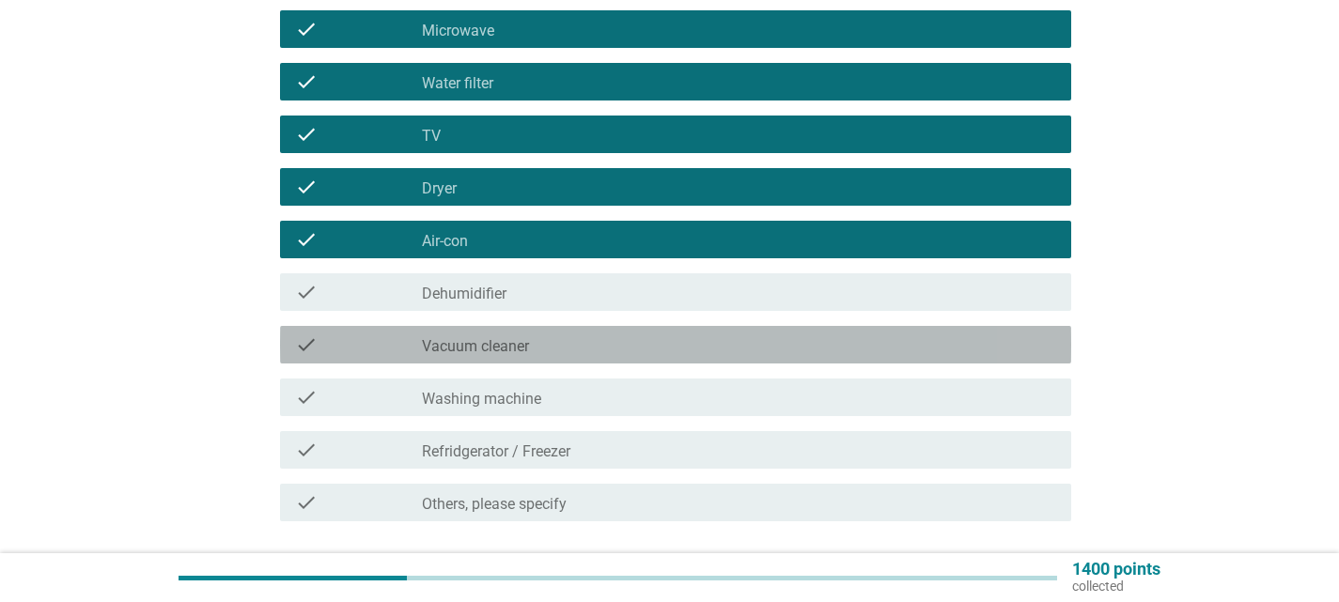
click at [591, 362] on div "check check_box_outline_blank Vacuum cleaner" at bounding box center [675, 345] width 791 height 38
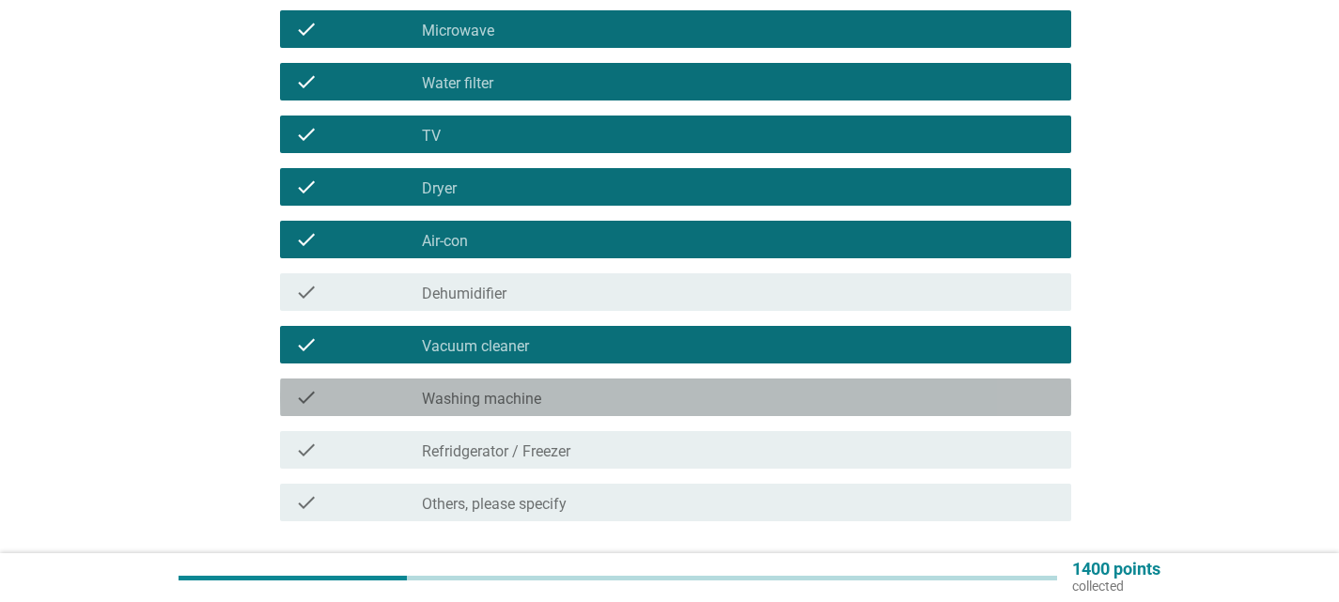
click at [605, 399] on div "check_box_outline_blank Washing machine" at bounding box center [739, 397] width 634 height 23
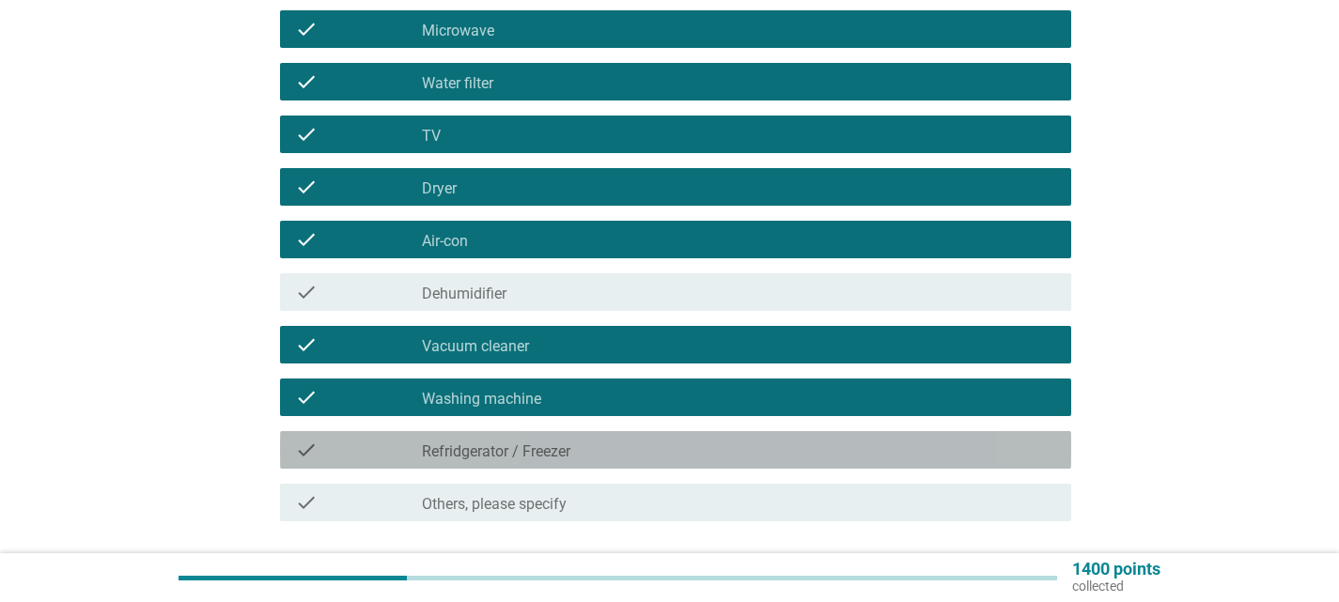
click at [624, 455] on div "check_box_outline_blank Refridgerator / [PERSON_NAME]" at bounding box center [739, 450] width 634 height 23
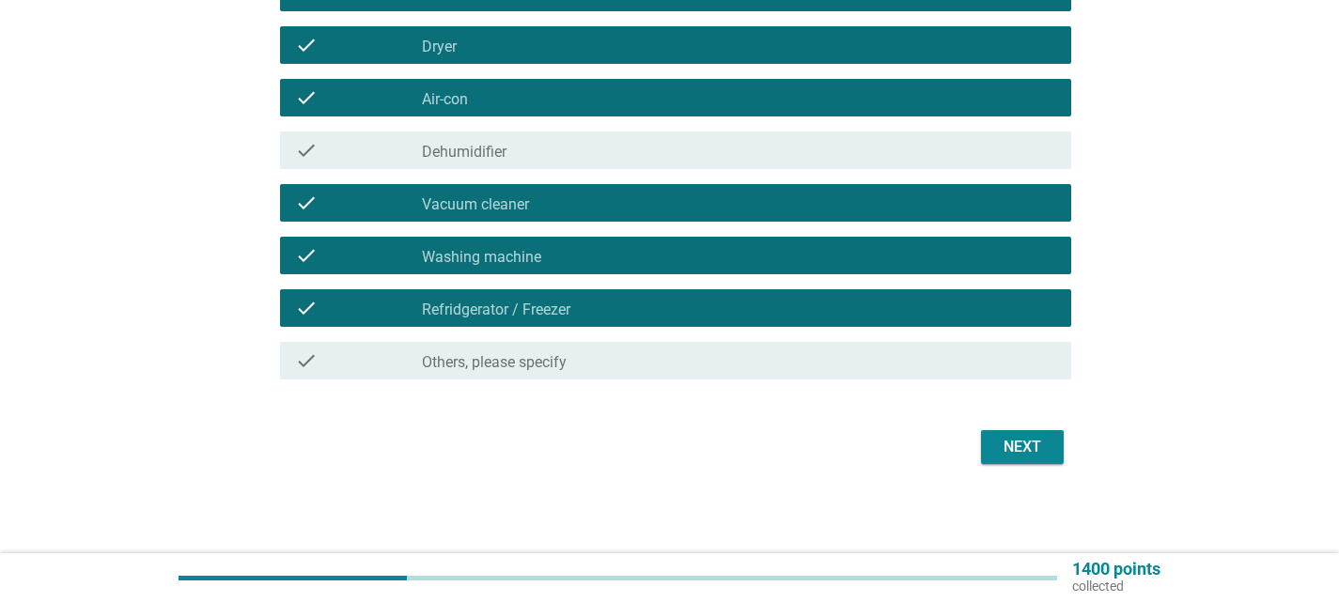
scroll to position [707, 0]
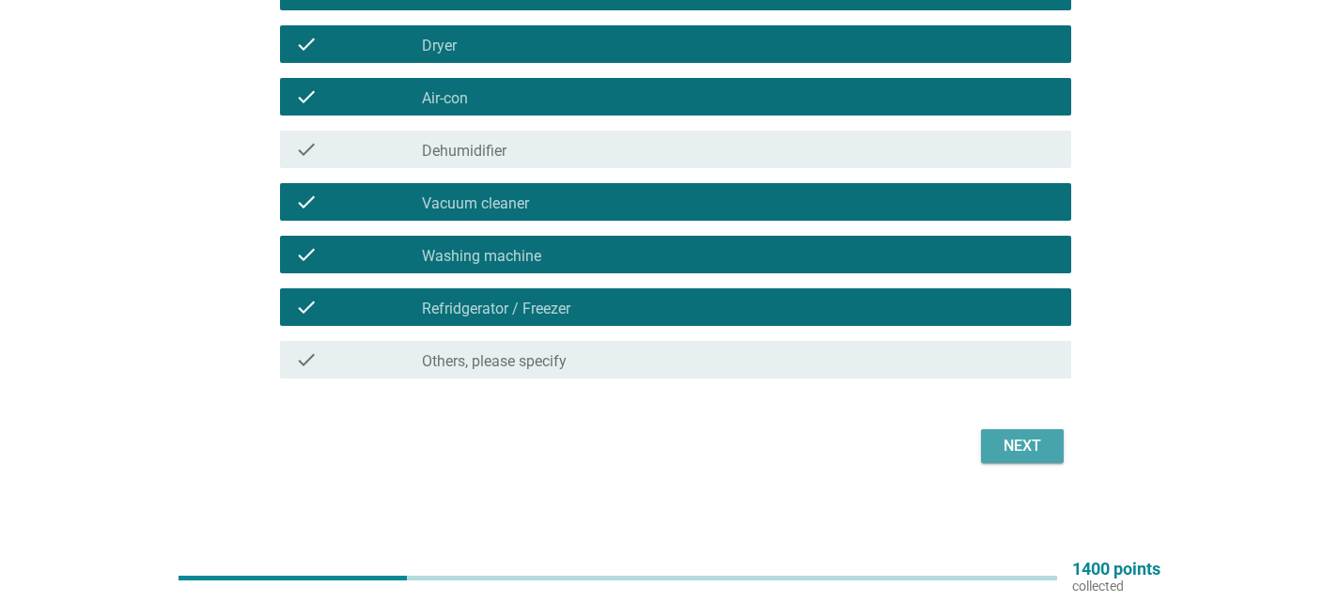
click at [1027, 450] on div "Next" at bounding box center [1022, 446] width 53 height 23
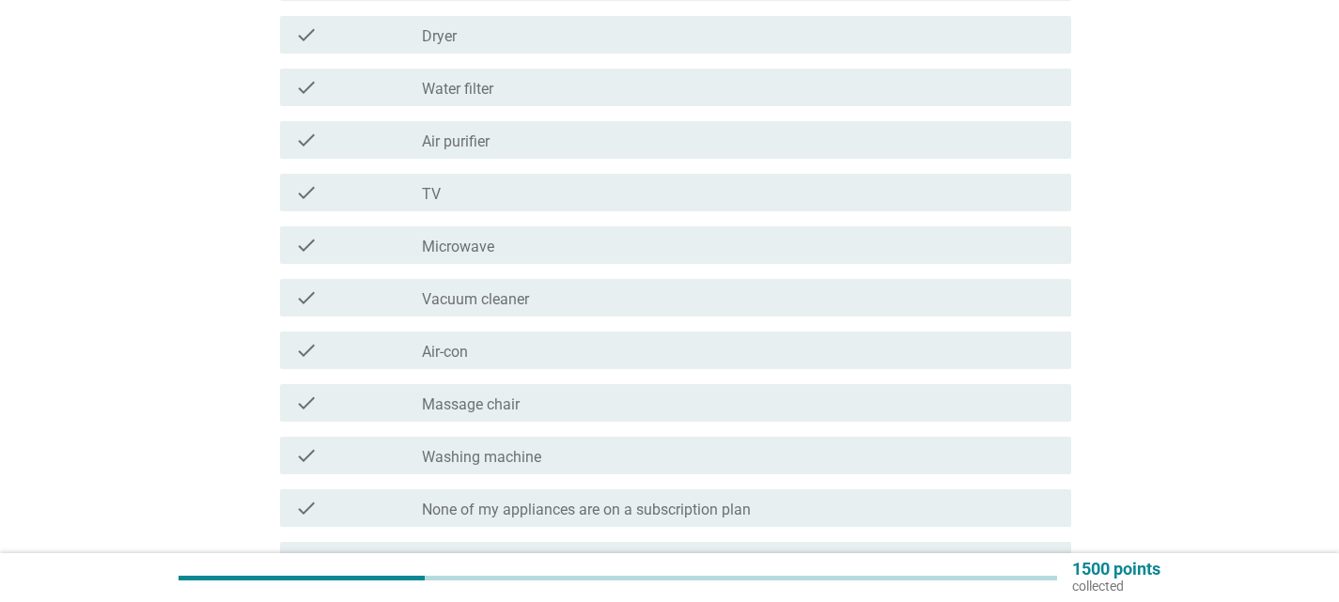
scroll to position [631, 0]
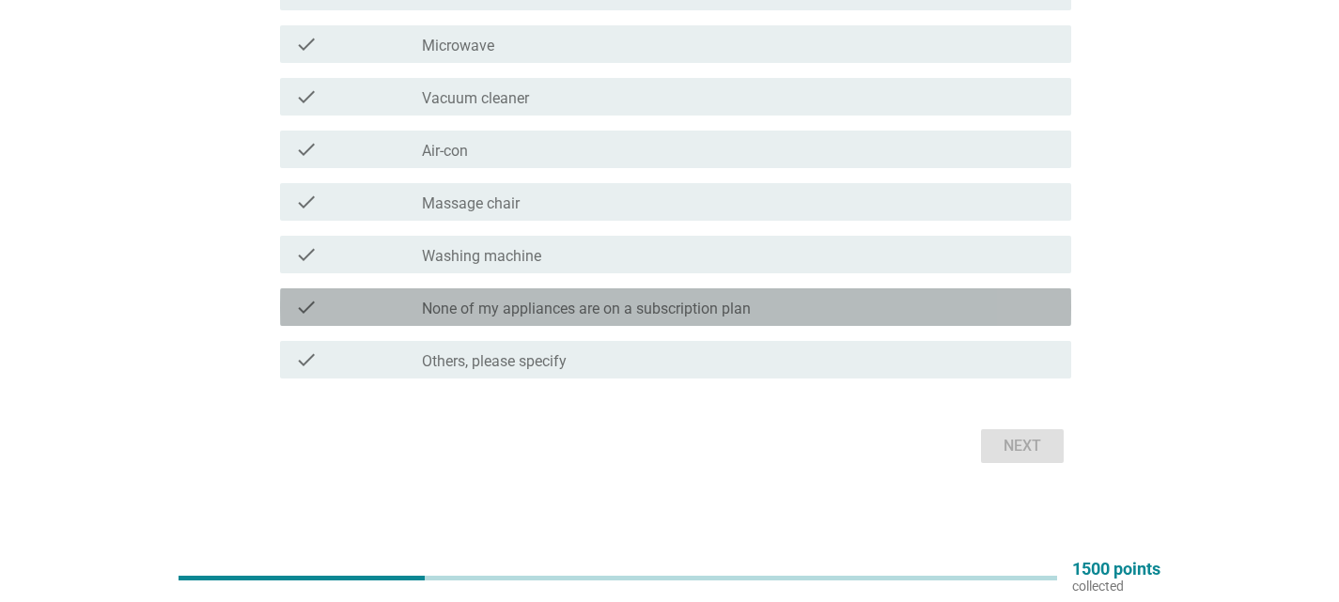
click at [881, 294] on div "check check_box_outline_blank None of my appliances are on a subscription plan" at bounding box center [675, 307] width 791 height 38
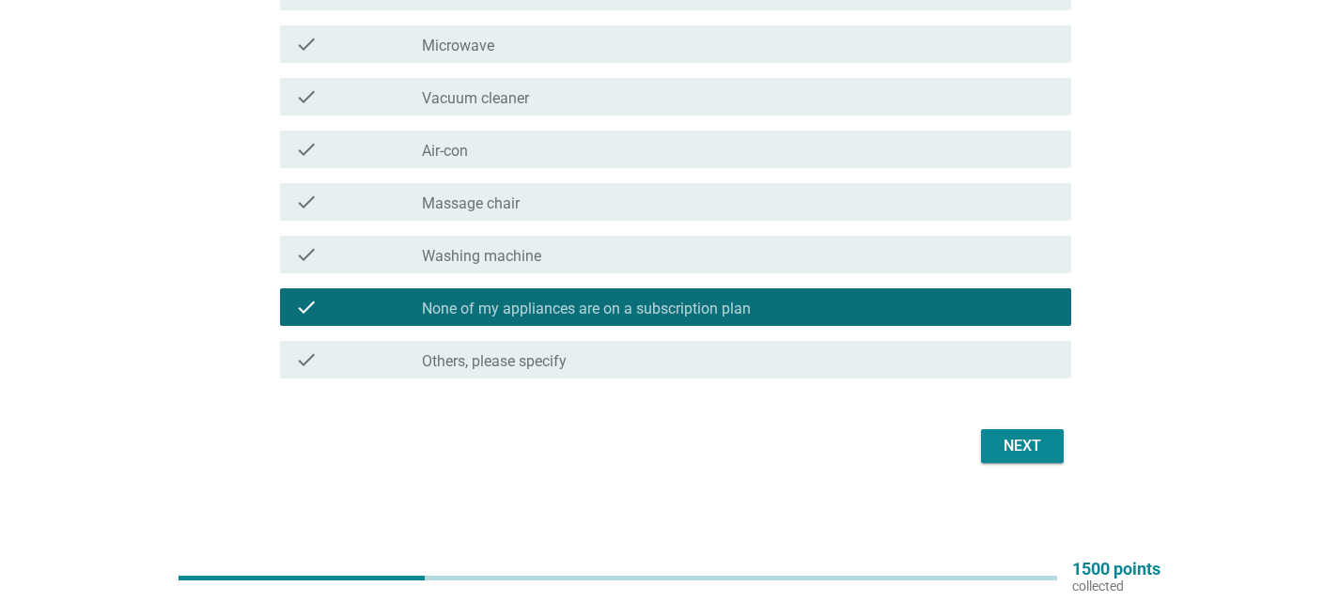
click at [1024, 459] on button "Next" at bounding box center [1022, 446] width 83 height 34
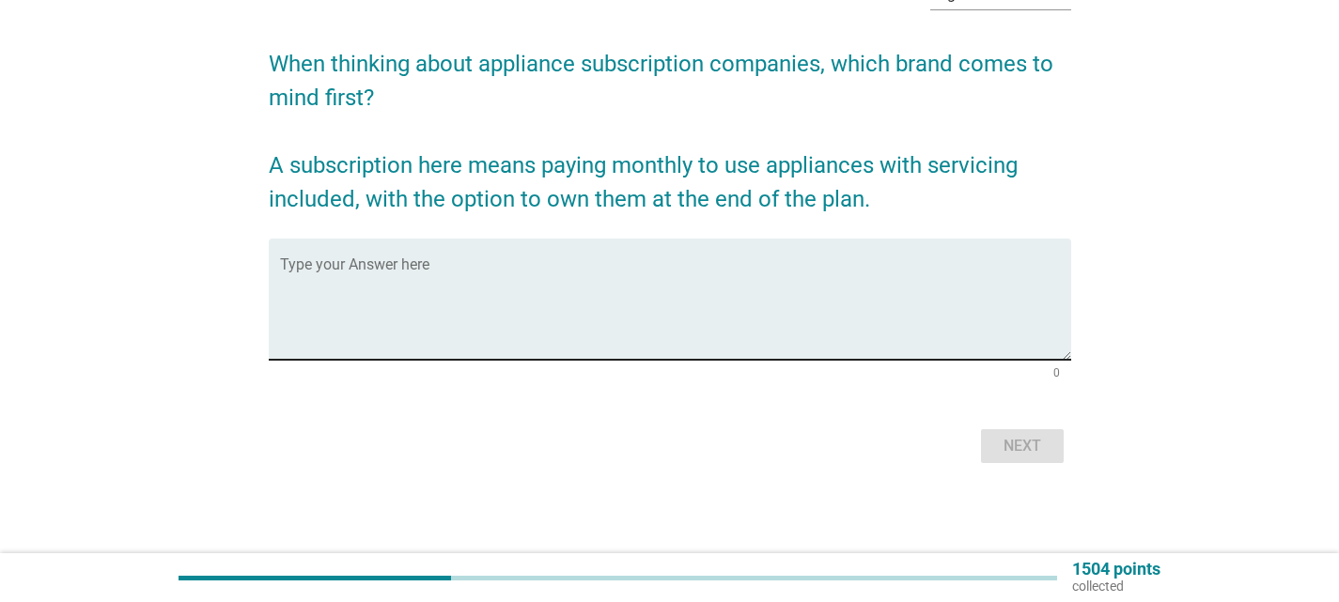
scroll to position [0, 0]
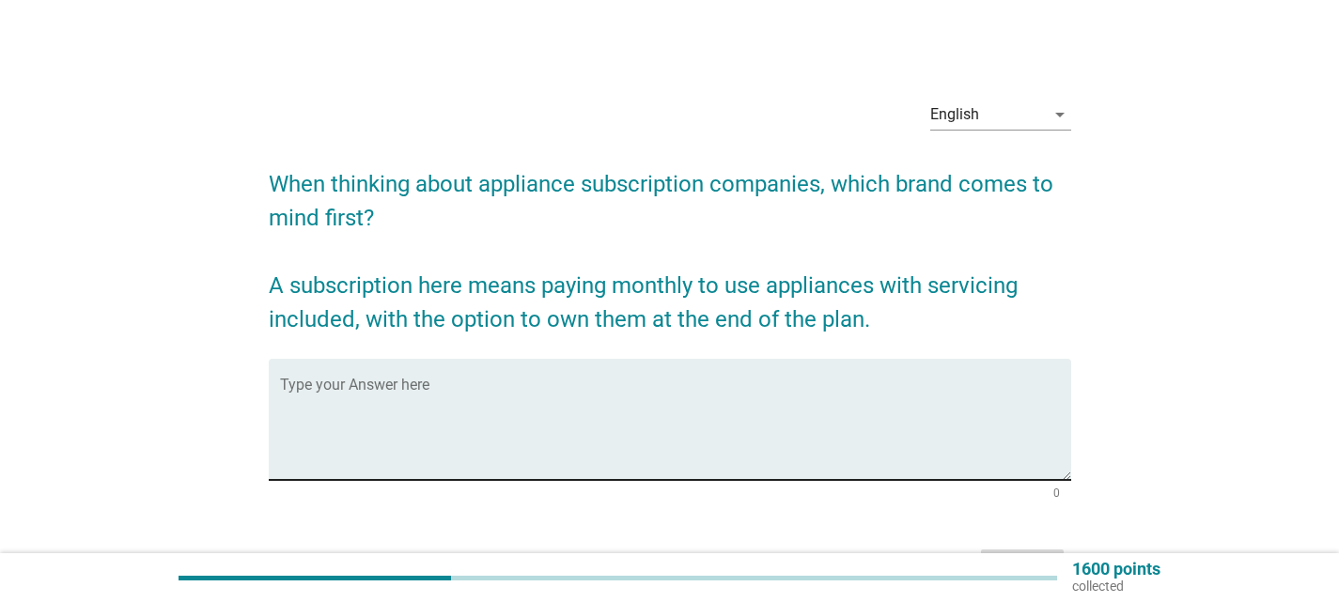
click at [541, 453] on textarea "Type your Answer here" at bounding box center [675, 431] width 791 height 99
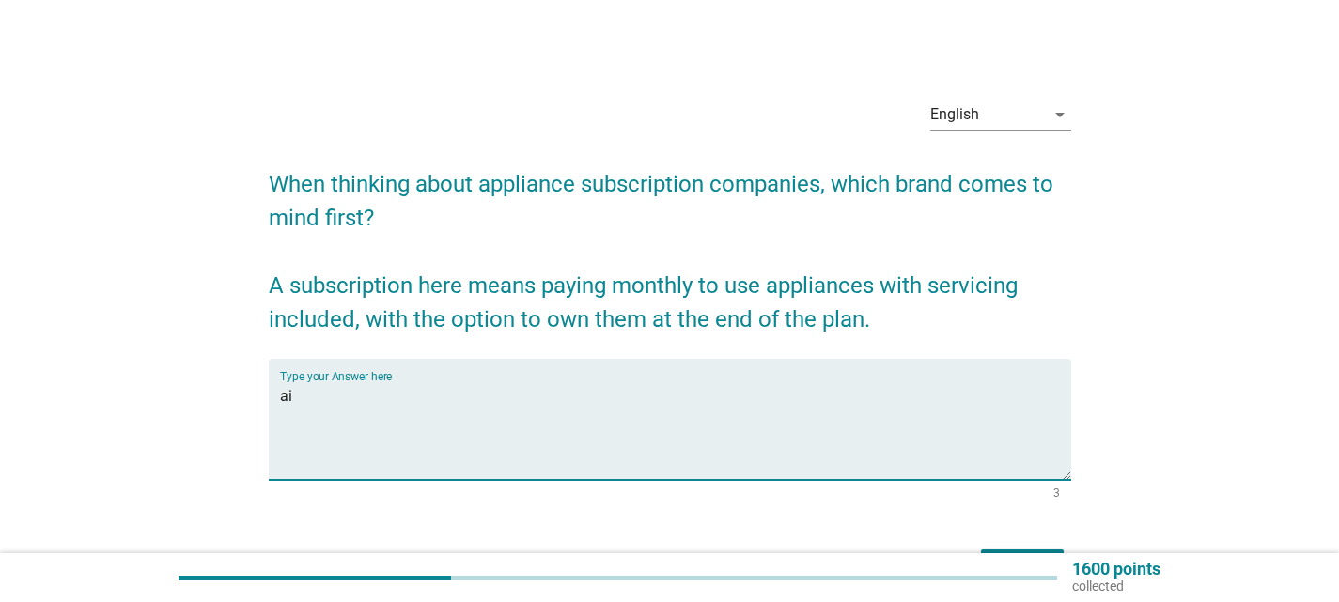
type textarea "a"
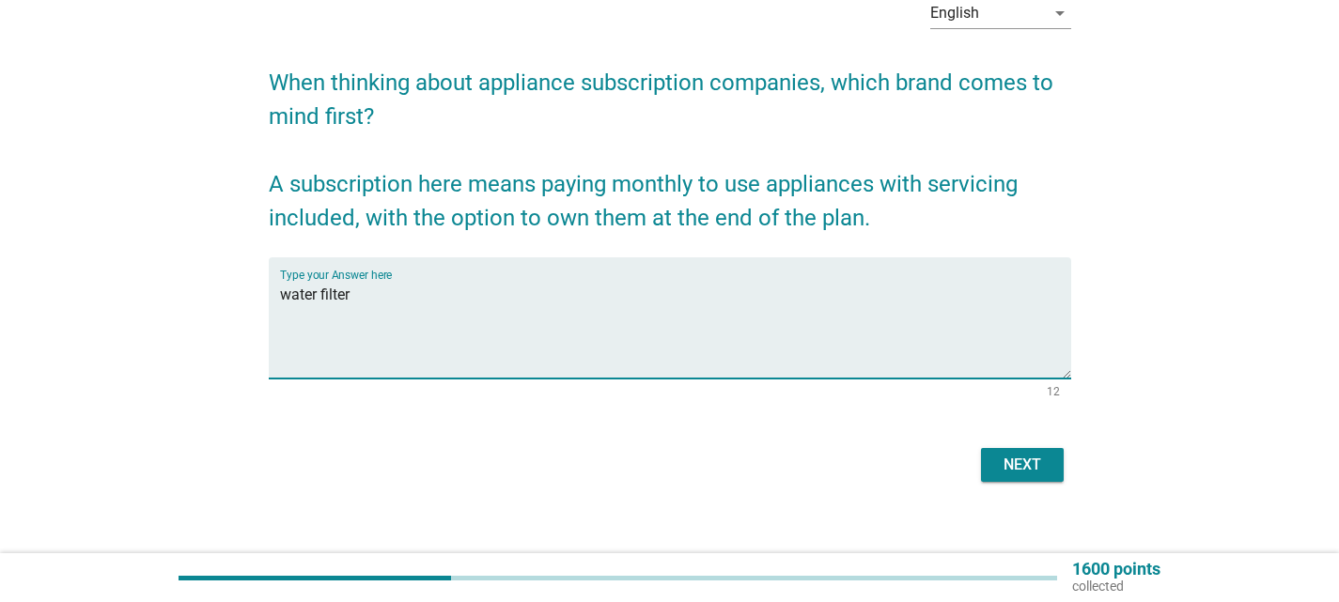
scroll to position [120, 0]
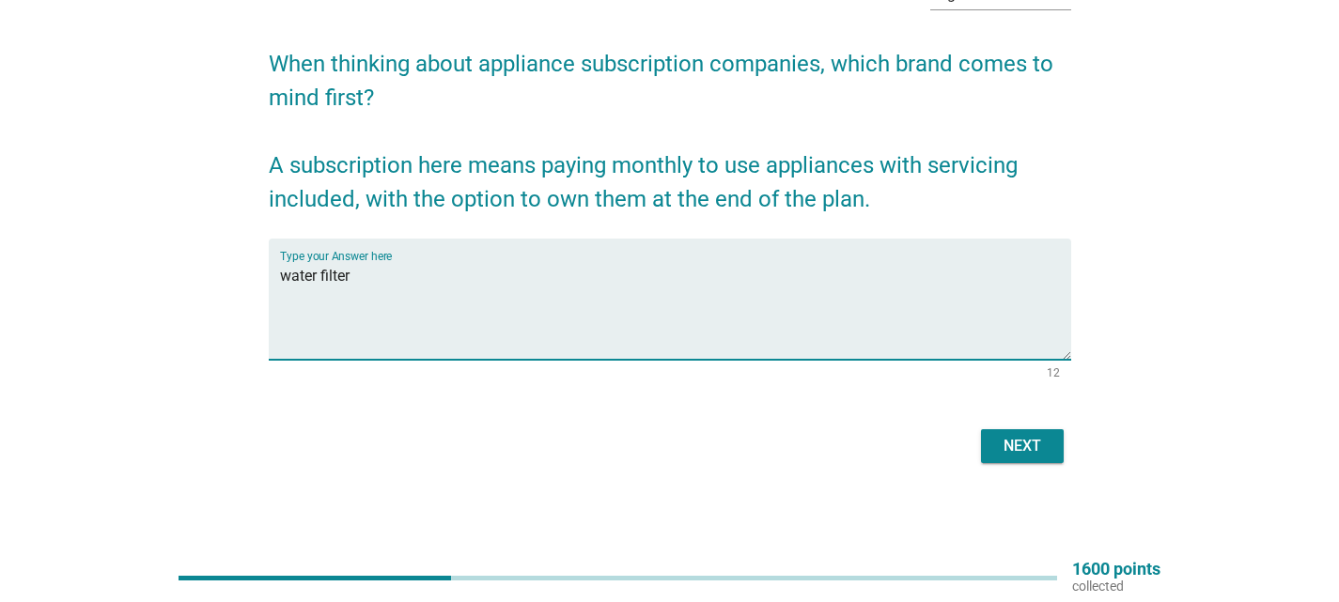
type textarea "water filter"
click at [1028, 452] on div "Next" at bounding box center [1022, 446] width 53 height 23
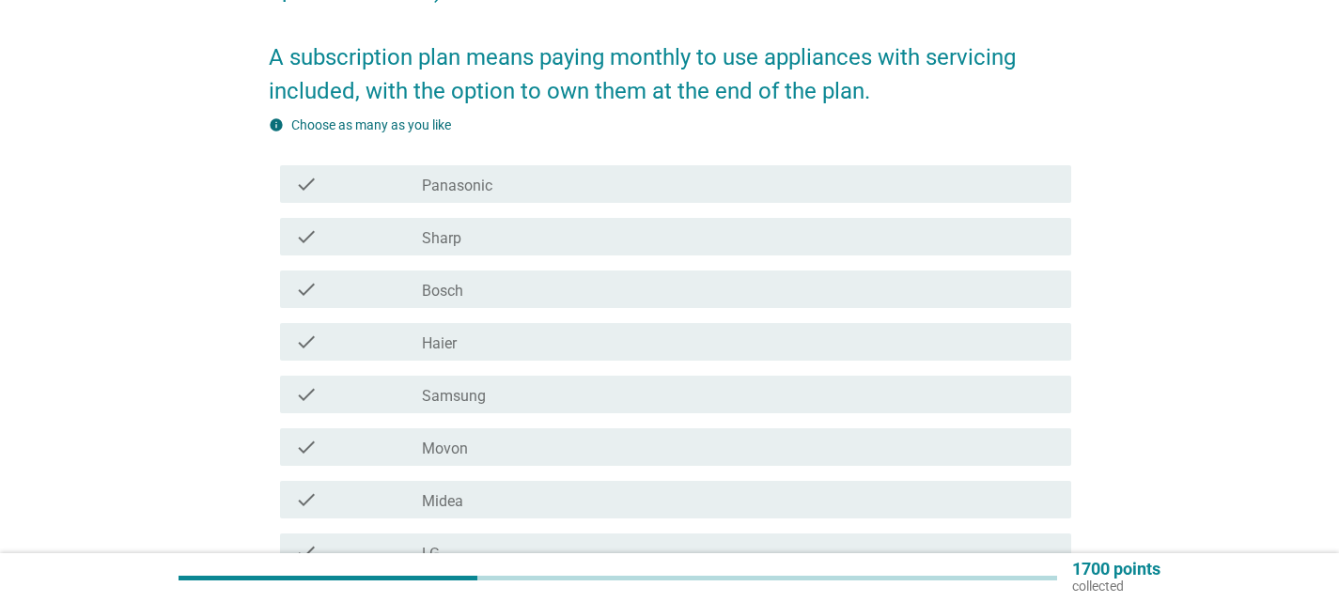
scroll to position [376, 0]
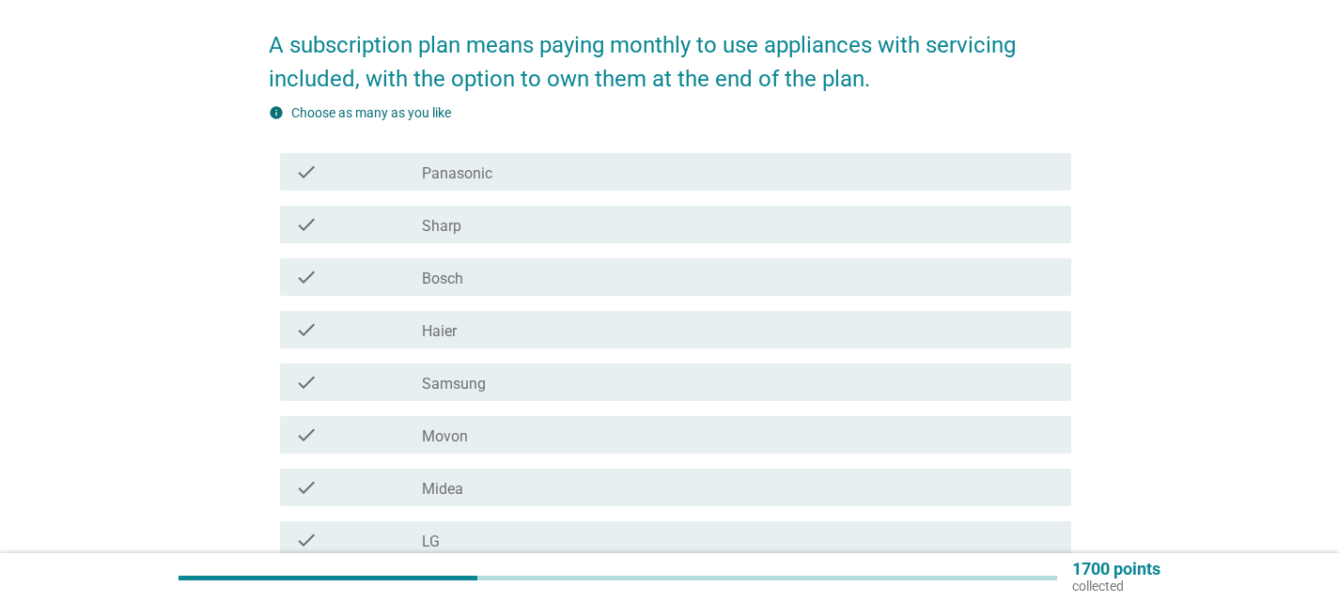
click at [640, 170] on div "check_box_outline_blank Panasonic" at bounding box center [739, 172] width 634 height 23
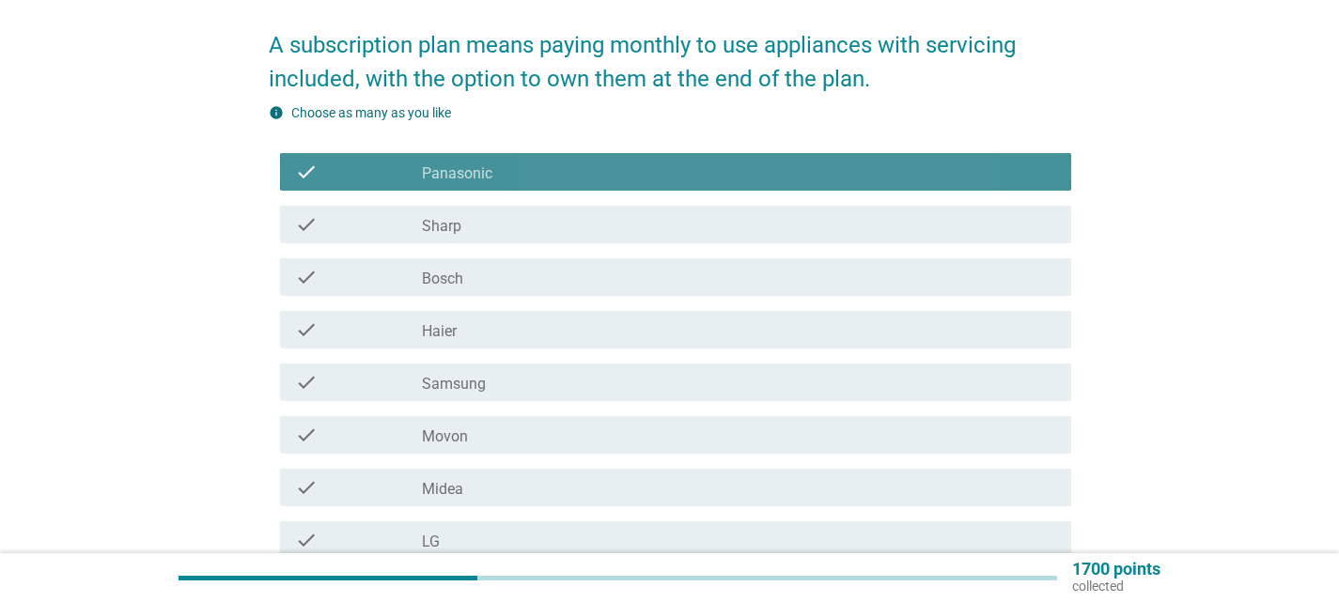
click at [647, 179] on div "check_box_outline_blank Panasonic" at bounding box center [739, 172] width 634 height 23
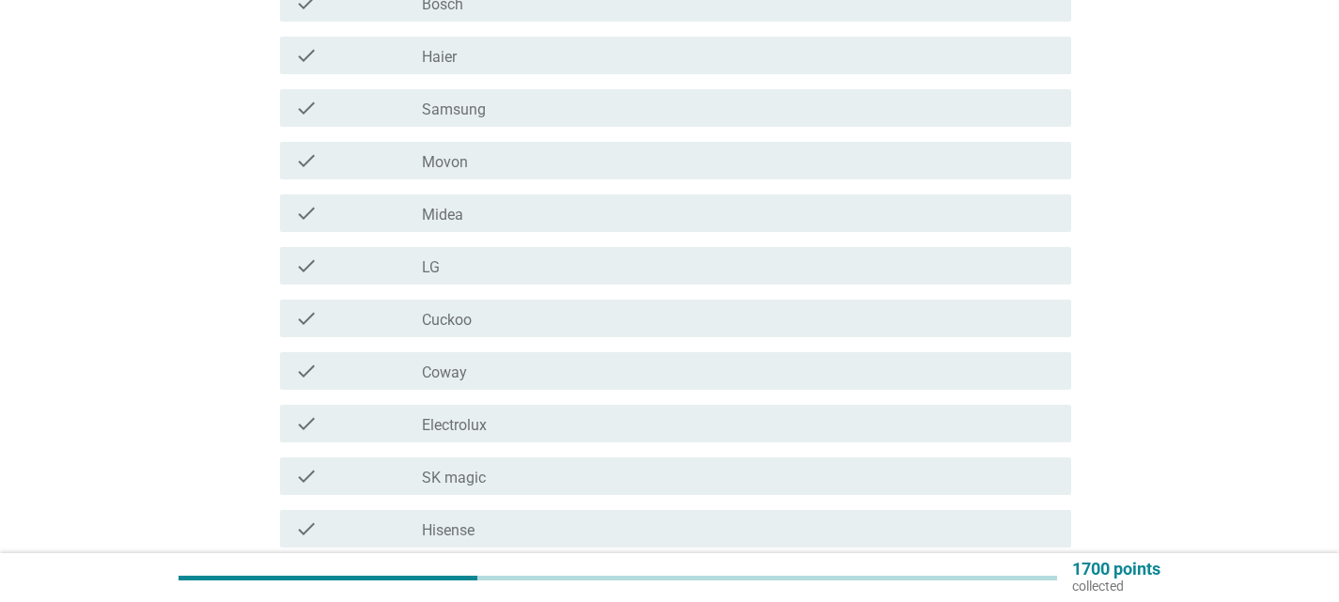
scroll to position [658, 0]
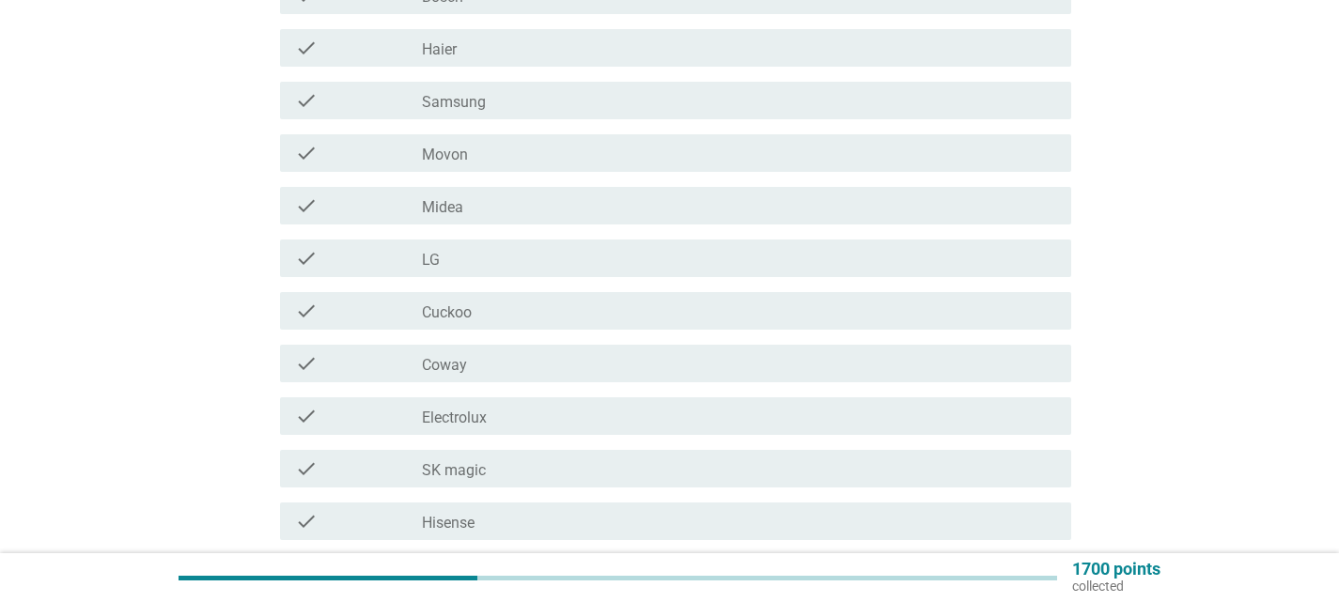
click at [741, 317] on div "check_box_outline_blank Cuckoo" at bounding box center [739, 311] width 634 height 23
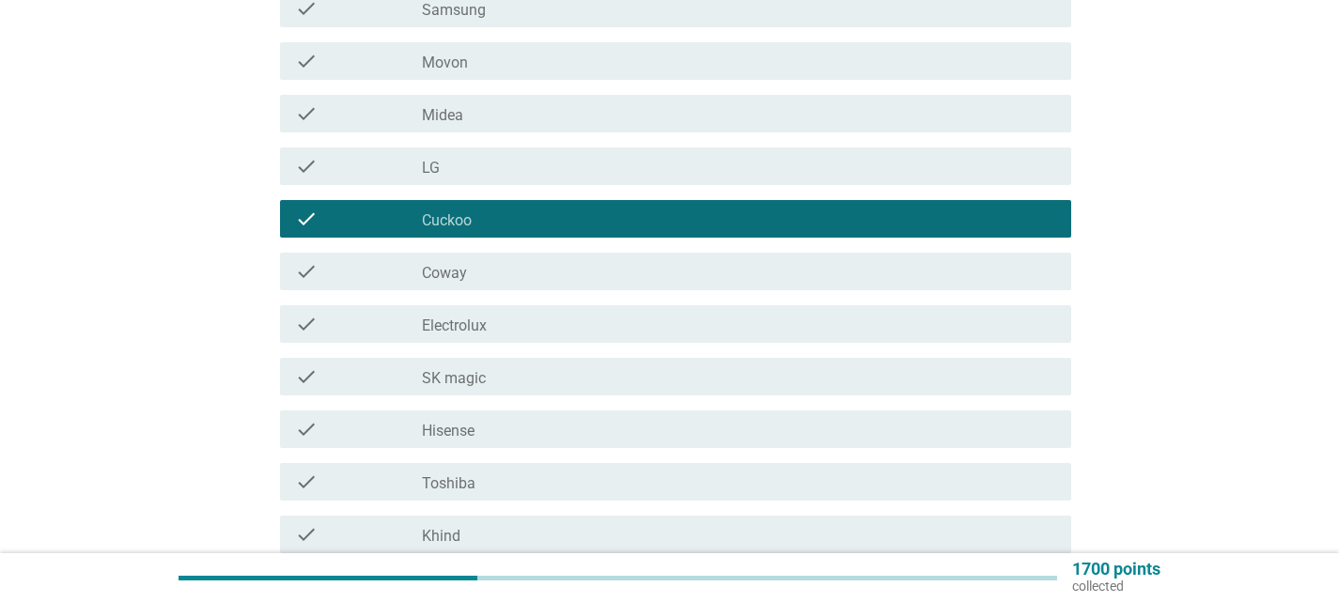
scroll to position [752, 0]
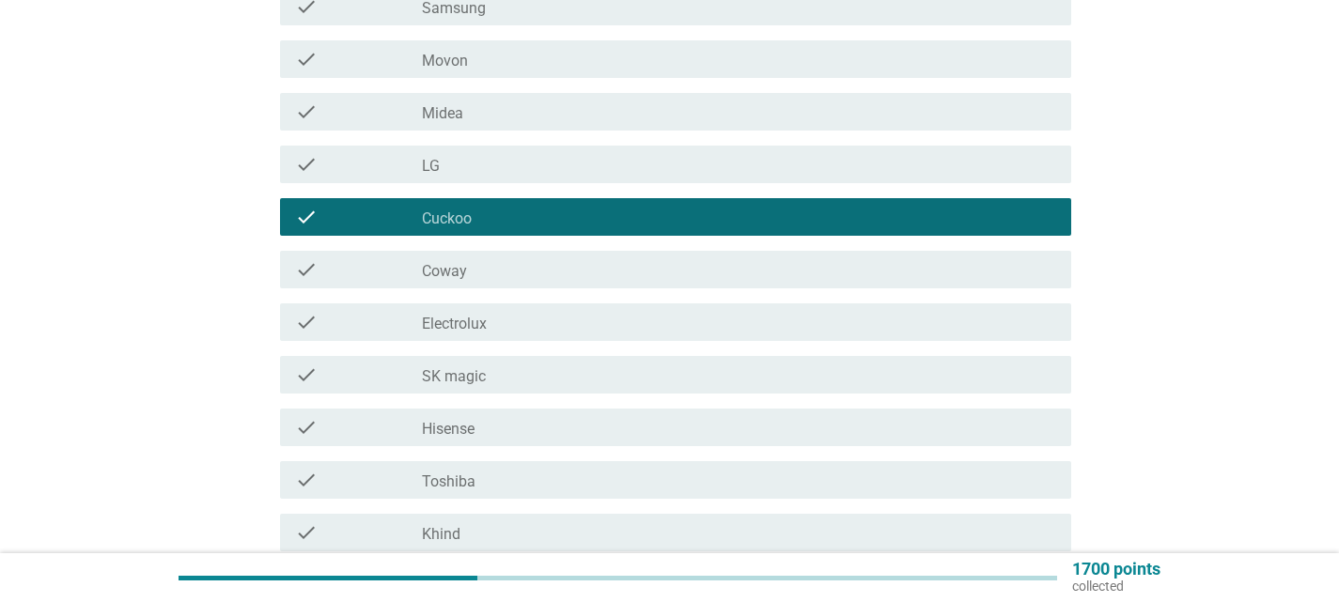
click at [555, 220] on div "check_box_outline_blank Cuckoo" at bounding box center [739, 217] width 634 height 23
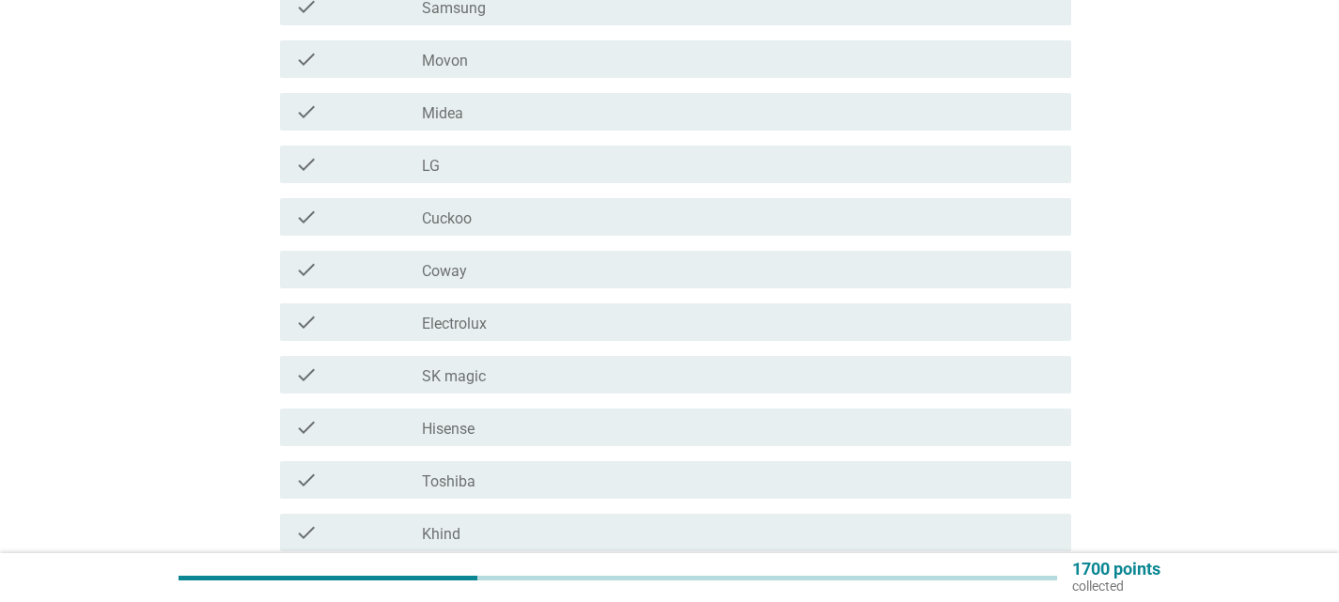
click at [559, 276] on div "check_box_outline_blank Coway" at bounding box center [739, 269] width 634 height 23
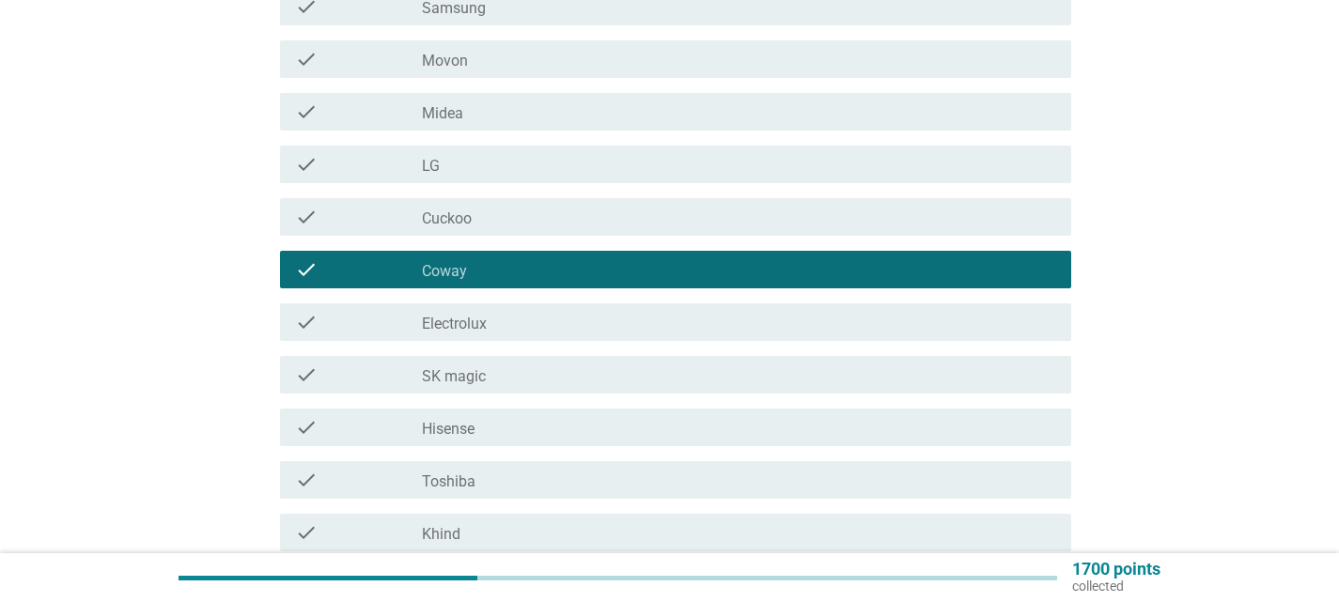
scroll to position [1030, 0]
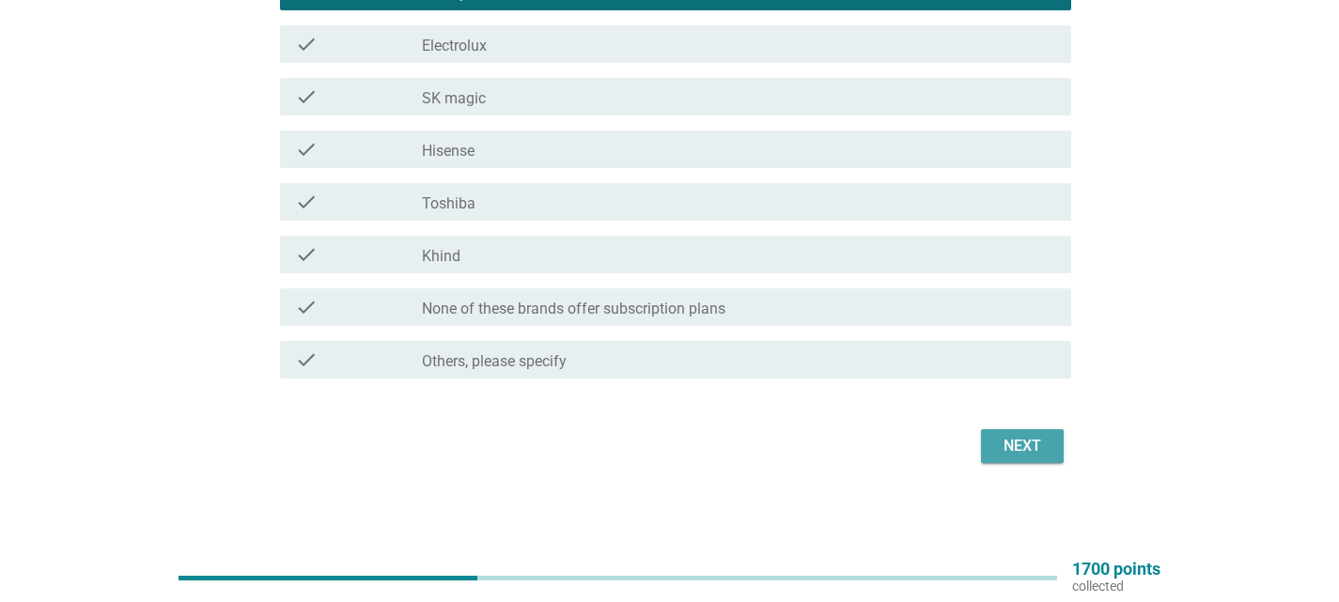
click at [1027, 458] on button "Next" at bounding box center [1022, 446] width 83 height 34
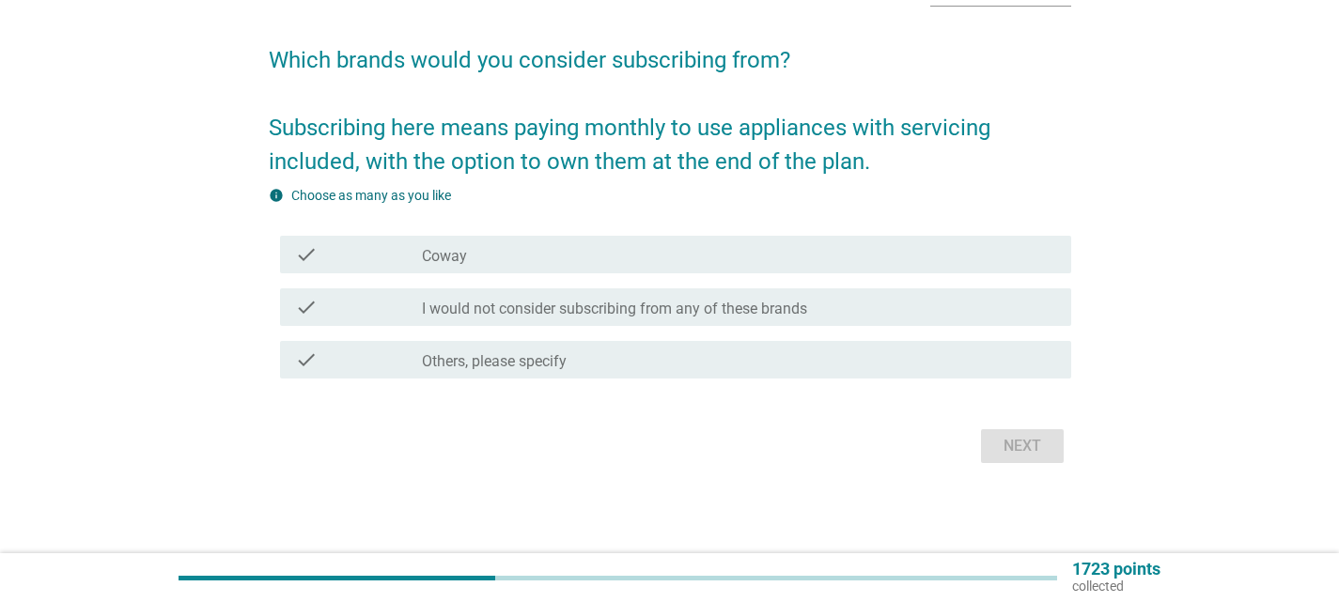
scroll to position [0, 0]
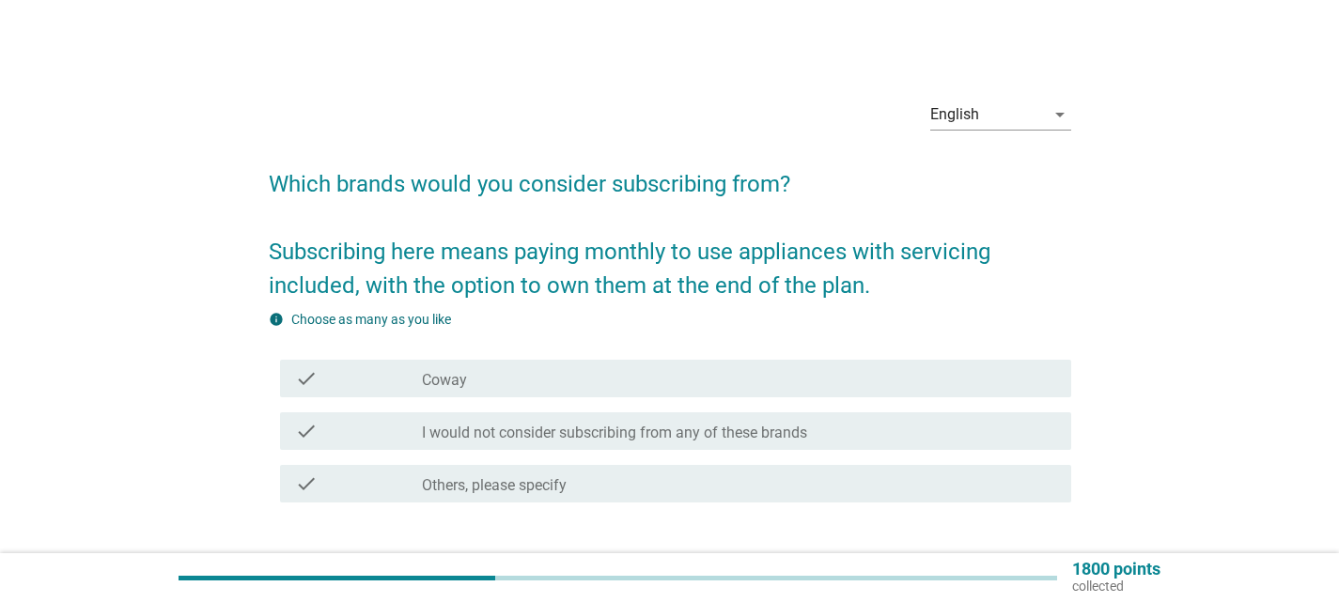
drag, startPoint x: 843, startPoint y: 367, endPoint x: 943, endPoint y: 406, distance: 107.7
click at [844, 367] on div "check_box_outline_blank Coway" at bounding box center [739, 378] width 634 height 23
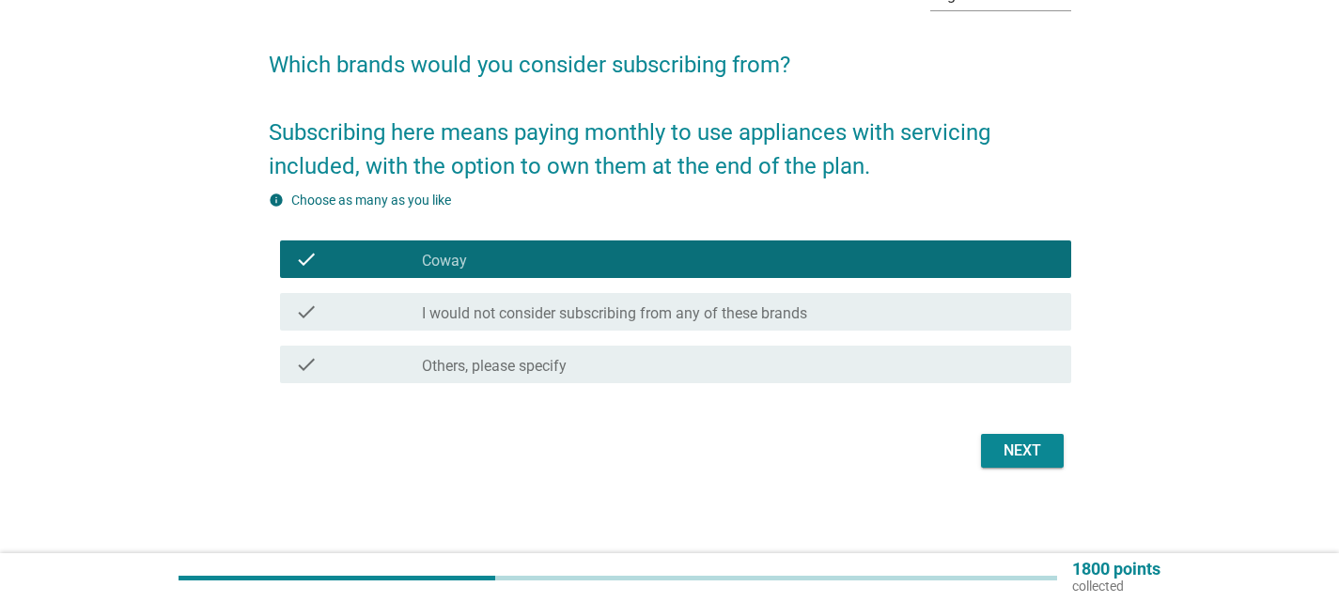
scroll to position [124, 0]
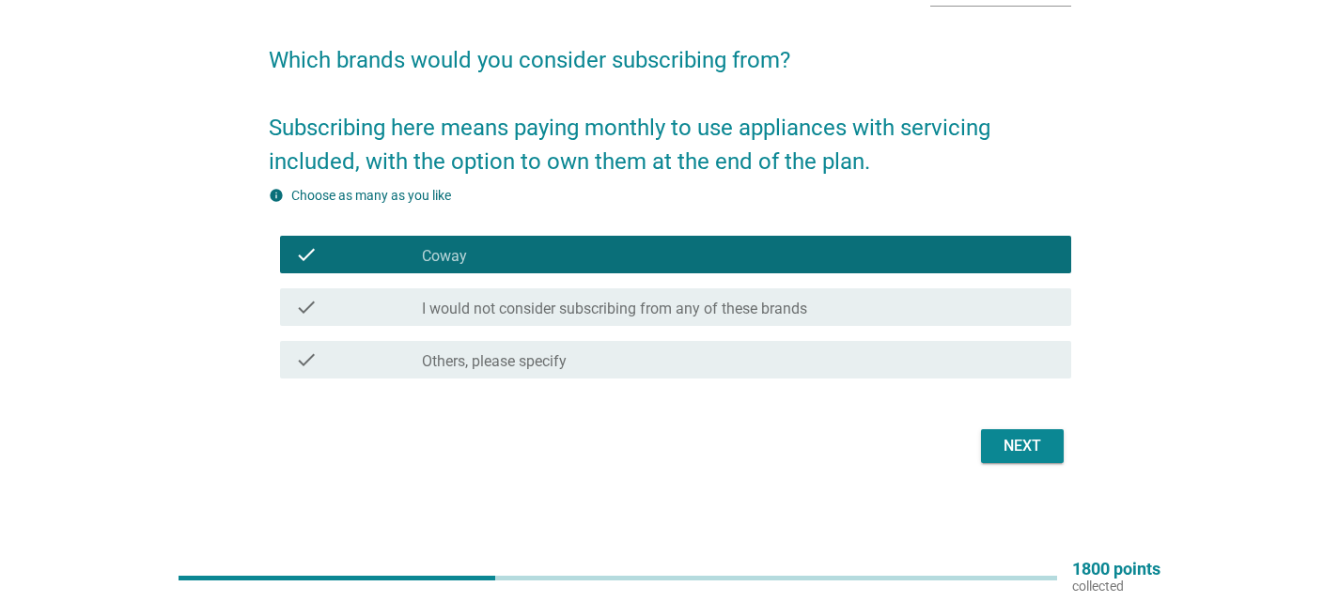
click at [1007, 449] on div "Next" at bounding box center [1022, 446] width 53 height 23
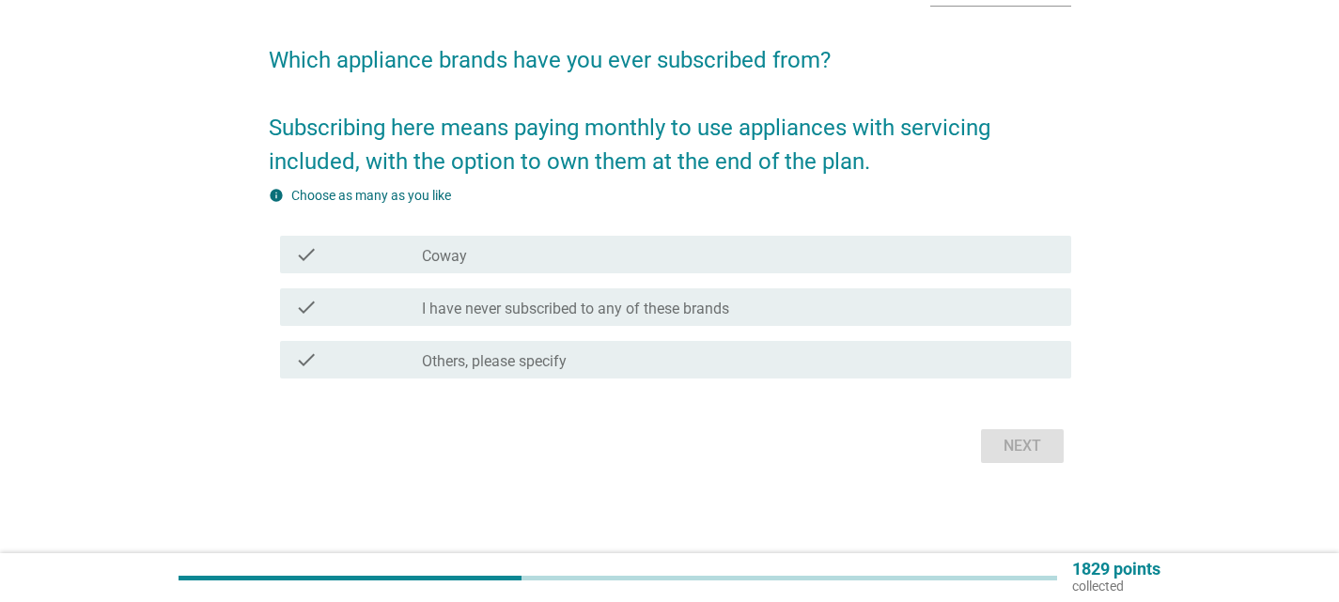
scroll to position [0, 0]
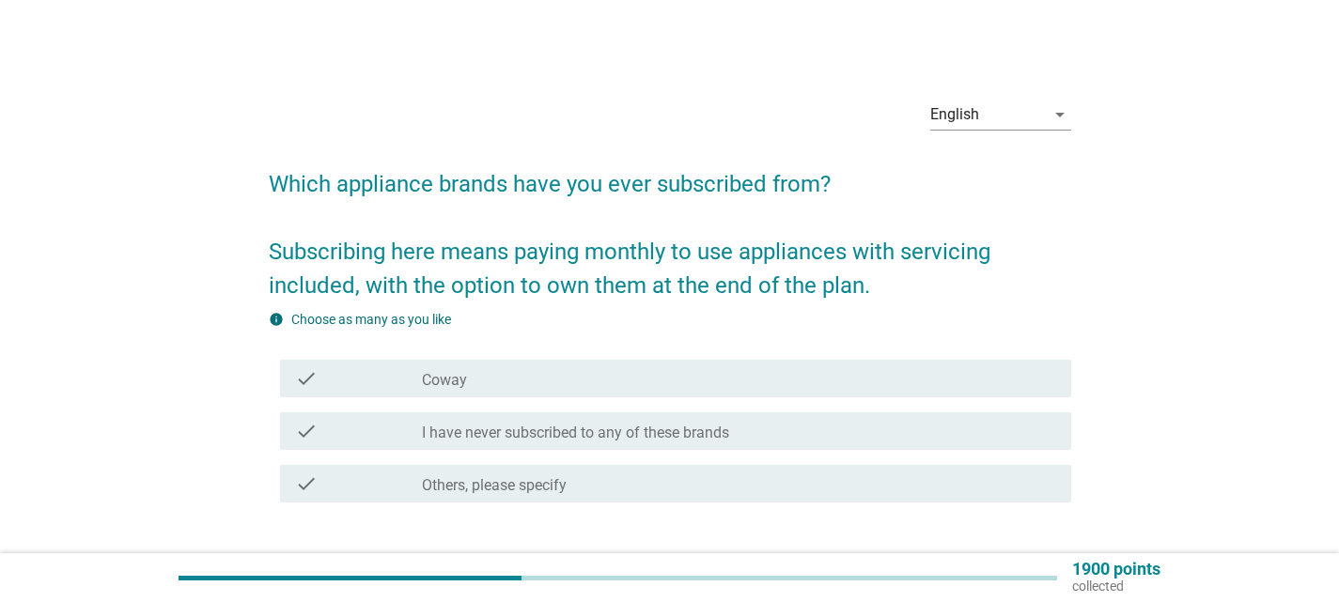
click at [821, 369] on div "check_box_outline_blank Coway" at bounding box center [739, 378] width 634 height 23
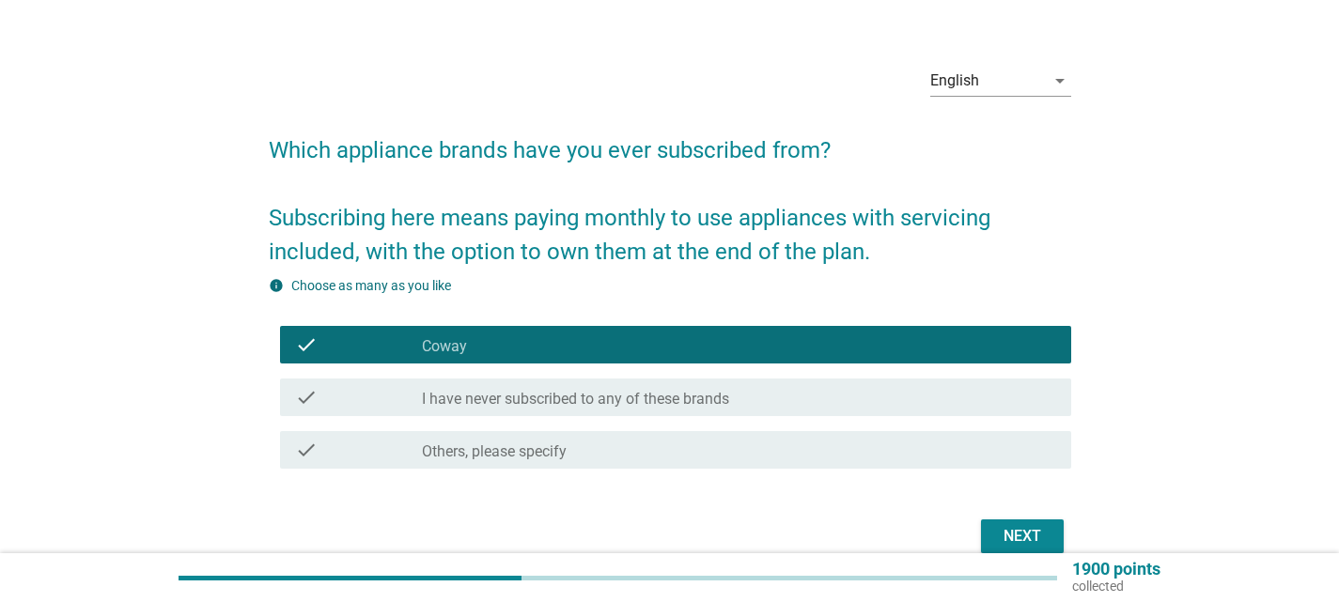
scroll to position [124, 0]
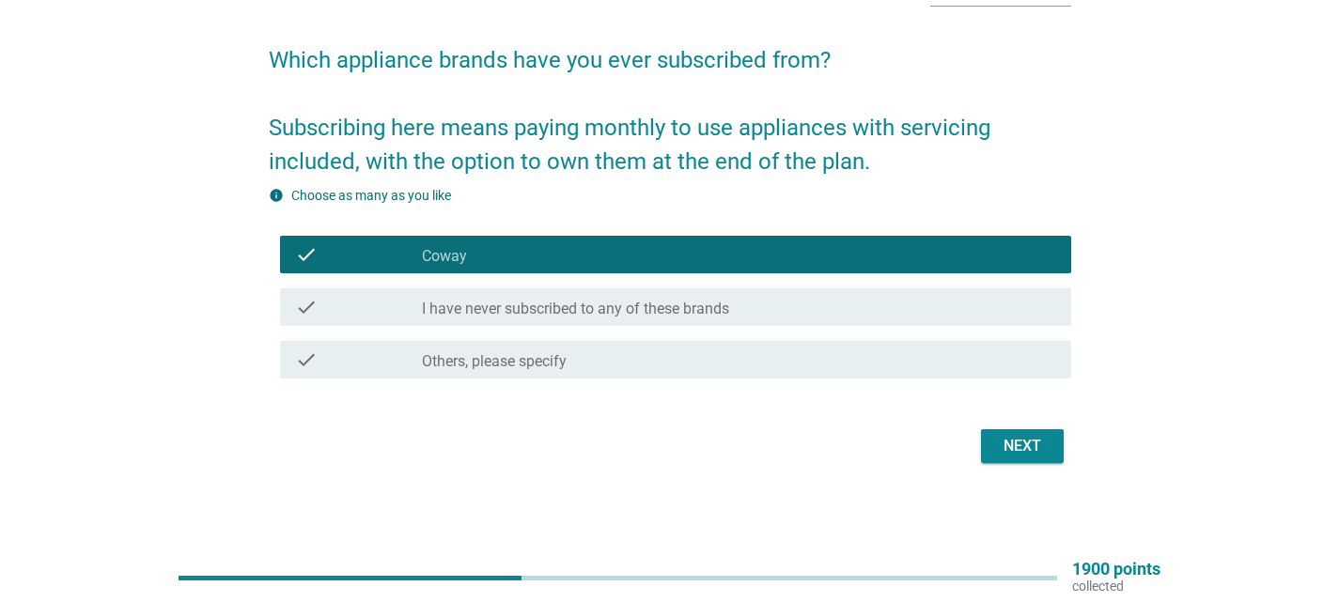
click at [1044, 453] on div "Next" at bounding box center [1022, 446] width 53 height 23
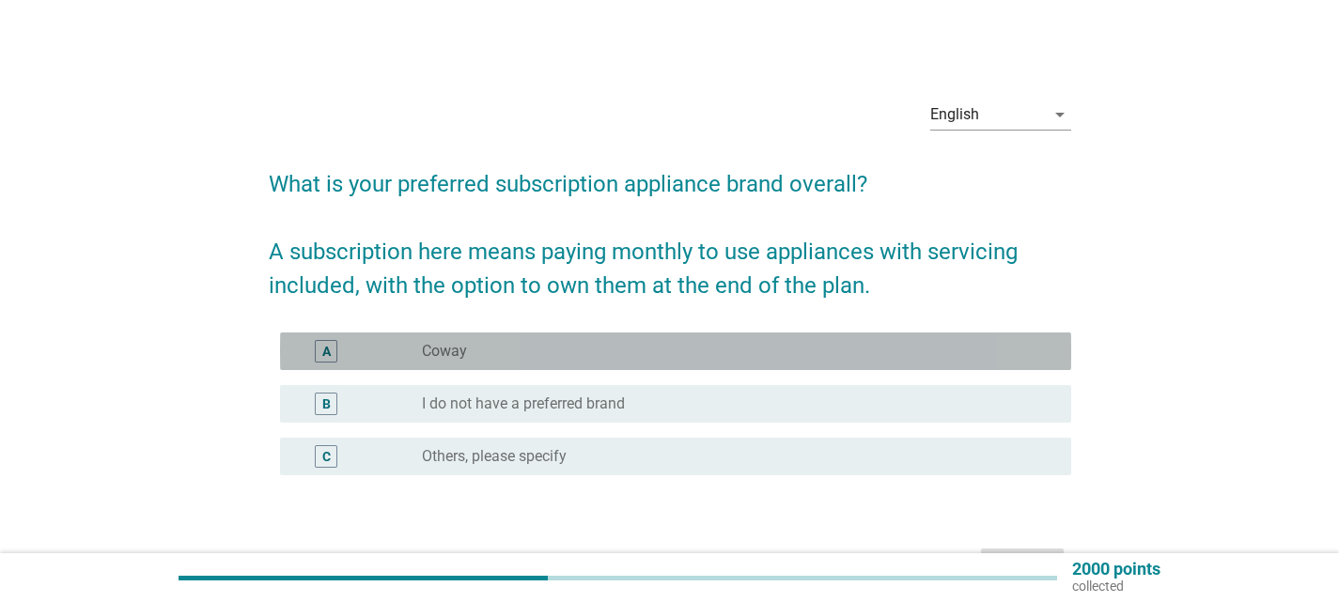
click at [912, 349] on div "radio_button_unchecked Coway" at bounding box center [731, 351] width 619 height 19
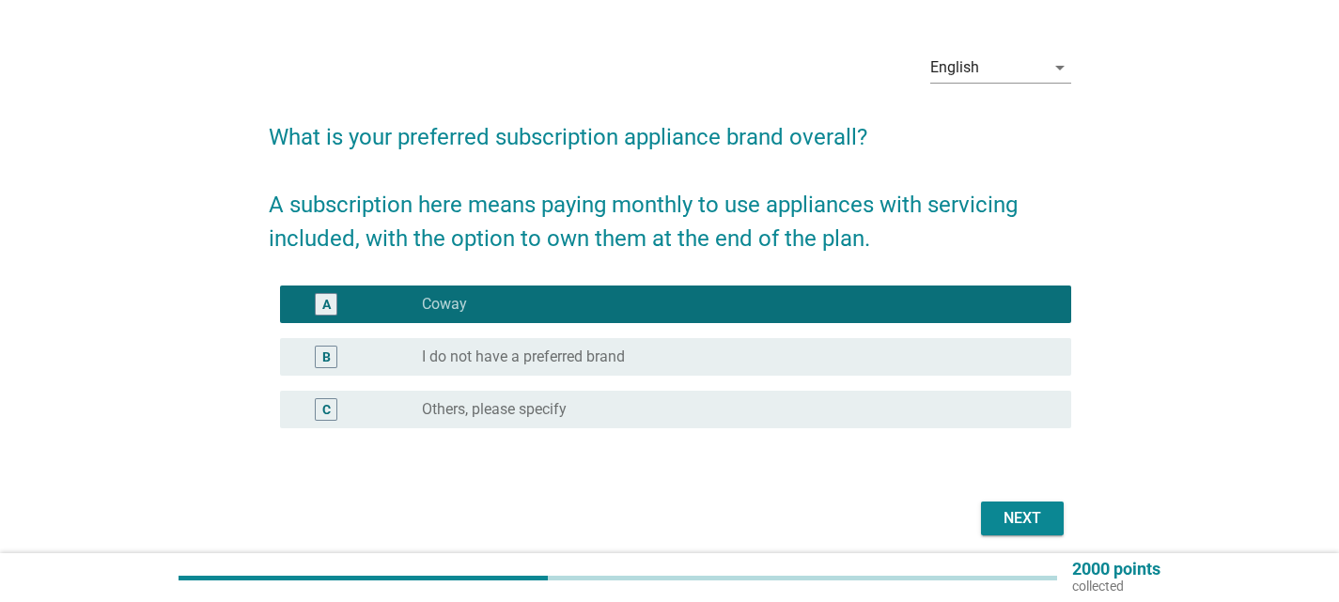
scroll to position [119, 0]
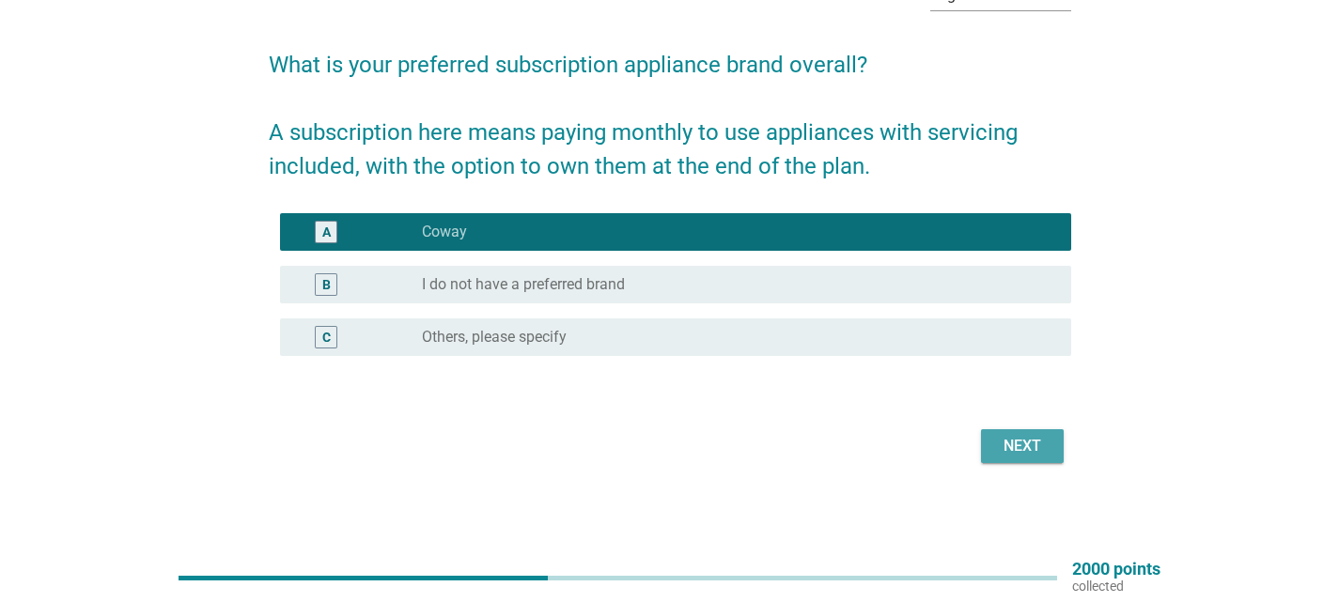
click at [1029, 446] on div "Next" at bounding box center [1022, 446] width 53 height 23
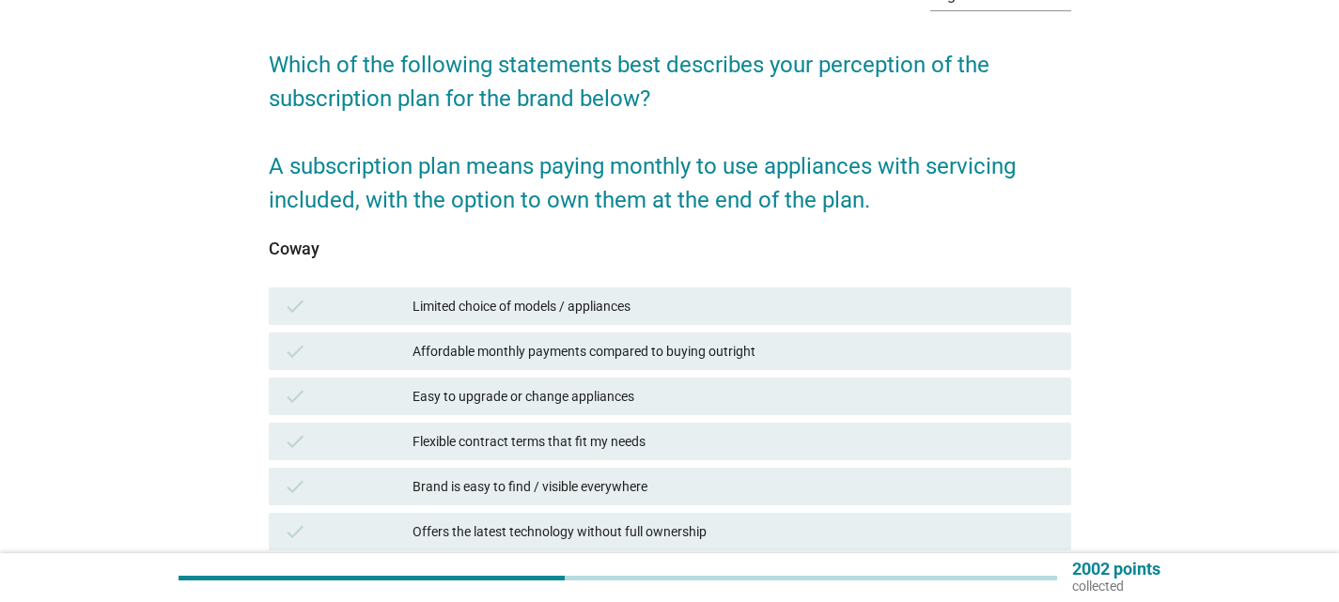
scroll to position [0, 0]
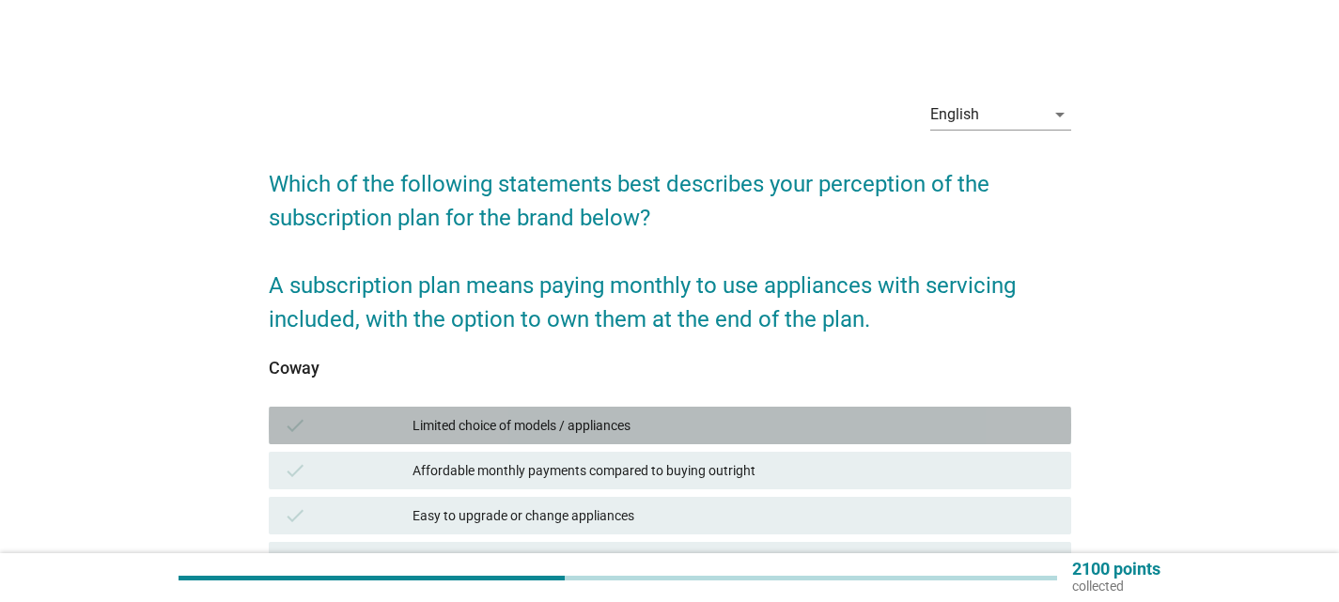
click at [922, 417] on div "Limited choice of models / appliances" at bounding box center [735, 425] width 644 height 23
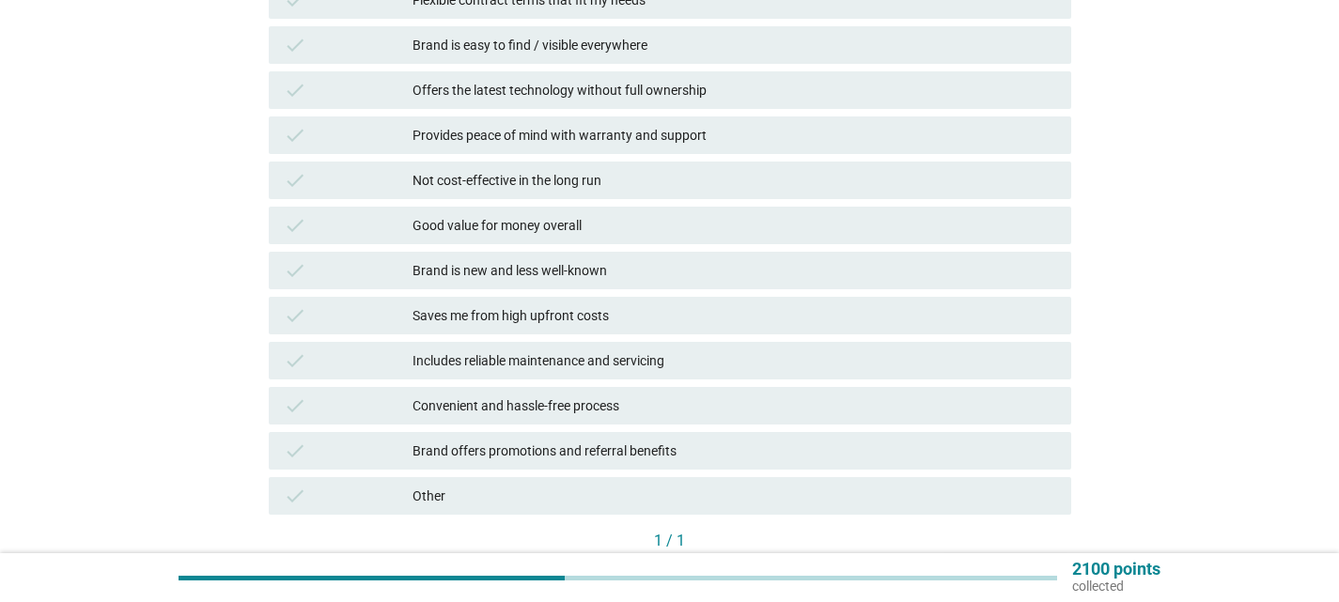
scroll to position [682, 0]
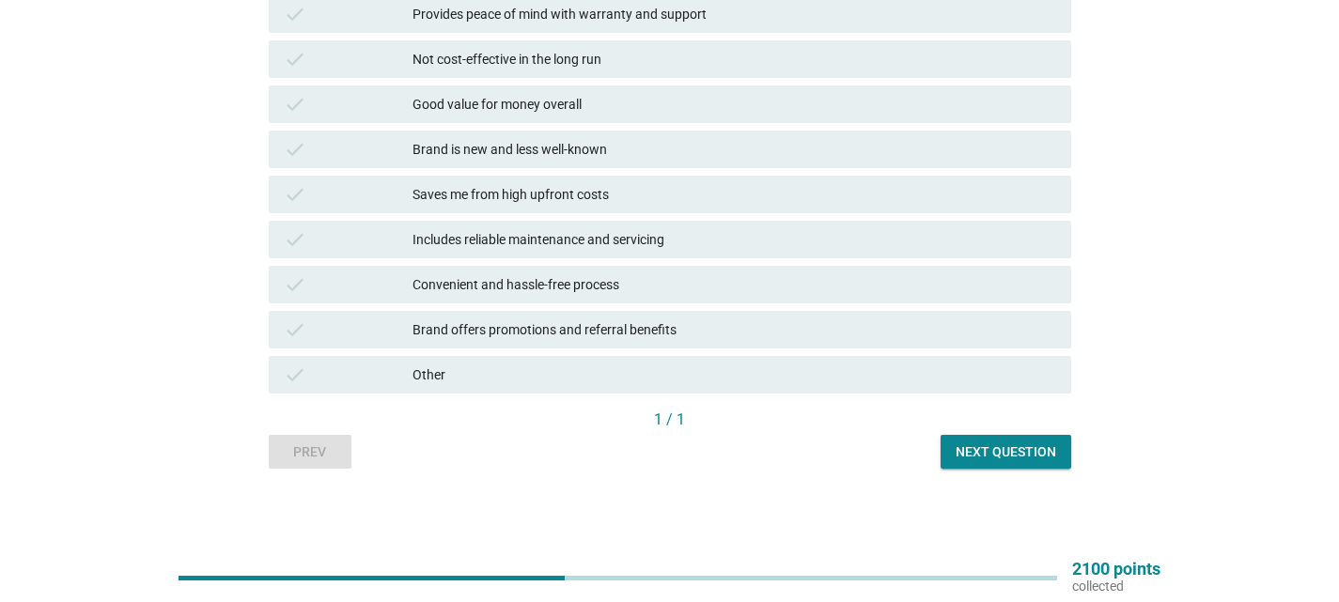
click at [1034, 460] on div "Next question" at bounding box center [1006, 453] width 101 height 20
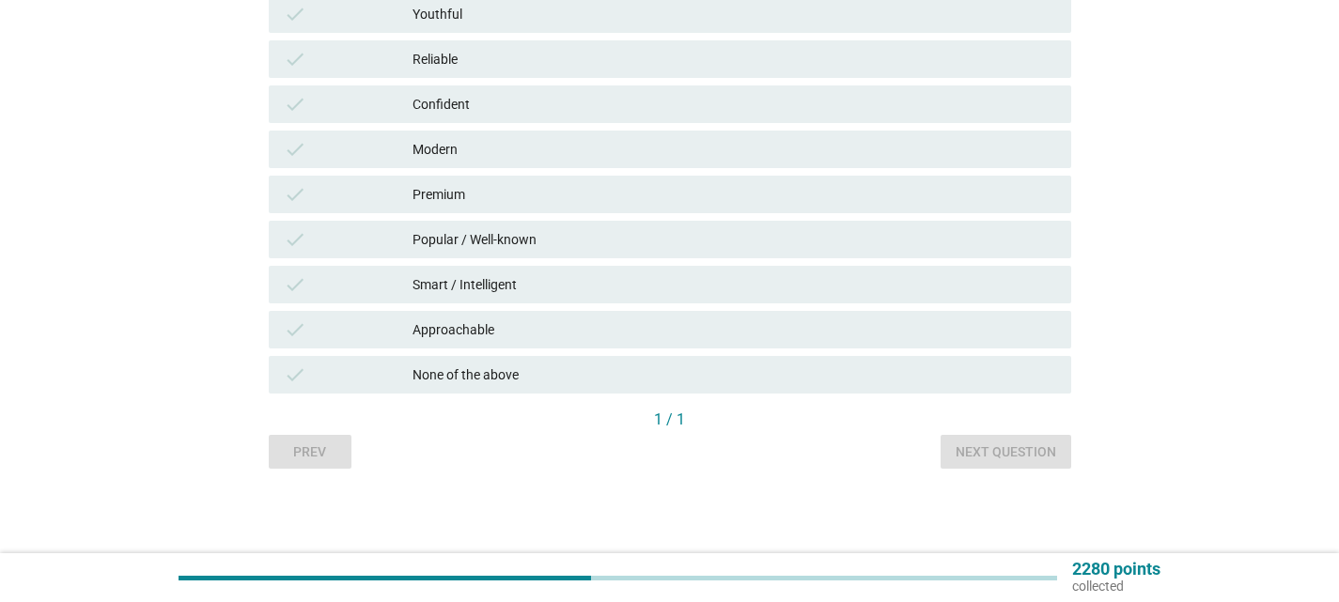
scroll to position [0, 0]
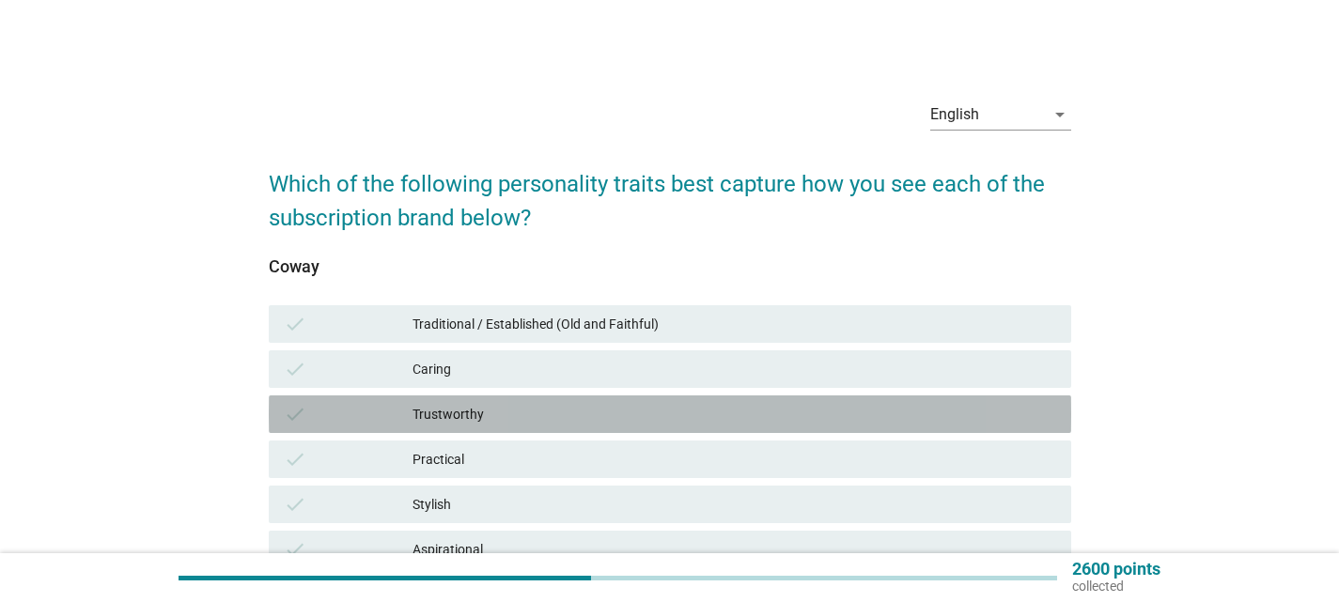
click at [830, 423] on div "Trustworthy" at bounding box center [735, 414] width 644 height 23
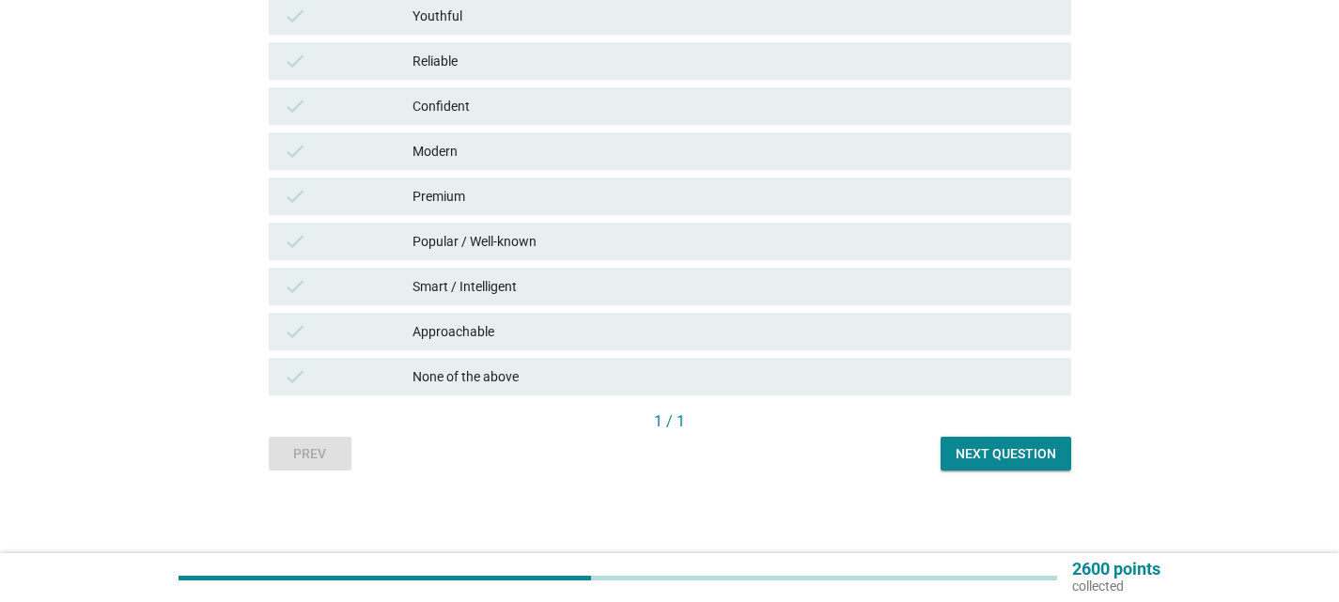
scroll to position [671, 0]
click at [1005, 457] on div "Next question" at bounding box center [1006, 453] width 101 height 20
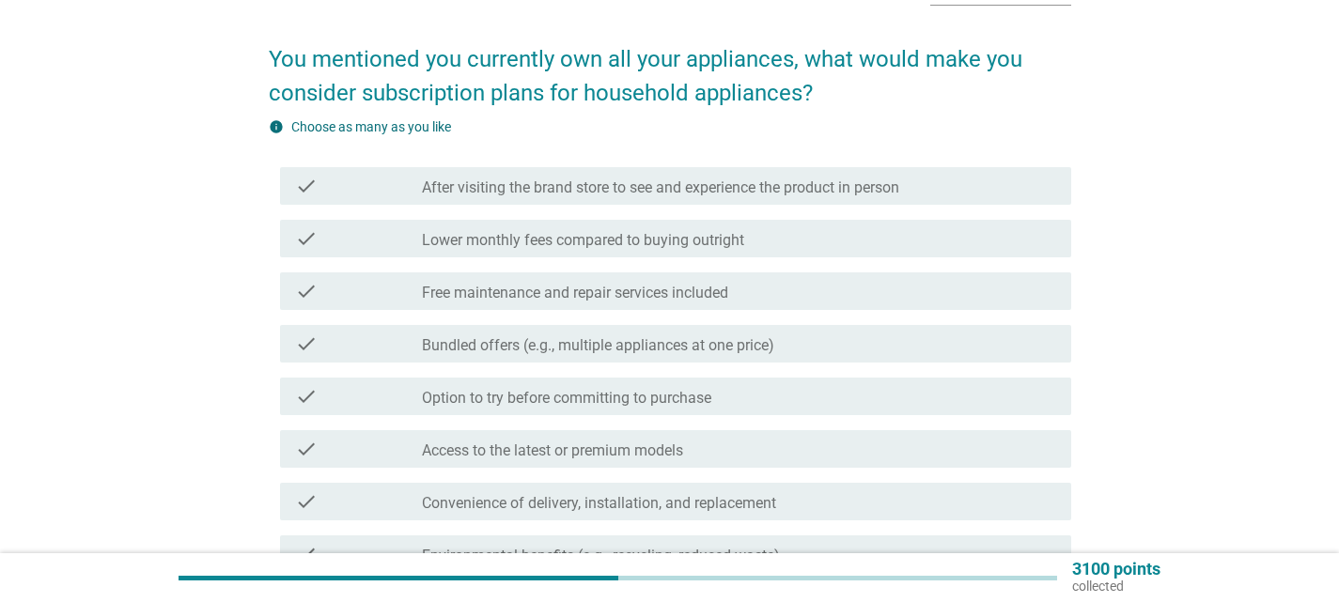
scroll to position [188, 0]
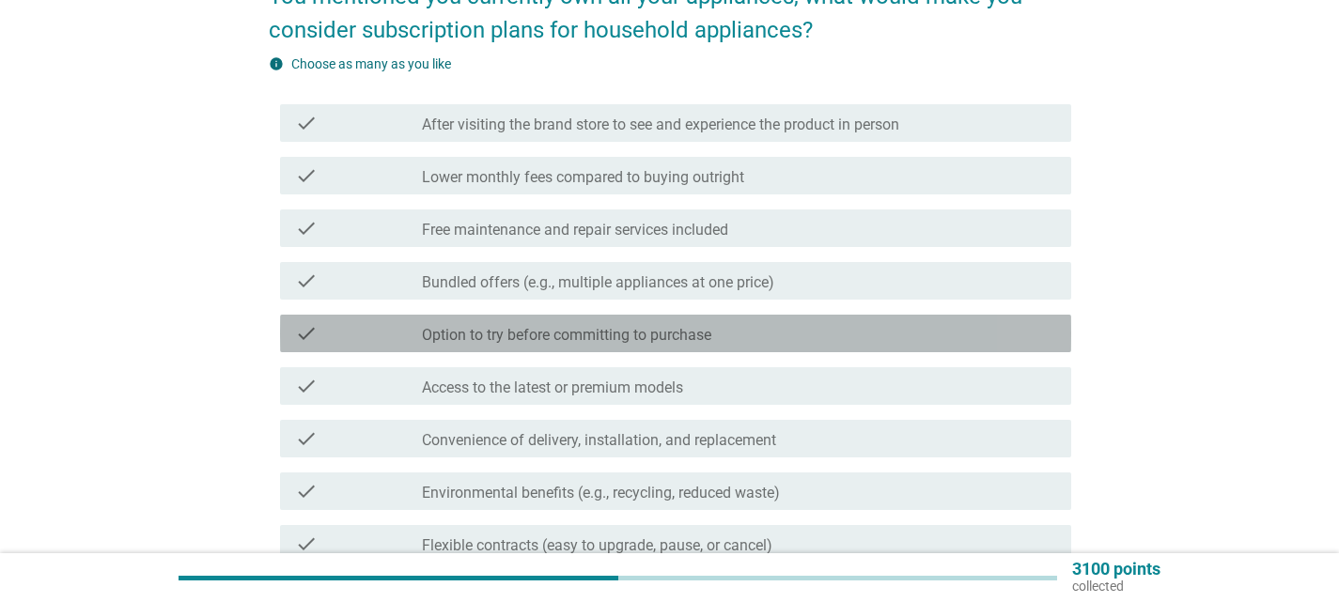
click at [923, 331] on div "check_box_outline_blank Option to try before committing to purchase" at bounding box center [739, 333] width 634 height 23
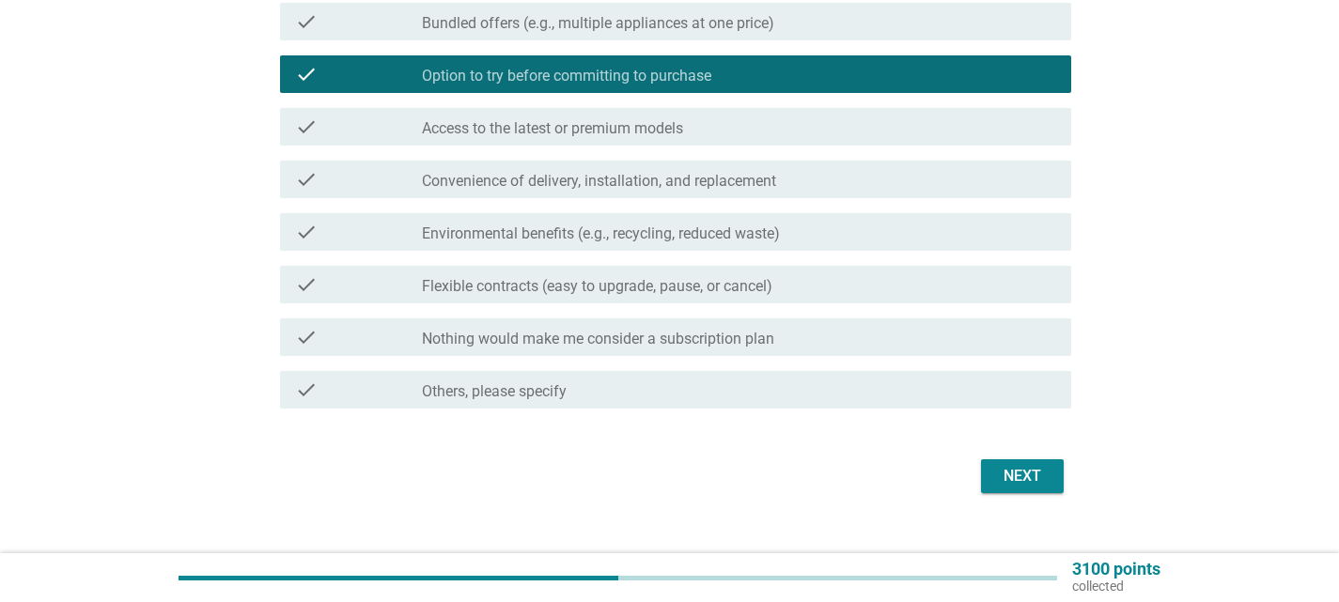
scroll to position [477, 0]
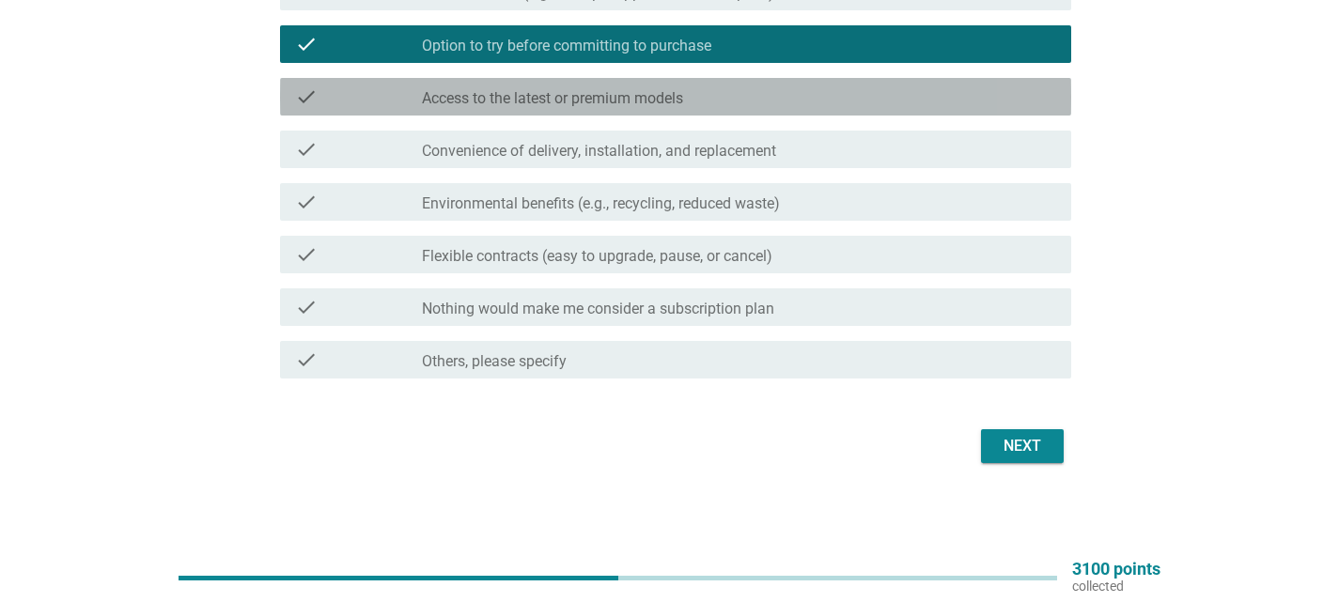
click at [752, 93] on div "check_box_outline_blank Access to the latest or premium models" at bounding box center [739, 97] width 634 height 23
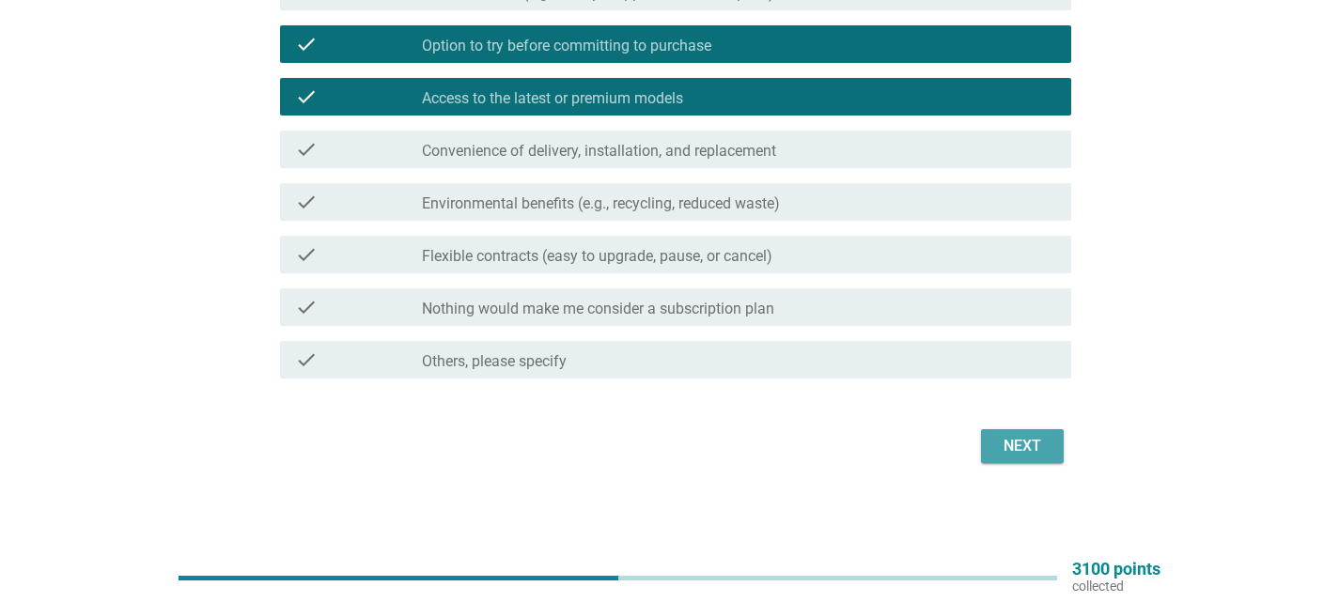
click at [1018, 447] on div "Next" at bounding box center [1022, 446] width 53 height 23
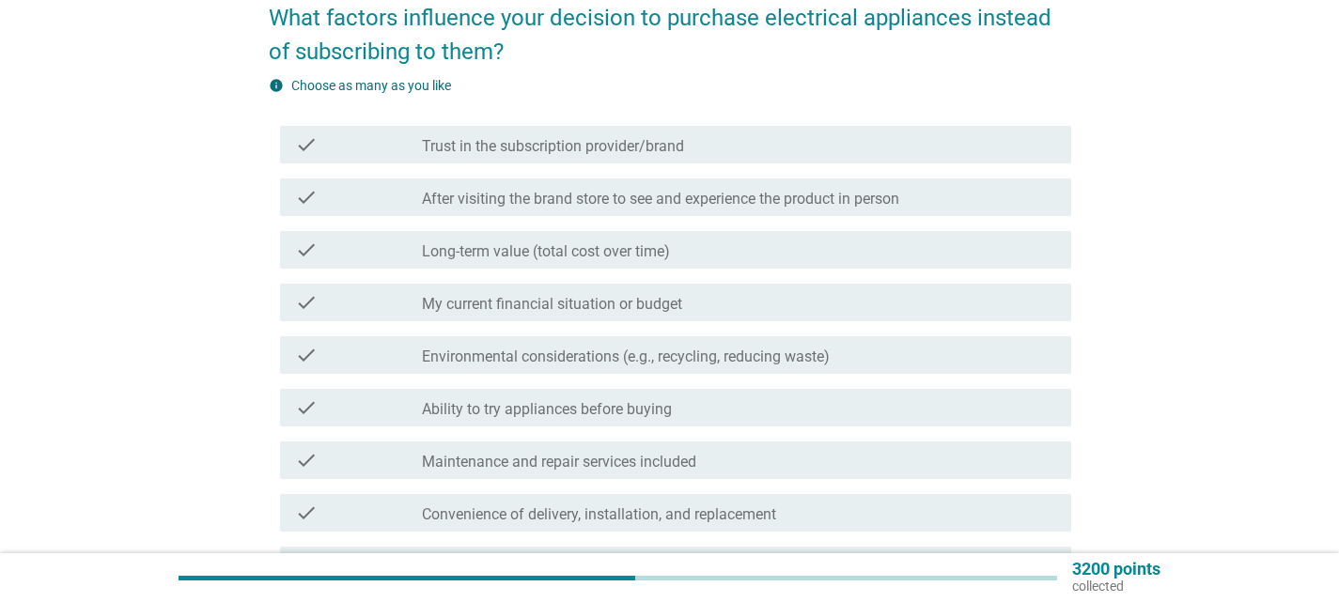
scroll to position [188, 0]
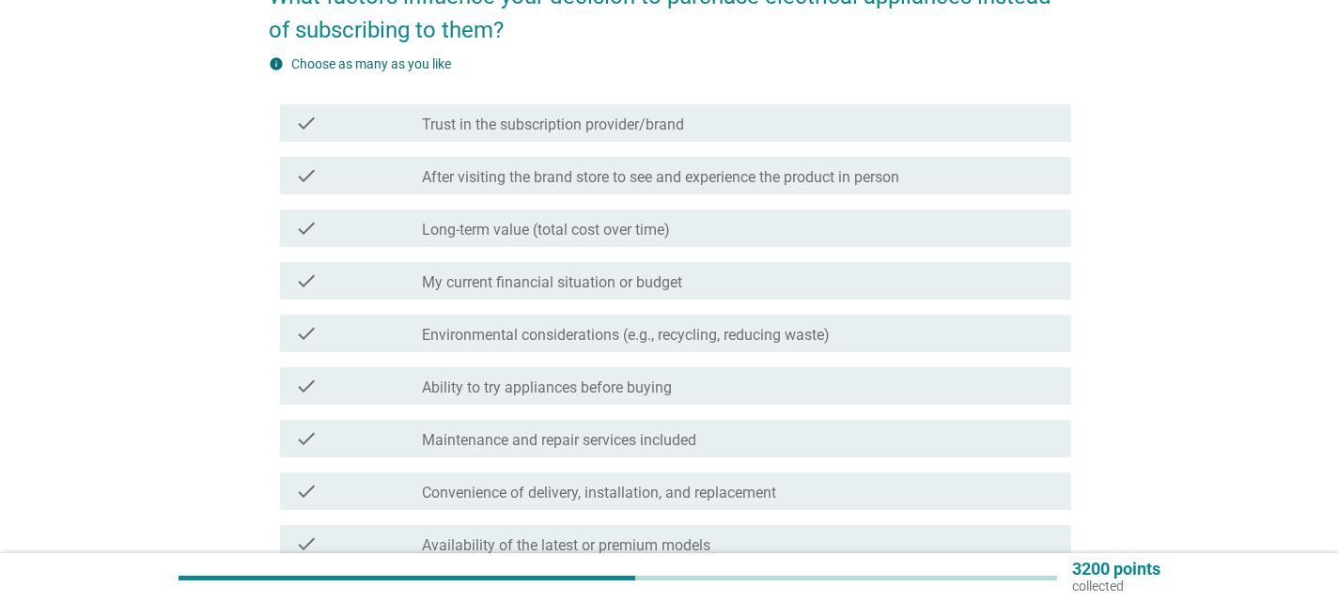
click at [886, 181] on label "After visiting the brand store to see and experience the product in person" at bounding box center [660, 177] width 477 height 19
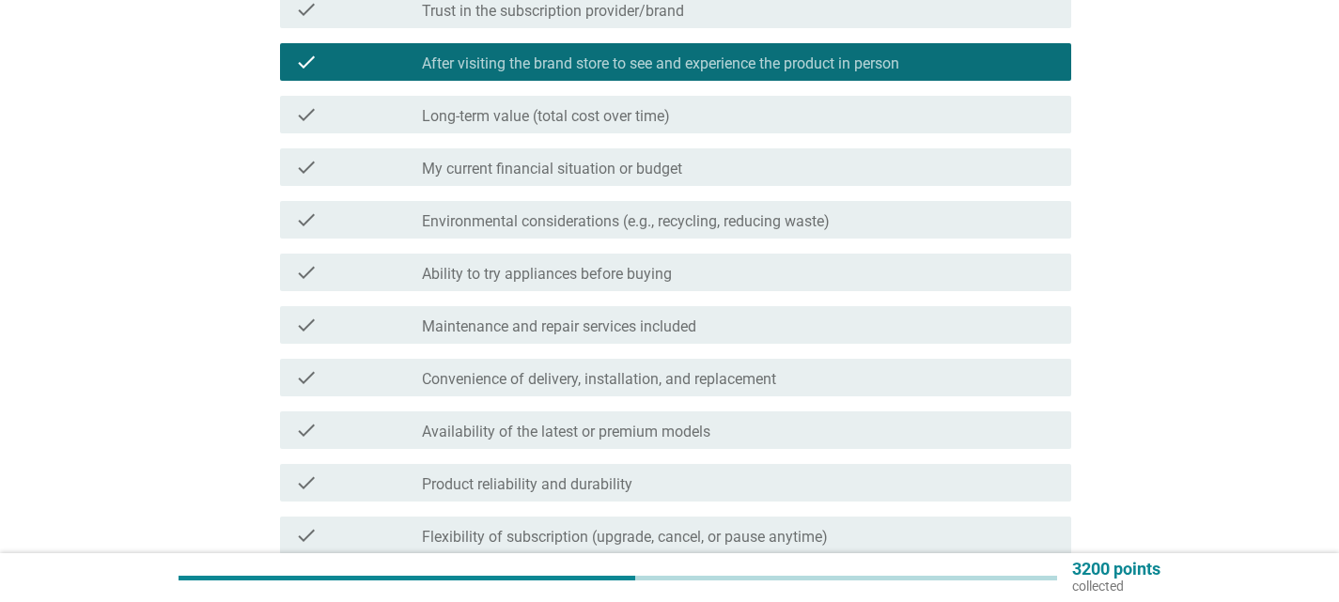
scroll to position [564, 0]
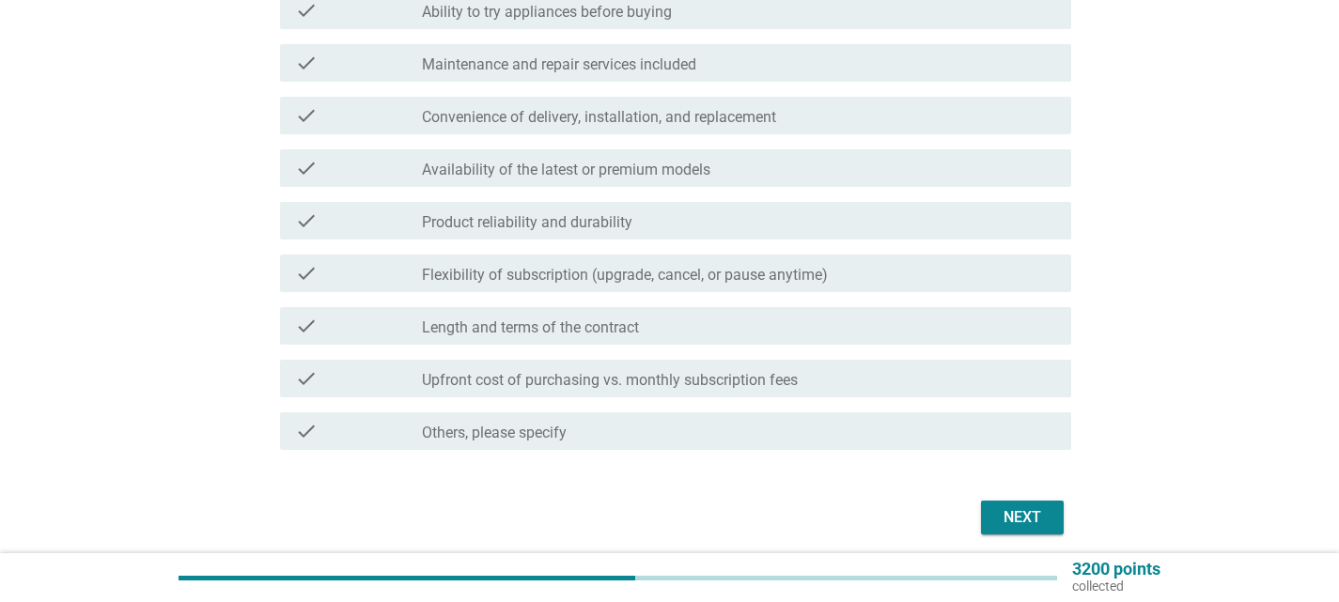
click at [1007, 512] on div "Next" at bounding box center [1022, 518] width 53 height 23
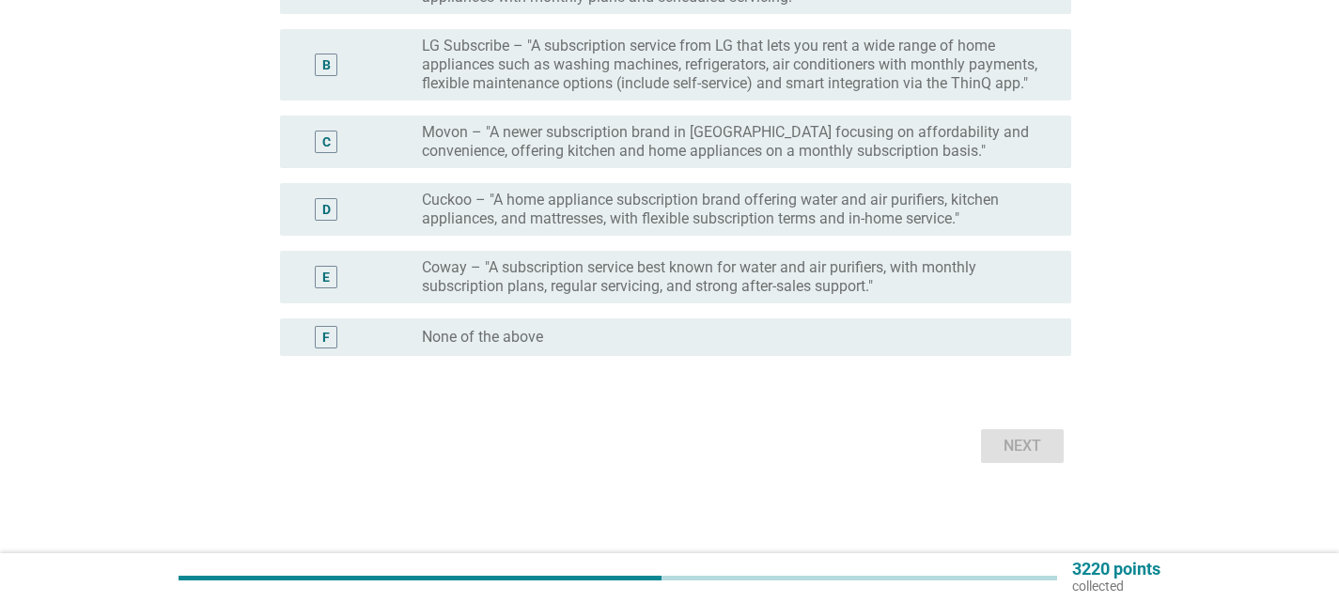
scroll to position [0, 0]
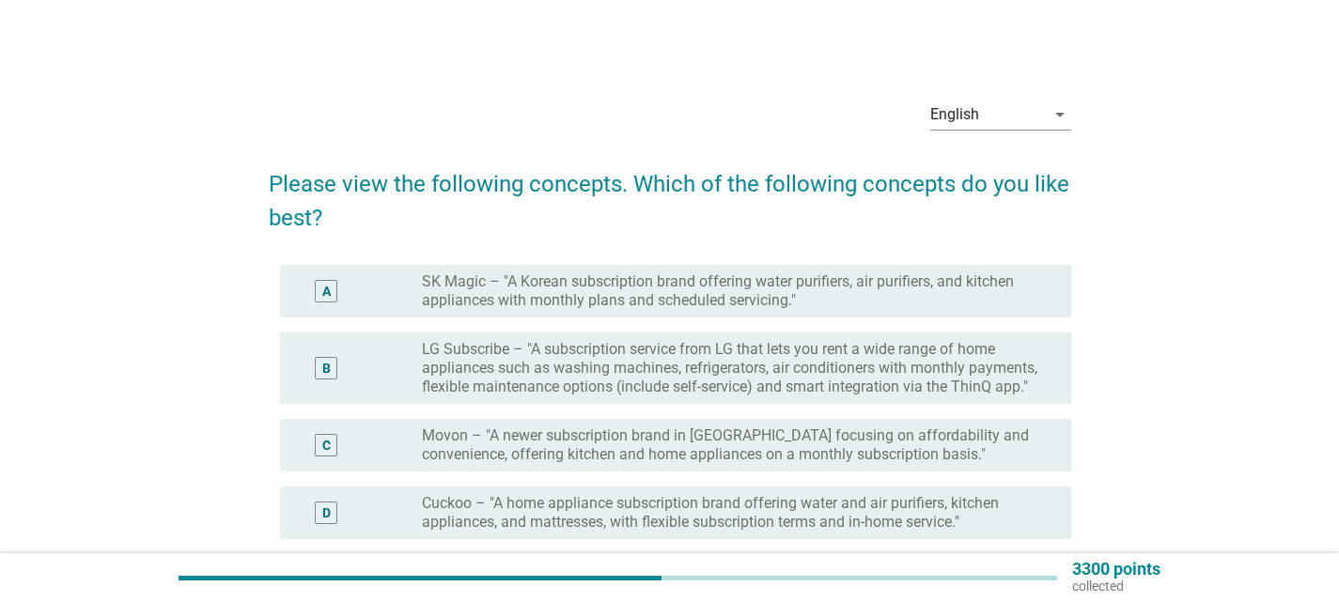
click at [786, 299] on label "SK Magic – "A Korean subscription brand offering water purifiers, air purifiers…" at bounding box center [731, 292] width 619 height 38
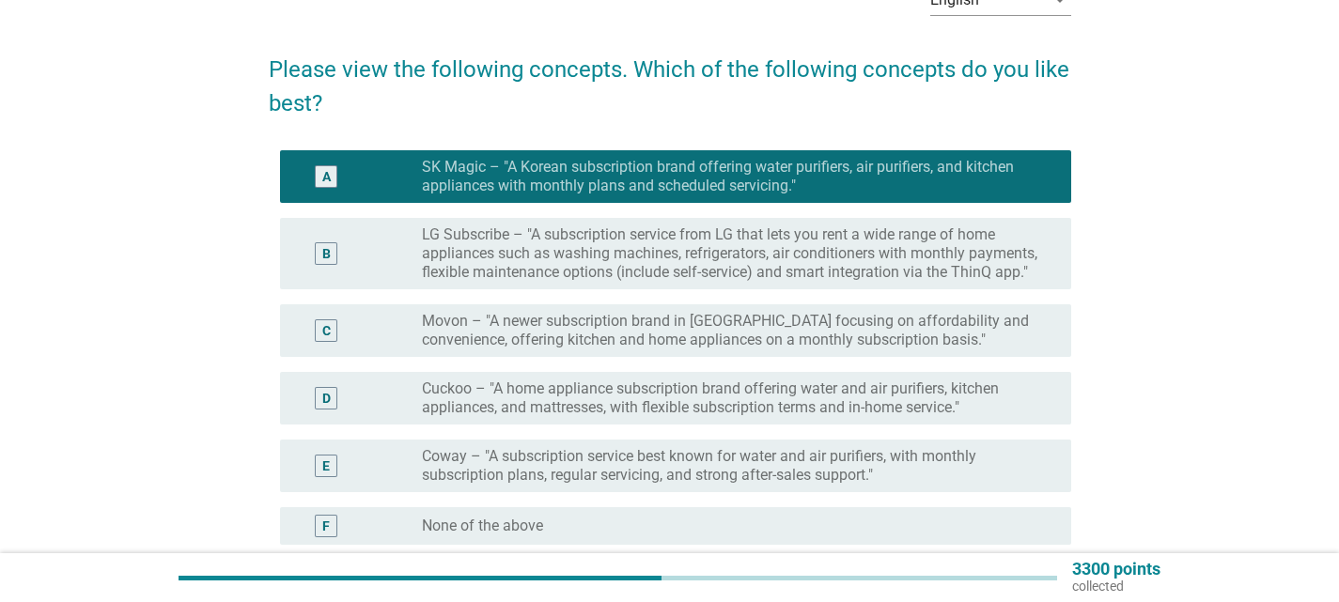
scroll to position [304, 0]
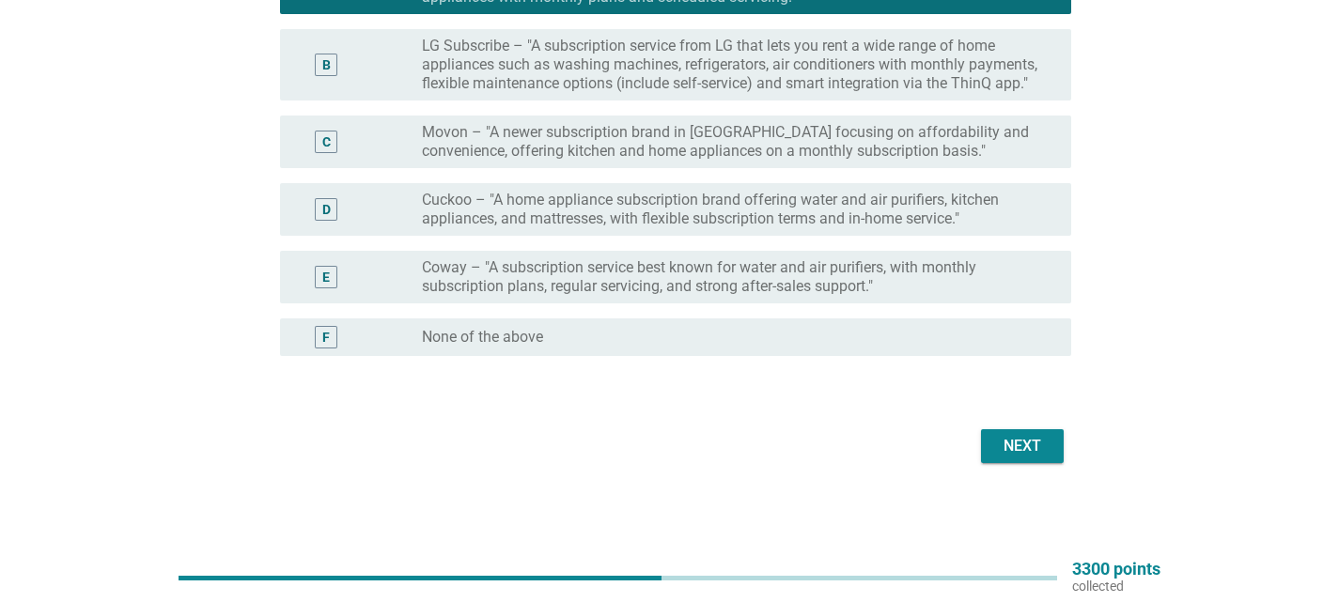
click at [1037, 455] on div "Next" at bounding box center [1022, 446] width 53 height 23
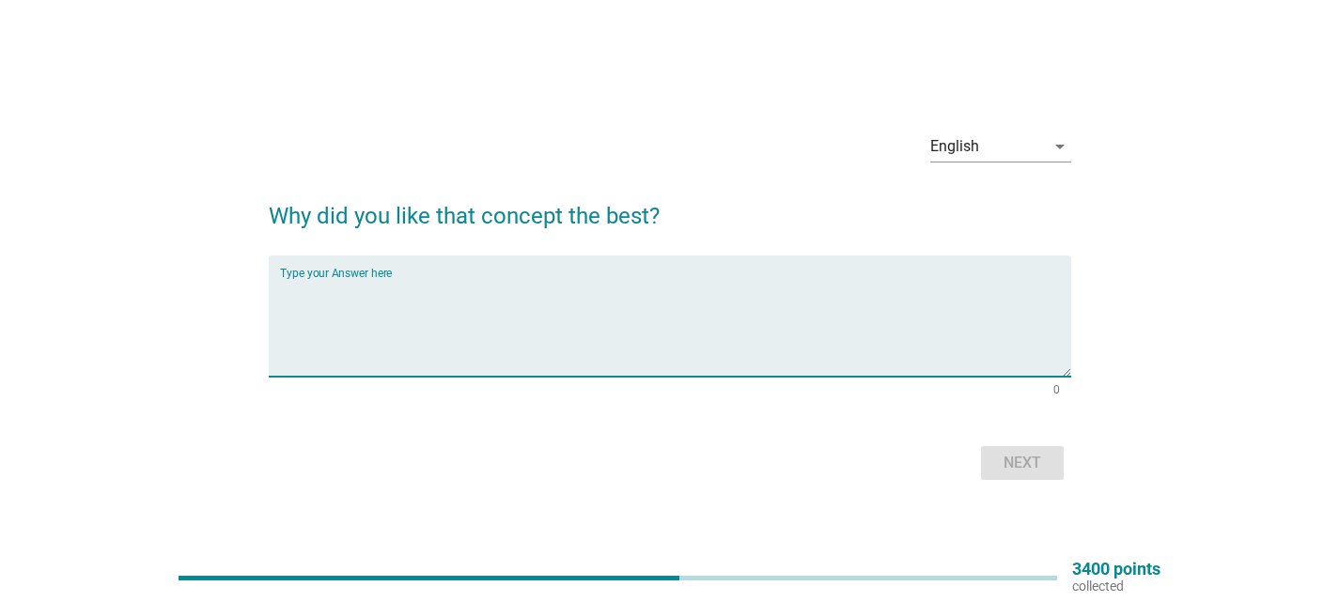
click at [733, 313] on textarea "Type your Answer here" at bounding box center [675, 327] width 791 height 99
type textarea "serivce"
click at [1019, 475] on button "Next" at bounding box center [1022, 463] width 83 height 34
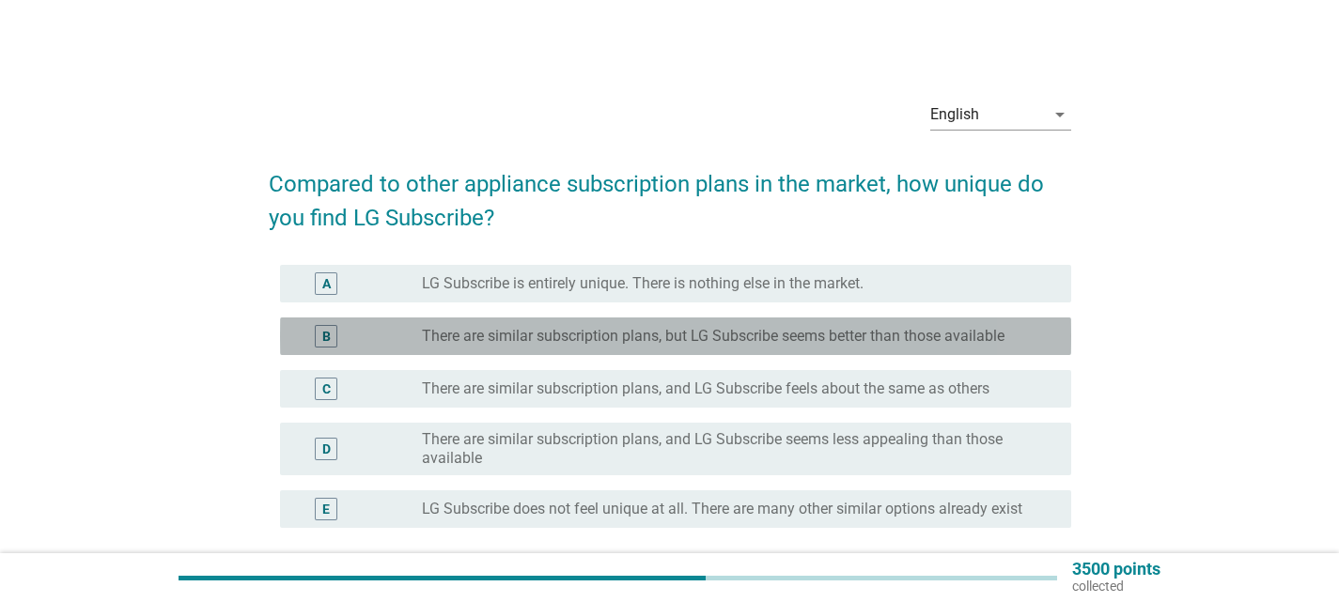
click at [723, 340] on label "There are similar subscription plans, but LG Subscribe seems better than those …" at bounding box center [713, 336] width 583 height 19
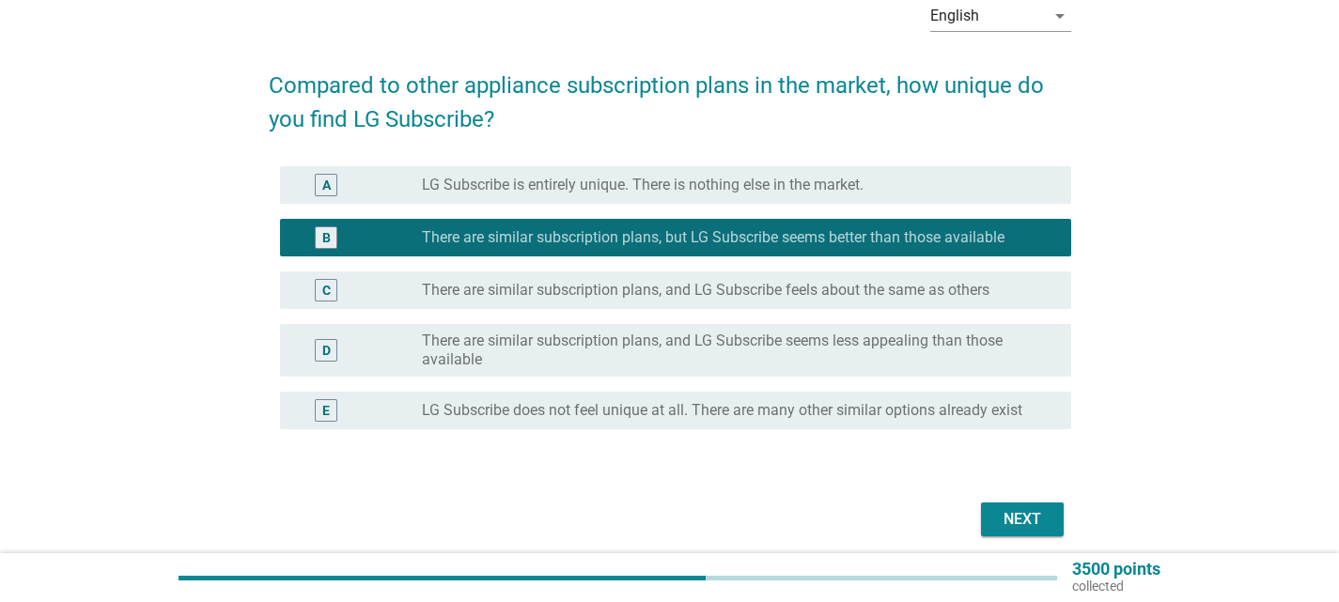
scroll to position [172, 0]
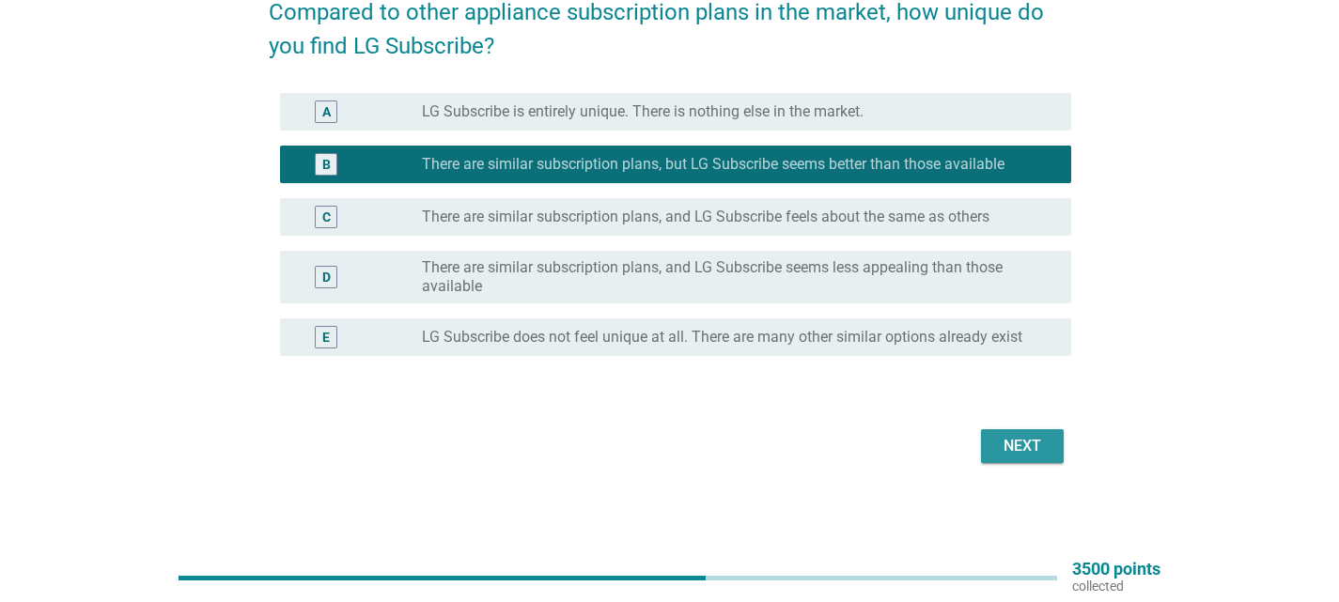
click at [1035, 454] on div "Next" at bounding box center [1022, 446] width 53 height 23
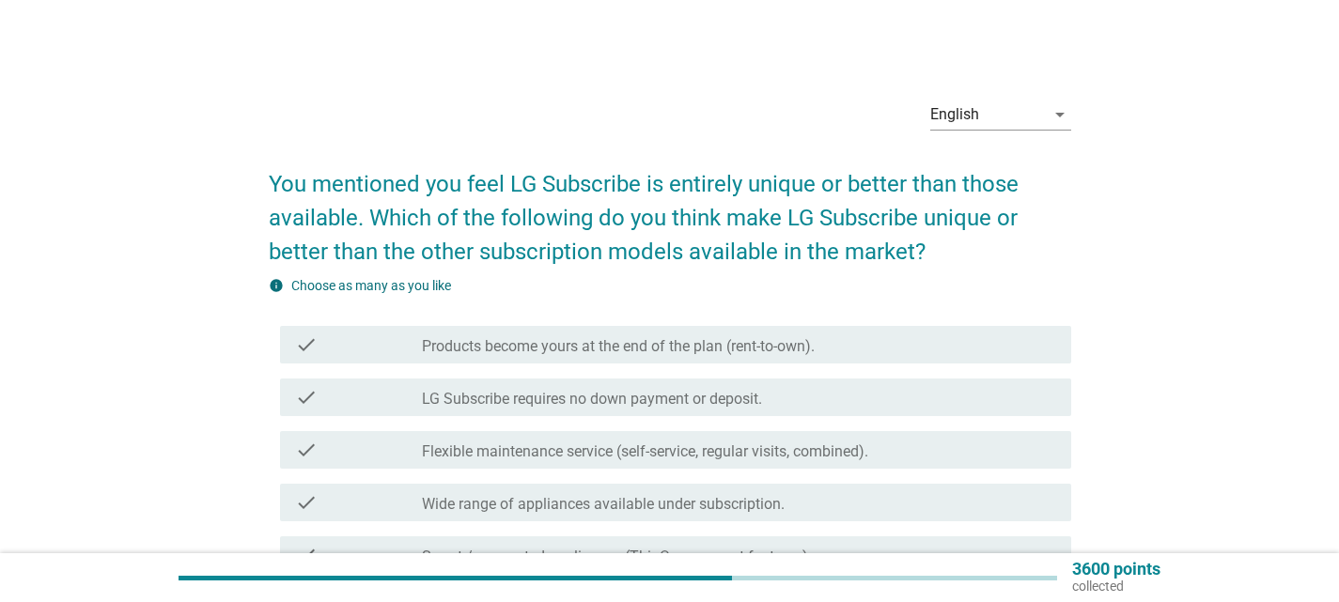
click at [765, 429] on div "check check_box_outline_blank Flexible maintenance service (self-service, regul…" at bounding box center [670, 450] width 803 height 53
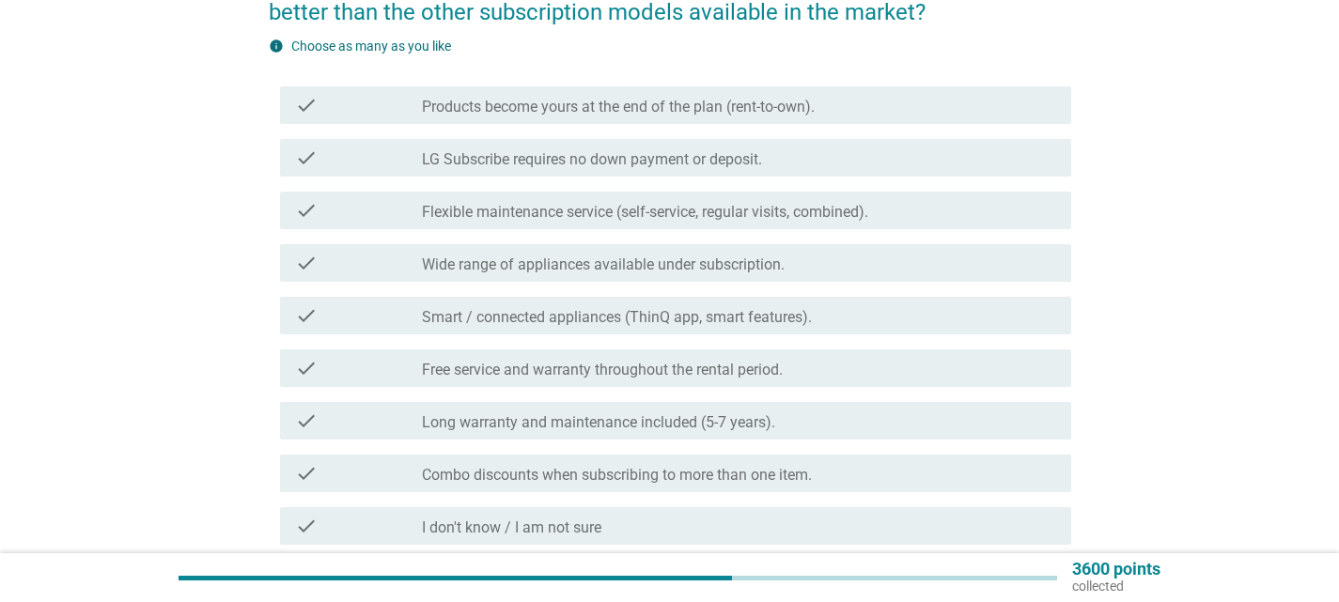
scroll to position [282, 0]
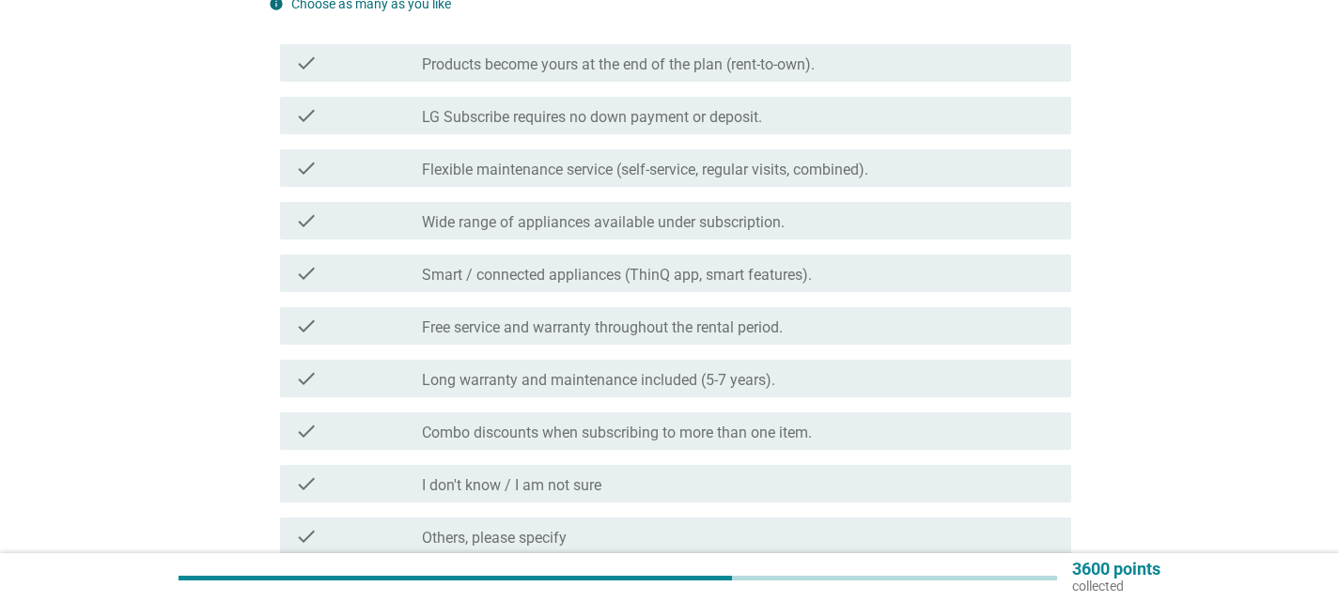
click at [861, 443] on div "check check_box_outline_blank Combo discounts when subscribing to more than one…" at bounding box center [675, 432] width 791 height 38
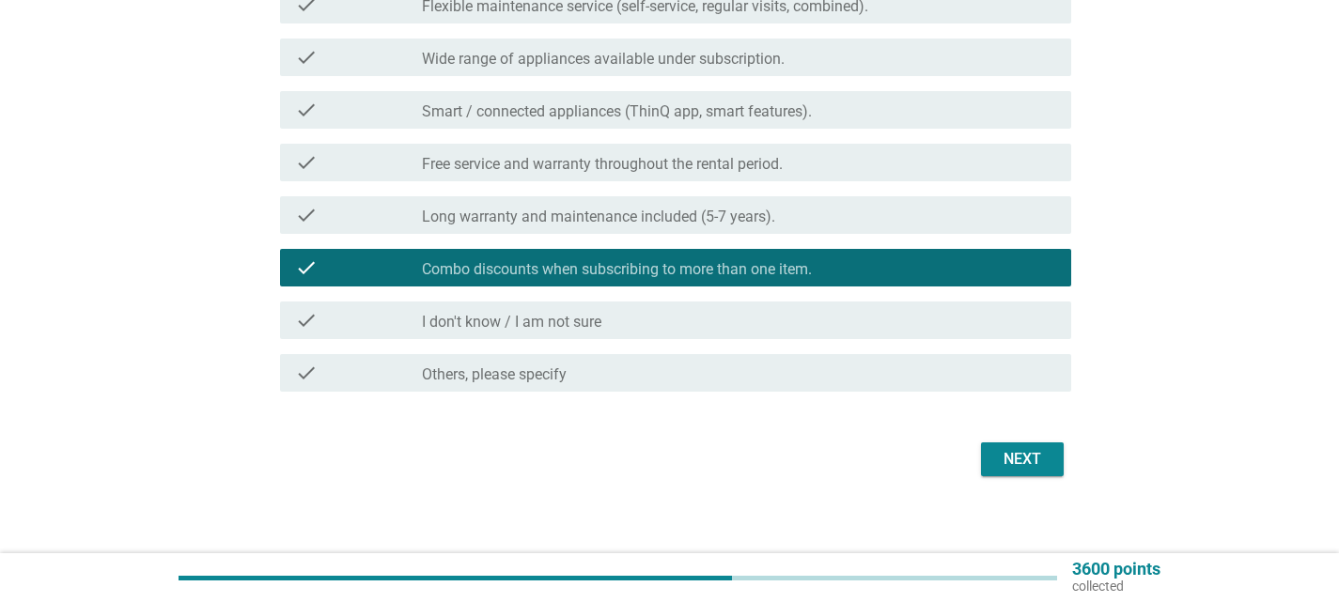
scroll to position [459, 0]
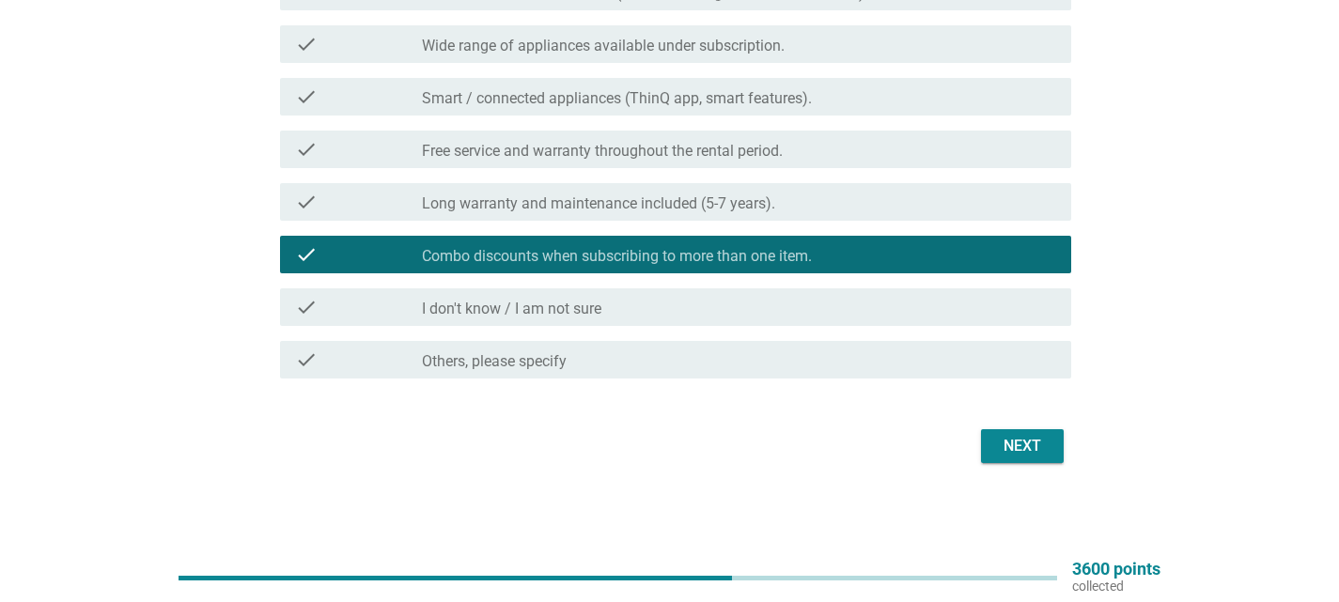
click at [1035, 441] on div "Next" at bounding box center [1022, 446] width 53 height 23
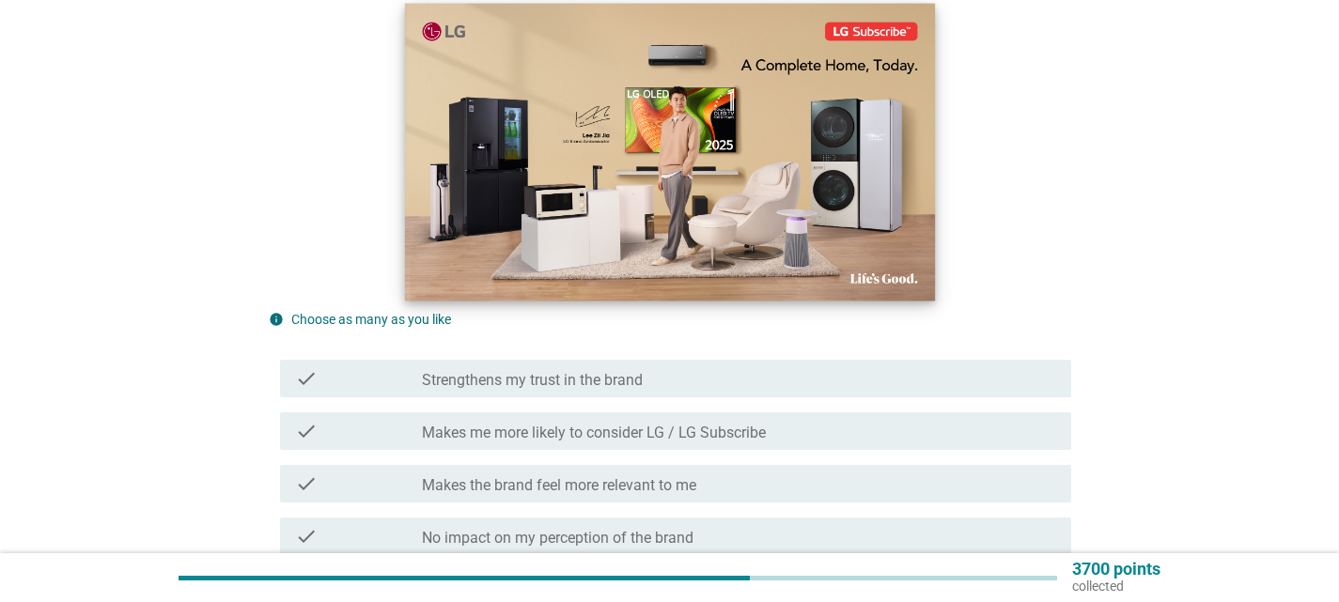
scroll to position [470, 0]
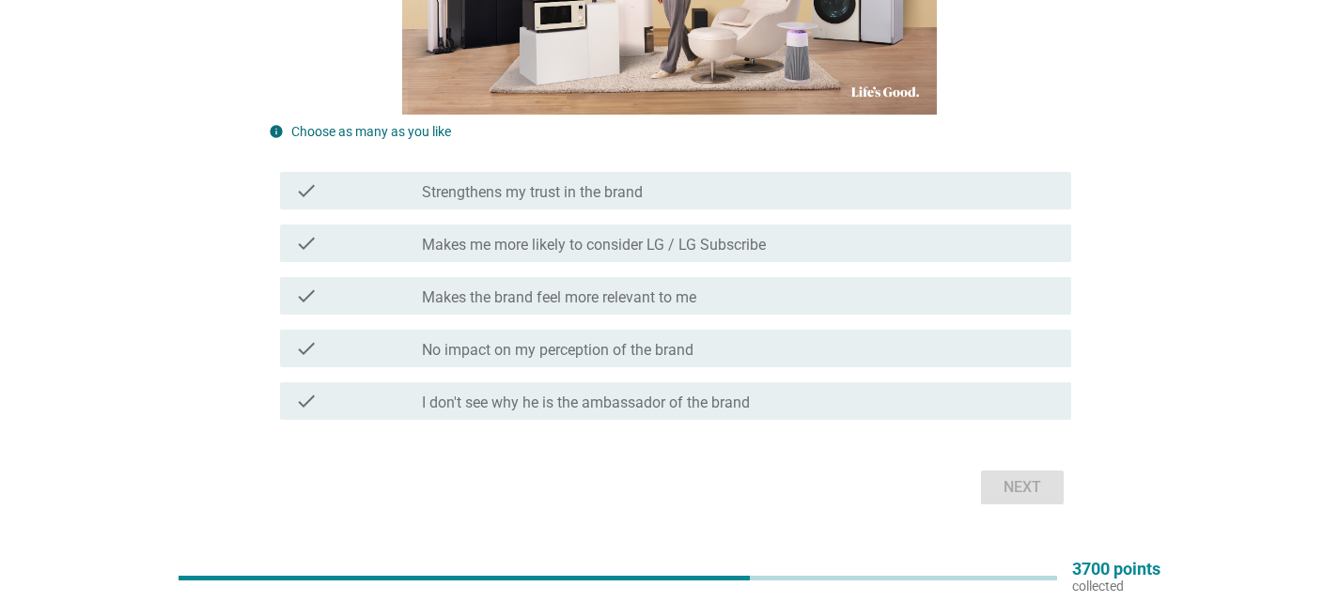
click at [809, 243] on div "check_box_outline_blank Makes me more likely to consider LG / LG Subscribe" at bounding box center [739, 243] width 634 height 23
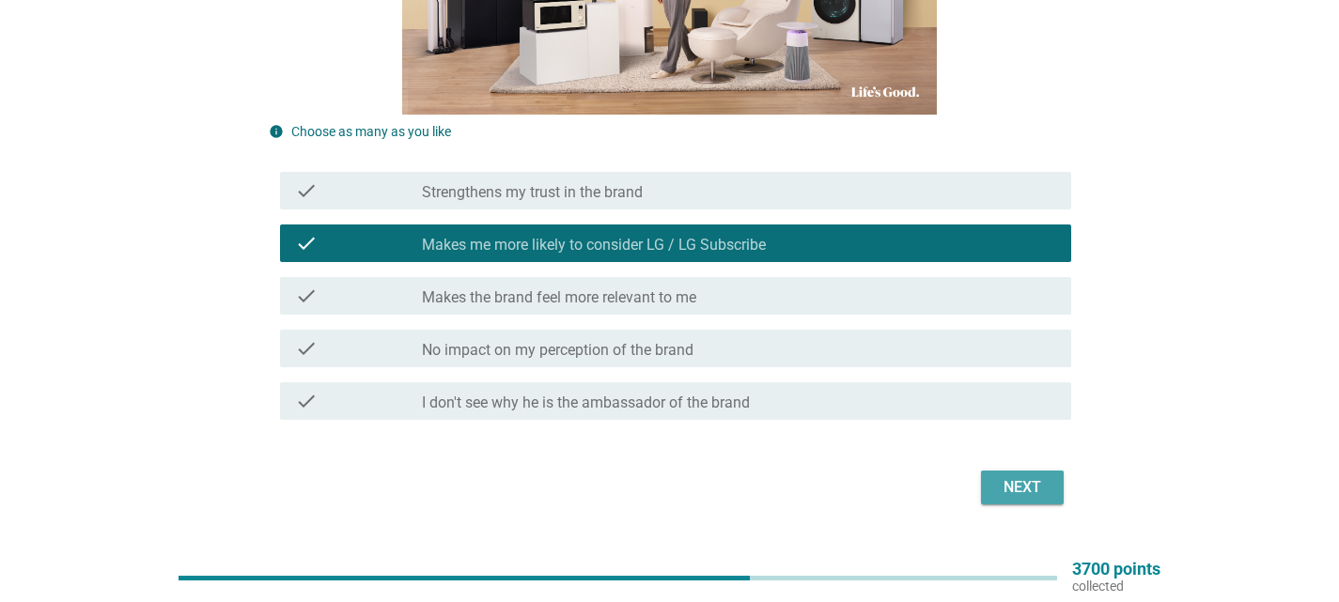
click at [1032, 492] on div "Next" at bounding box center [1022, 487] width 53 height 23
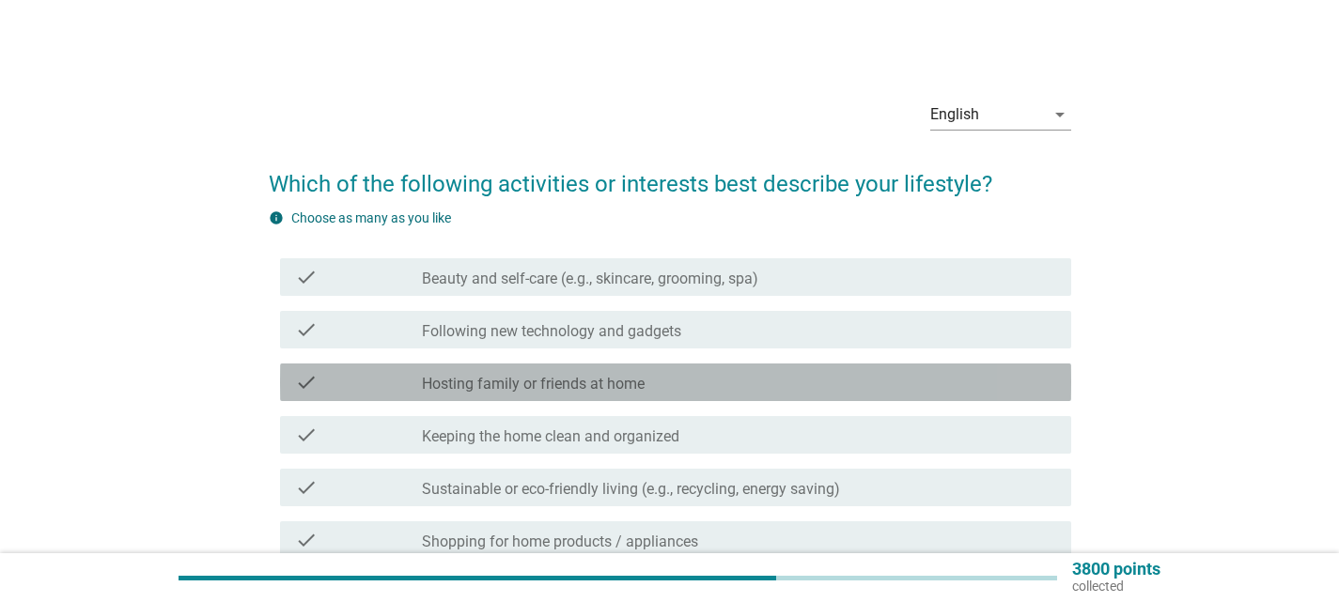
click at [906, 385] on div "check_box_outline_blank Hosting family or friends at home" at bounding box center [739, 382] width 634 height 23
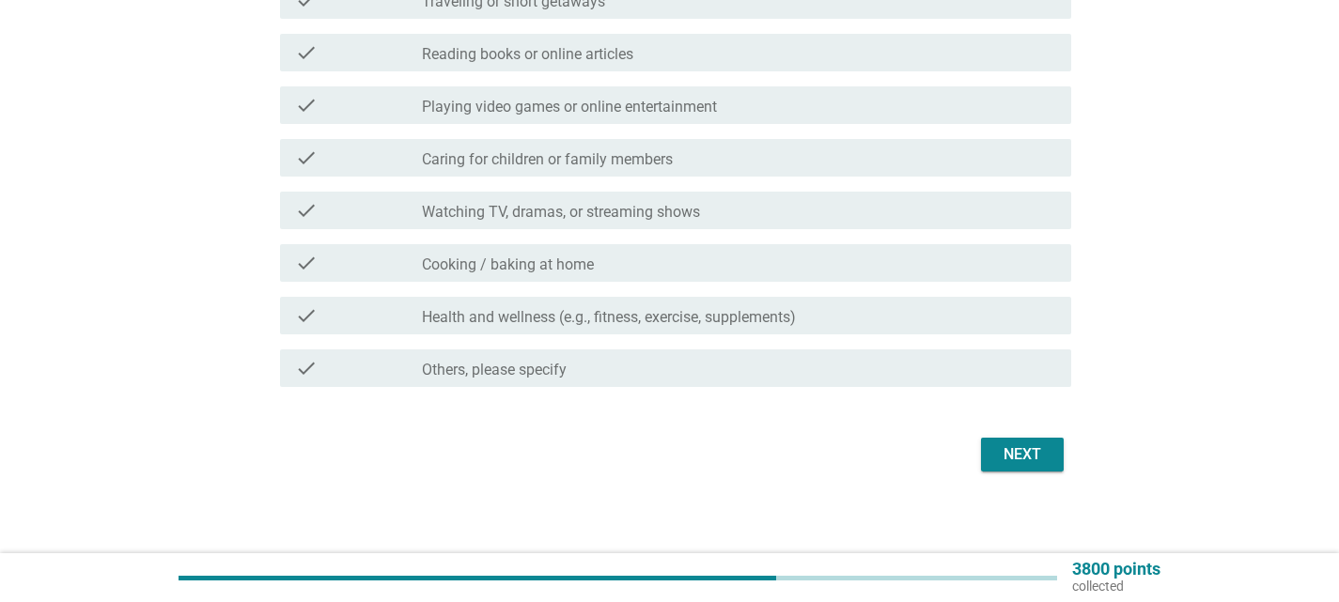
scroll to position [654, 0]
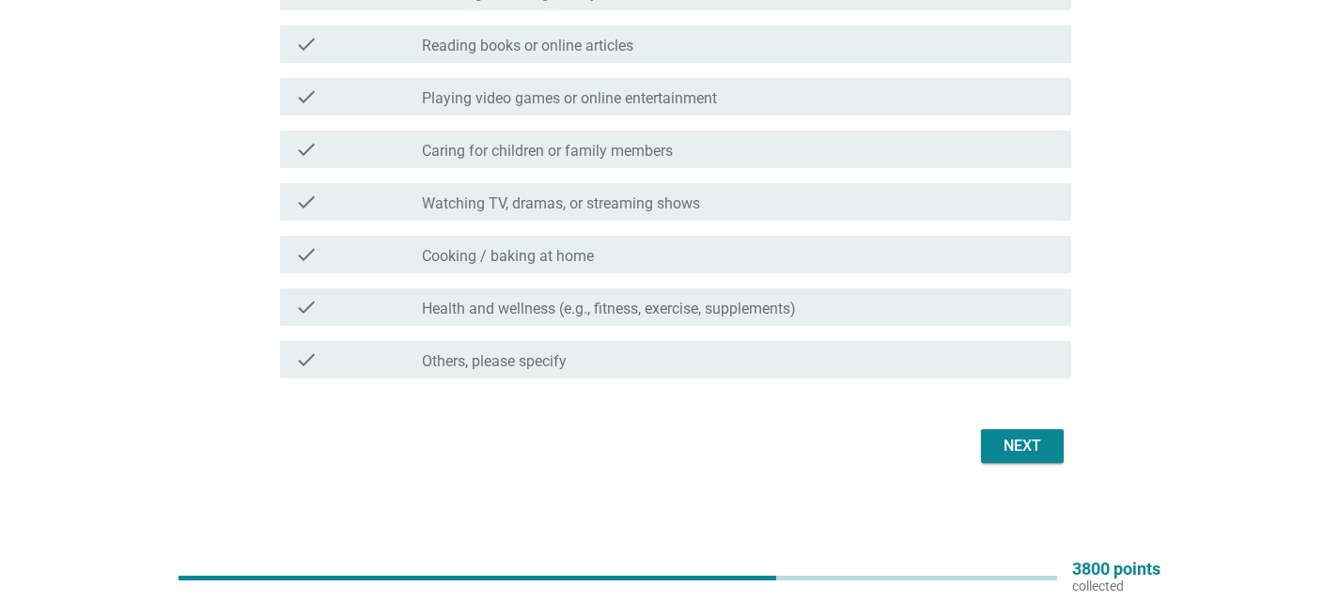
click at [1037, 455] on div "Next" at bounding box center [1022, 446] width 53 height 23
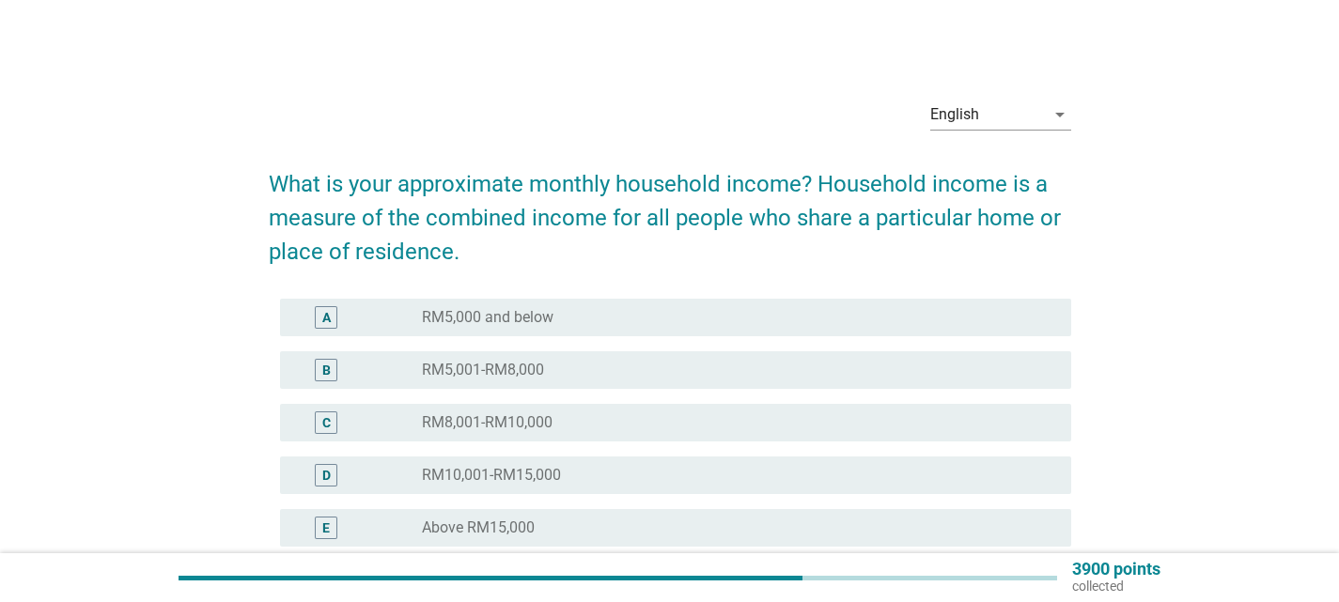
click at [865, 324] on div "radio_button_unchecked RM5,000 and below" at bounding box center [731, 317] width 619 height 19
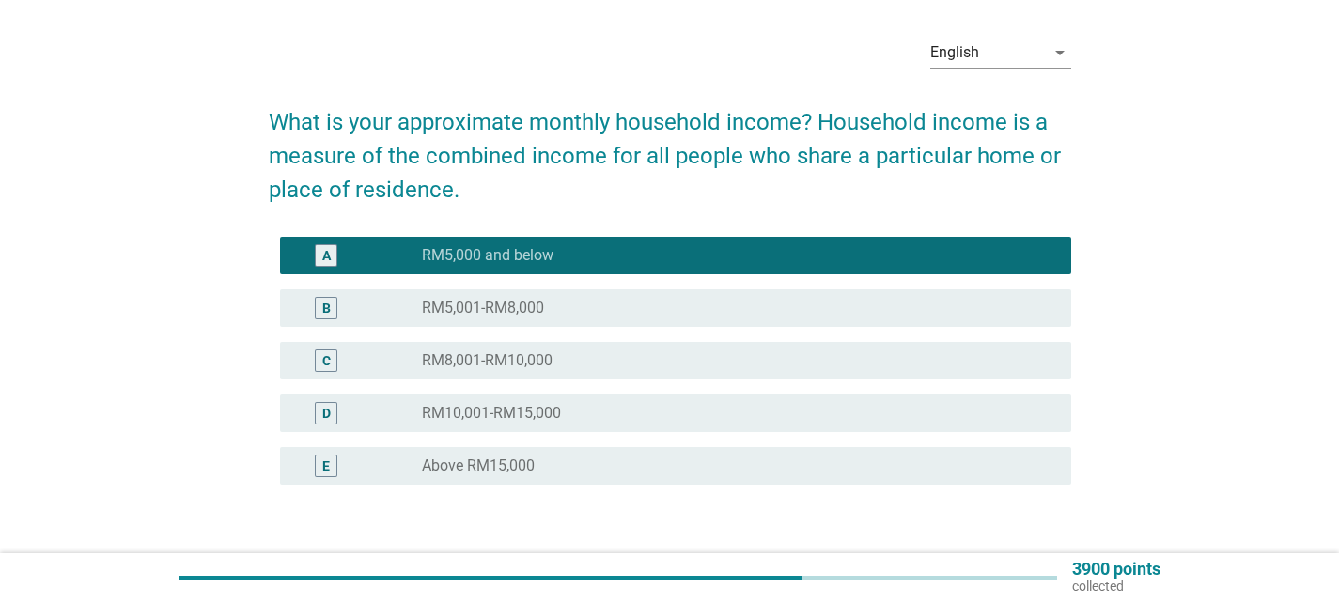
scroll to position [191, 0]
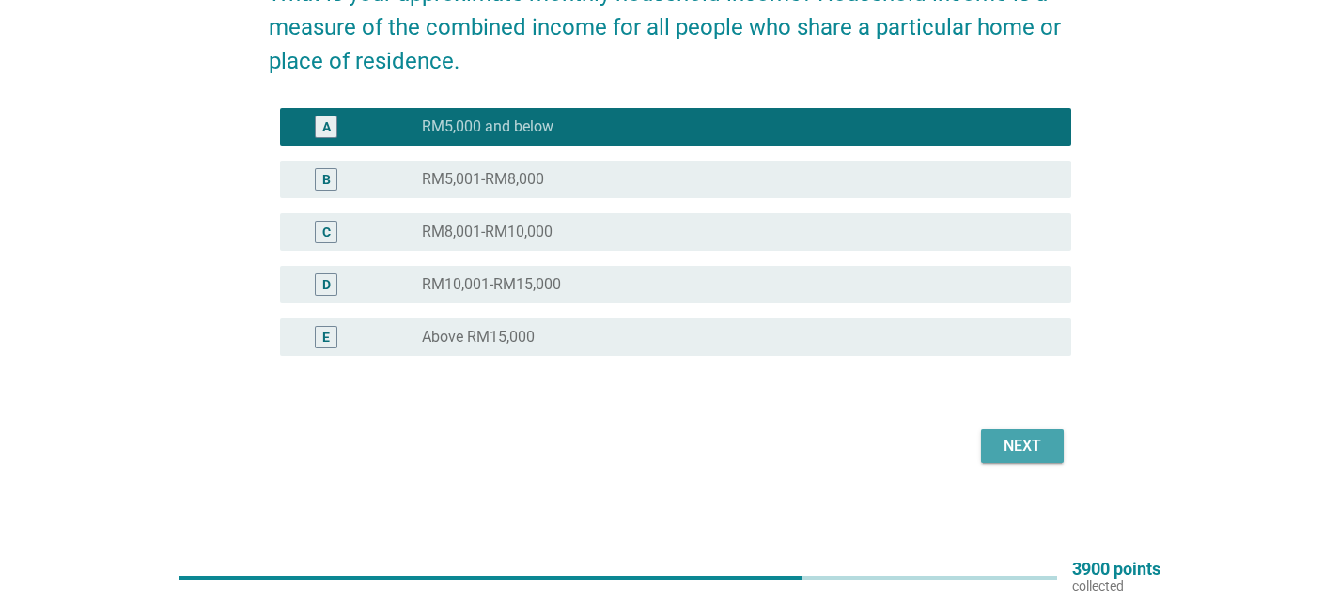
click at [1035, 440] on div "Next" at bounding box center [1022, 446] width 53 height 23
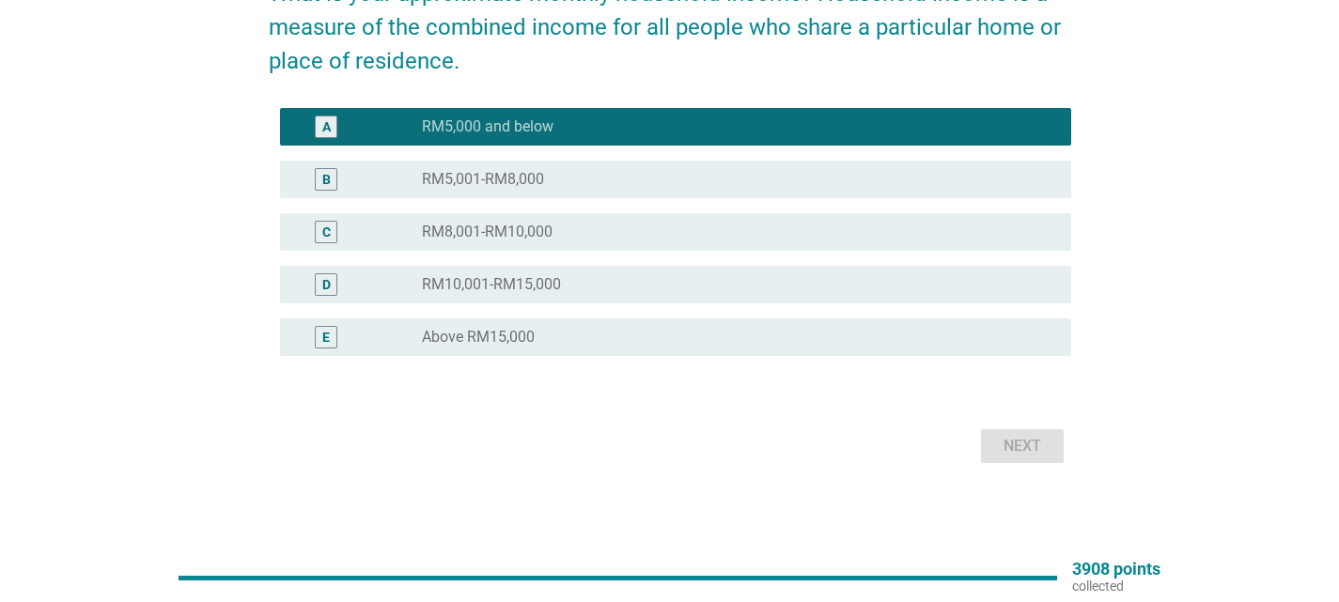
scroll to position [0, 0]
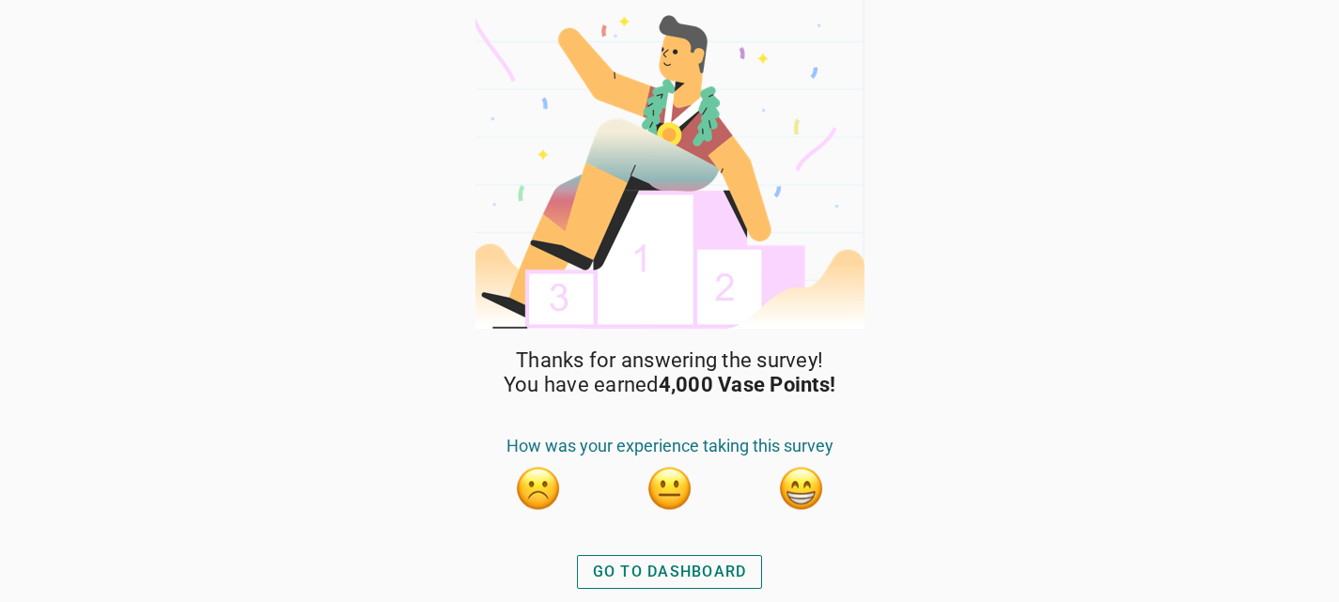
click at [690, 564] on div "GO TO DASHBOARD" at bounding box center [670, 572] width 154 height 23
